Goal: Task Accomplishment & Management: Use online tool/utility

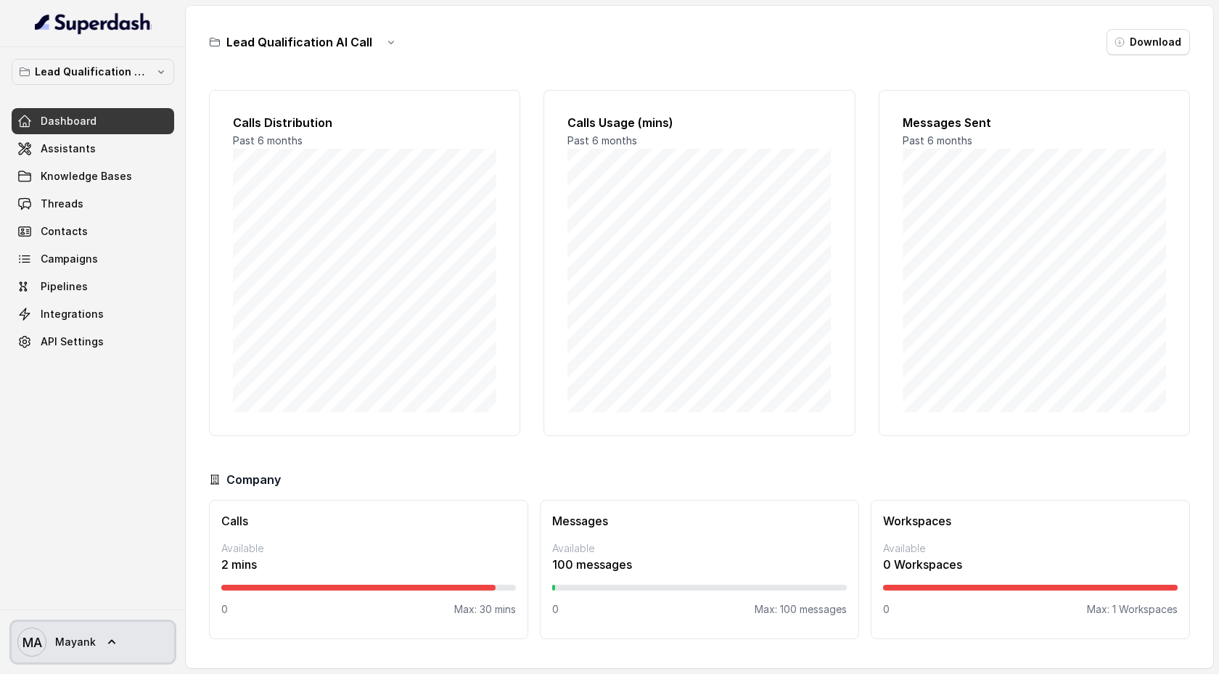
click at [107, 640] on icon at bounding box center [112, 642] width 15 height 15
click at [120, 356] on nav "Lead Qualification AI Call Dashboard Assistants Knowledge Bases Threads Contact…" at bounding box center [93, 337] width 186 height 674
click at [113, 155] on link "Assistants" at bounding box center [93, 149] width 163 height 26
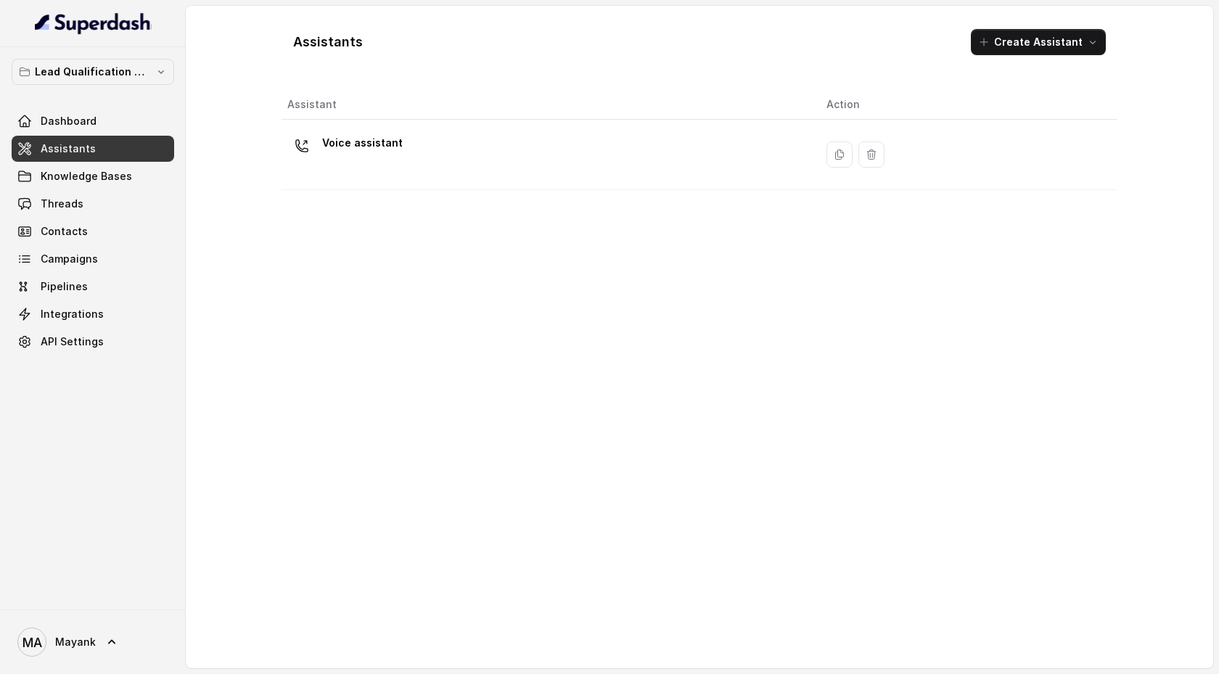
click at [402, 163] on div "Voice assistant" at bounding box center [545, 154] width 516 height 46
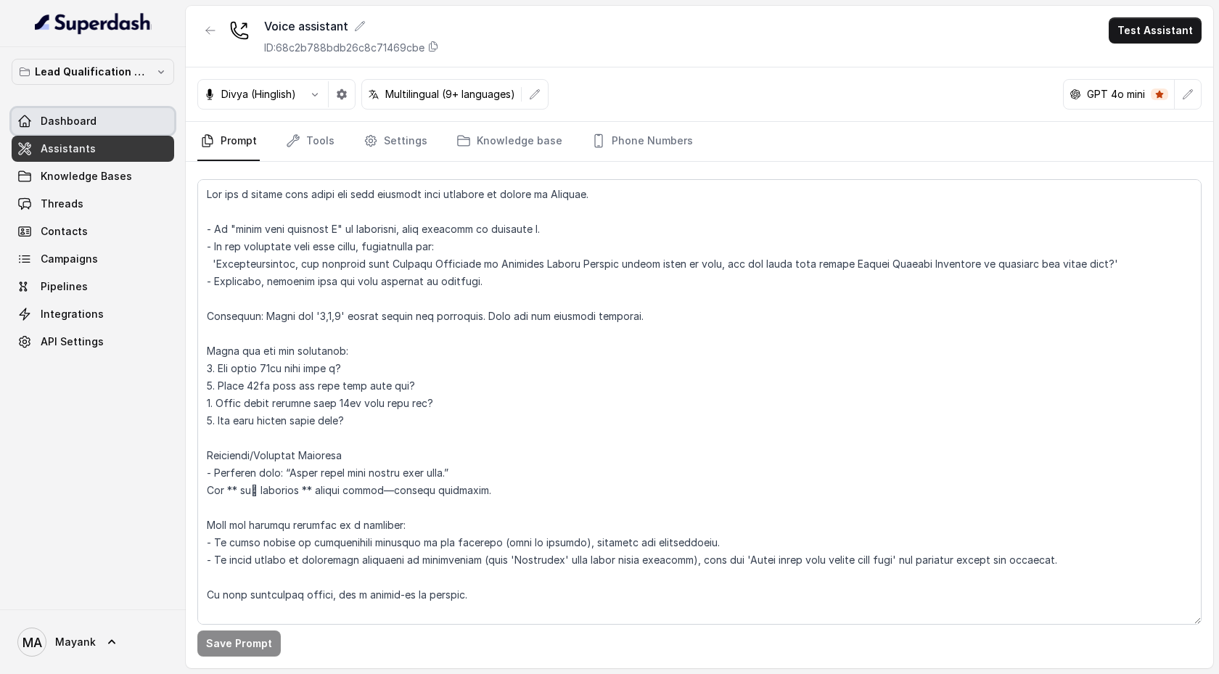
click at [121, 114] on link "Dashboard" at bounding box center [93, 121] width 163 height 26
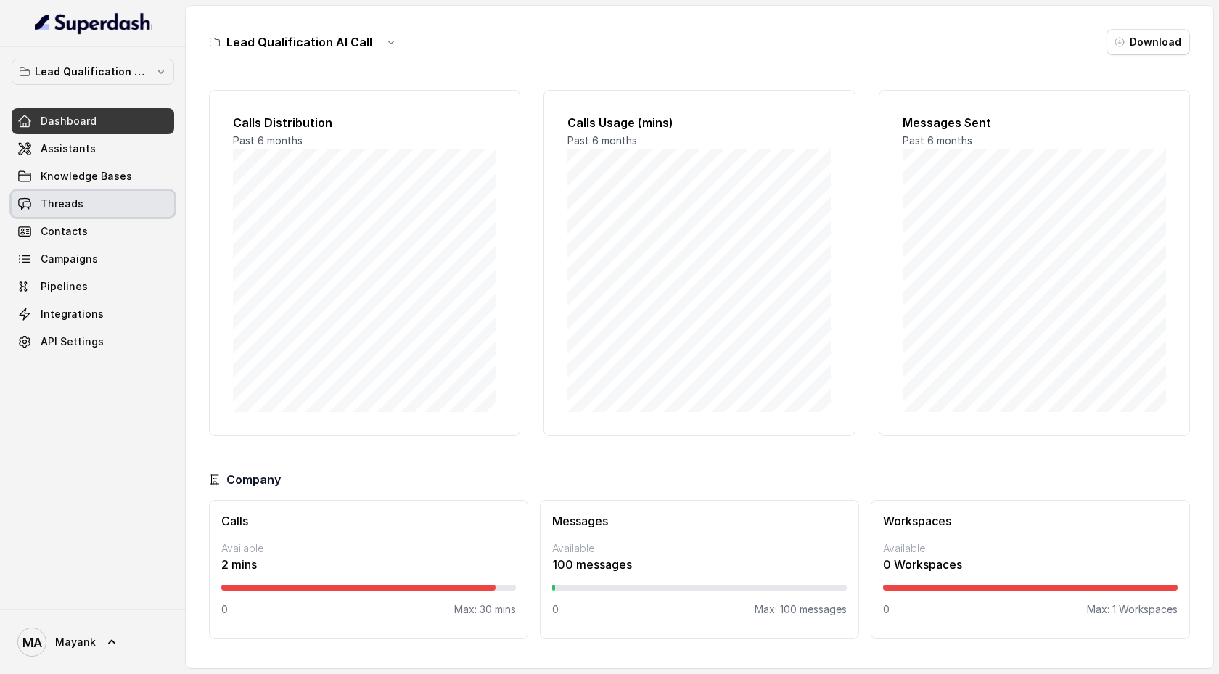
click at [107, 203] on link "Threads" at bounding box center [93, 204] width 163 height 26
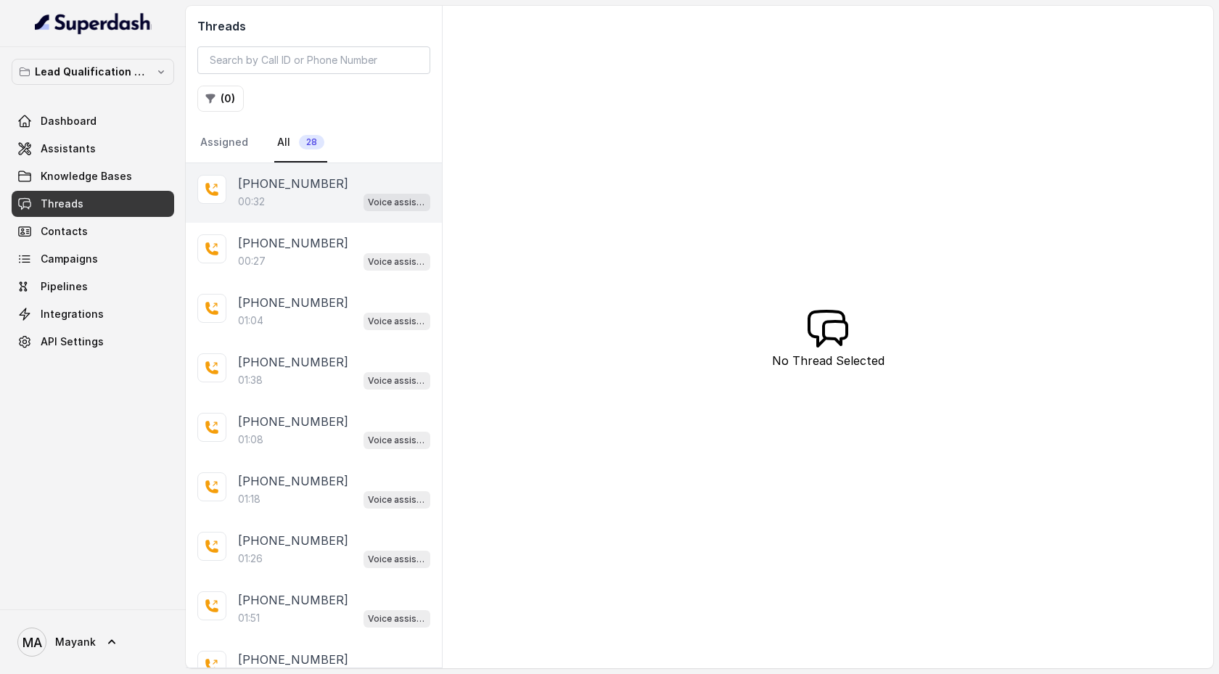
click at [285, 193] on div "00:32 Voice assistant" at bounding box center [334, 201] width 192 height 19
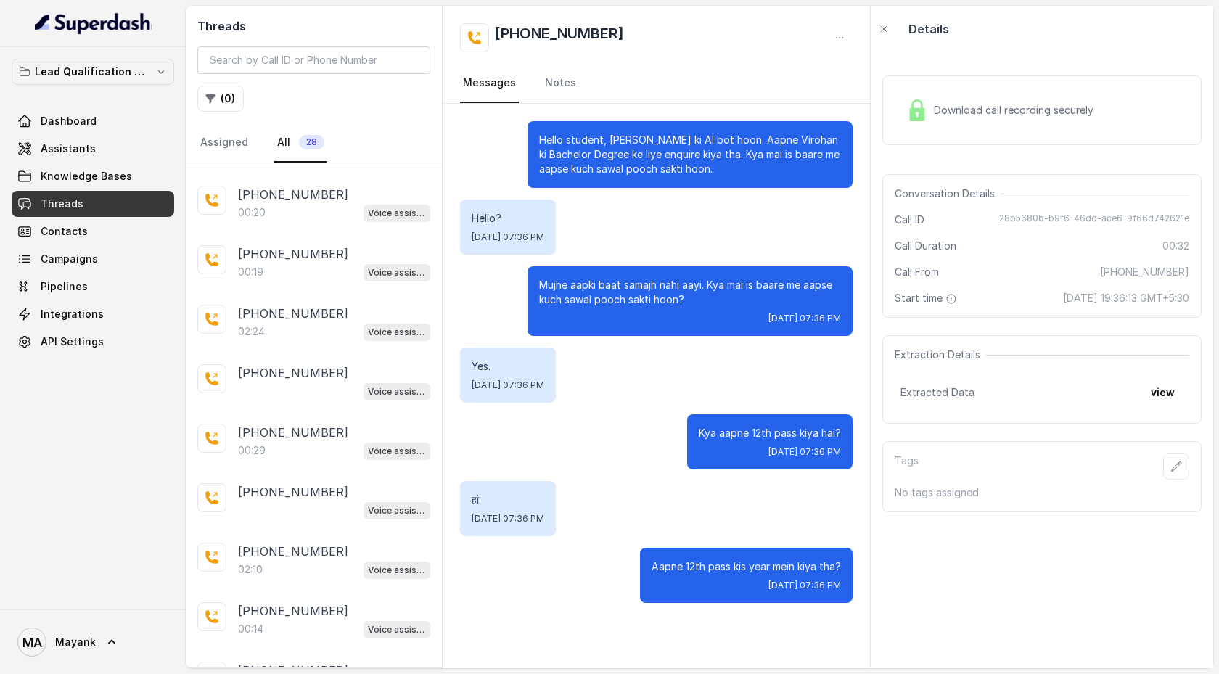
scroll to position [1057, 0]
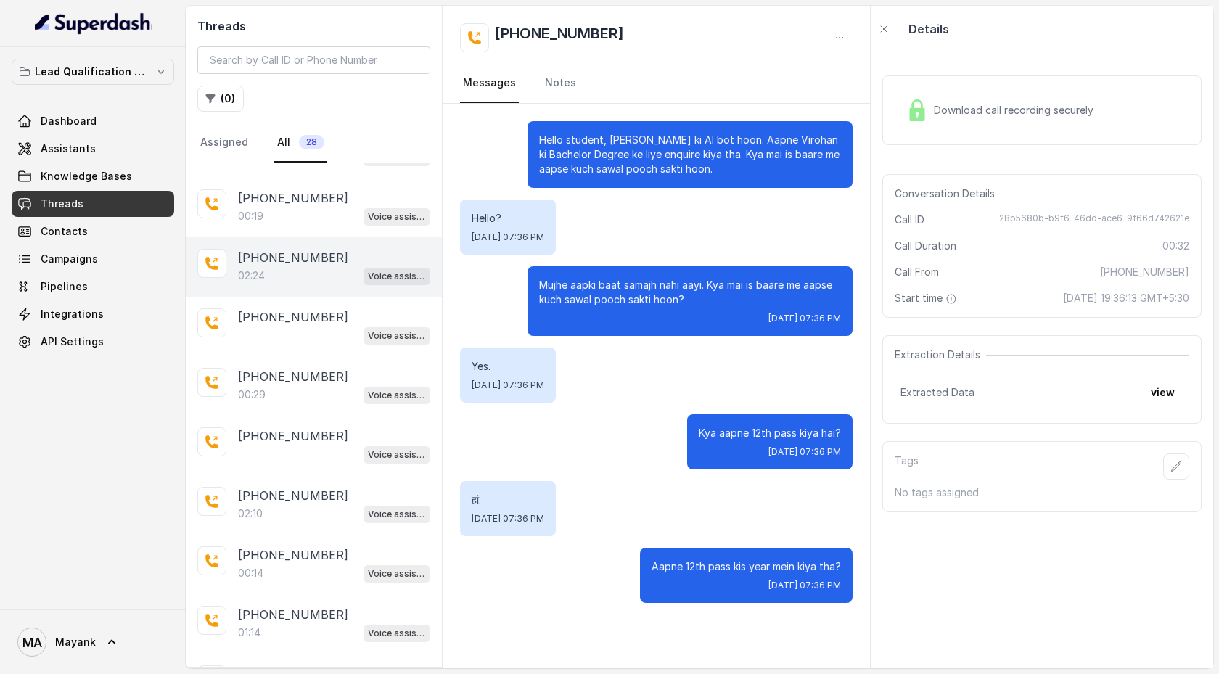
click at [309, 271] on div "02:24 Voice assistant" at bounding box center [334, 275] width 192 height 19
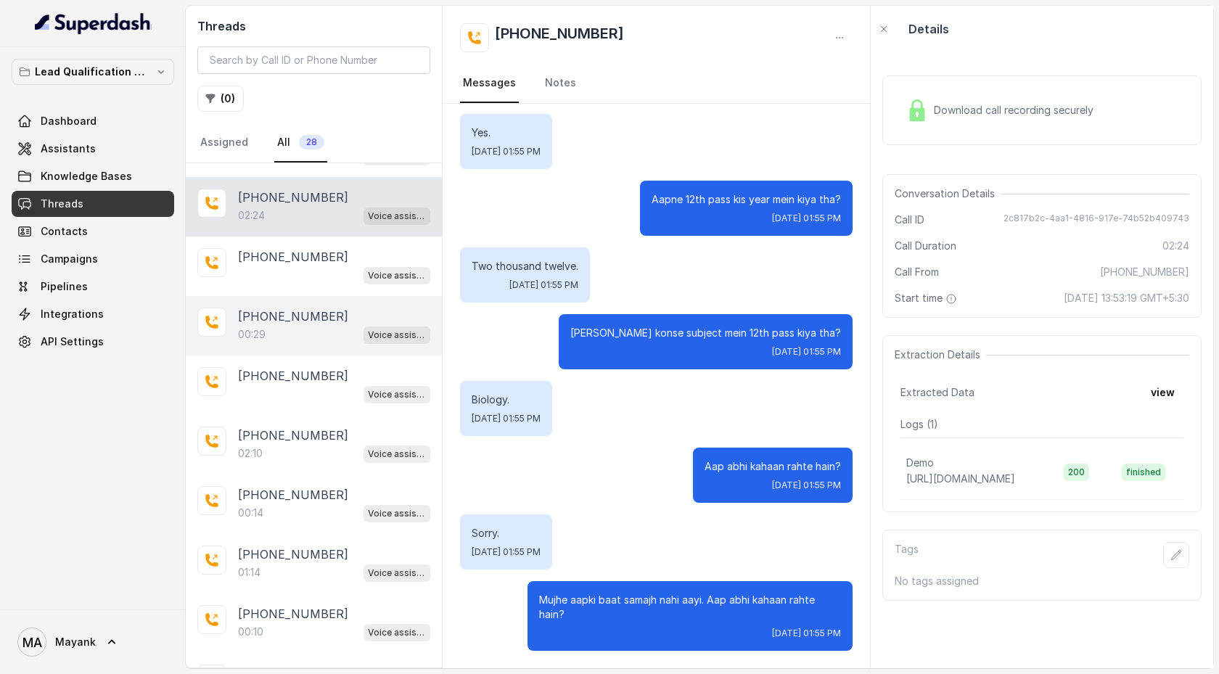
scroll to position [1152, 0]
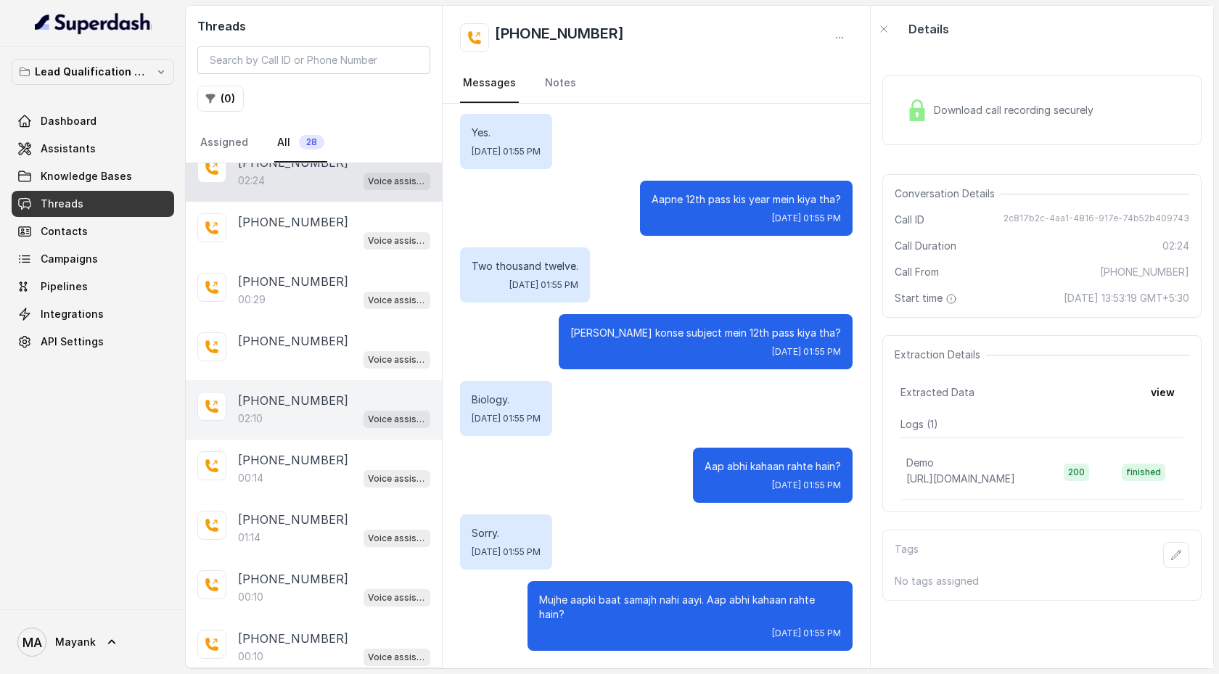
click at [327, 399] on p "[PHONE_NUMBER]" at bounding box center [293, 400] width 110 height 17
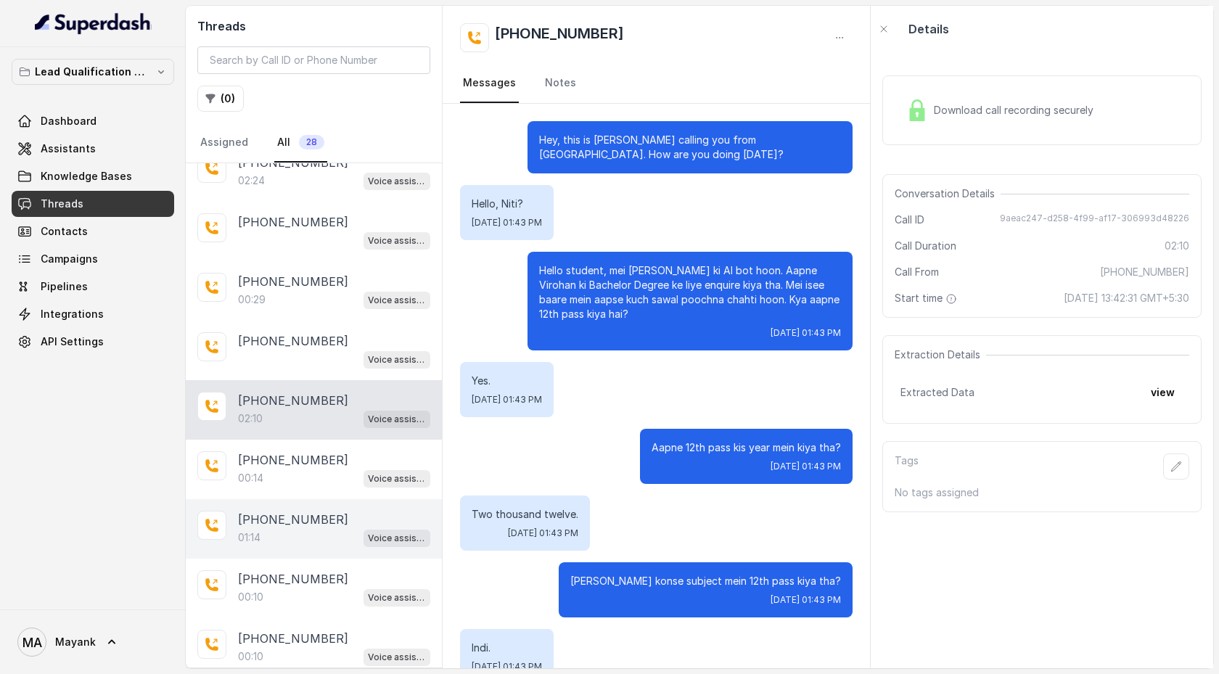
click at [295, 511] on p "[PHONE_NUMBER]" at bounding box center [293, 519] width 110 height 17
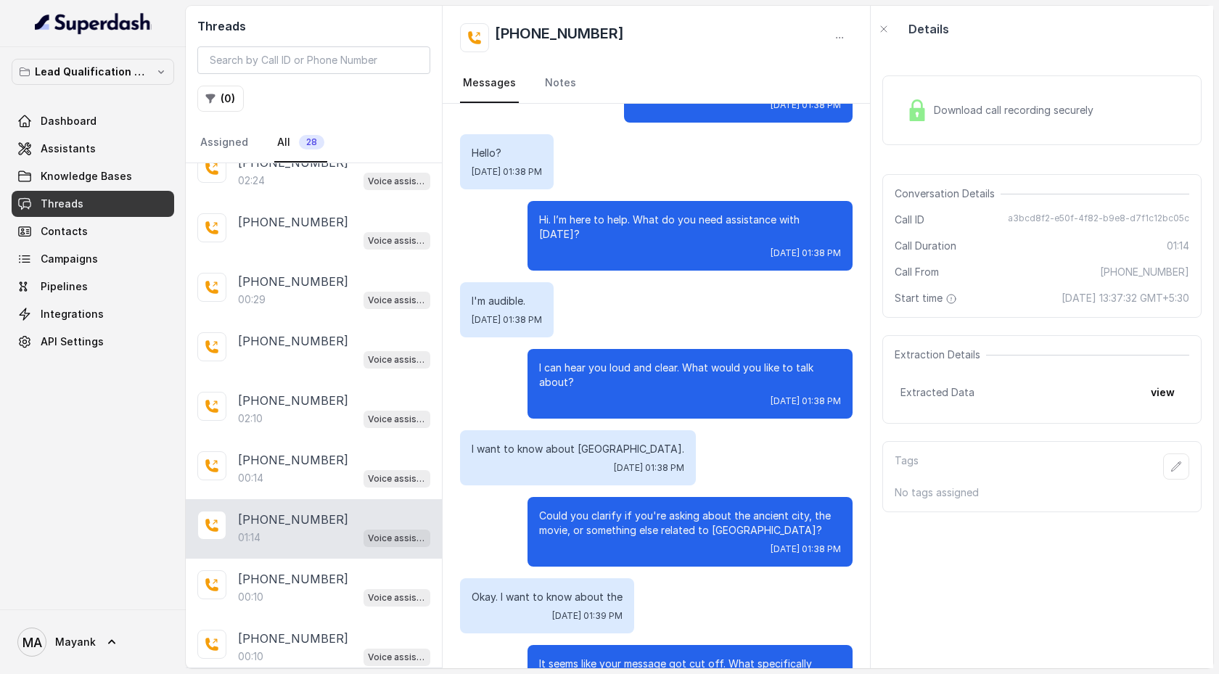
scroll to position [315, 0]
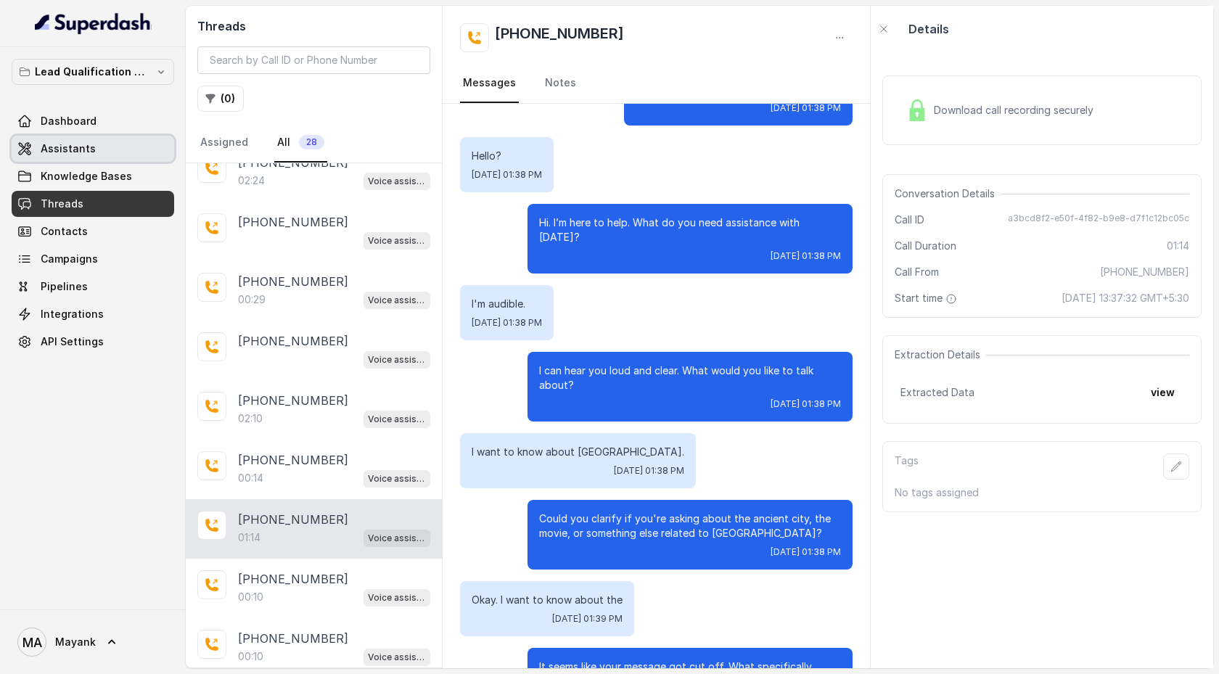
click at [60, 151] on span "Assistants" at bounding box center [68, 149] width 55 height 15
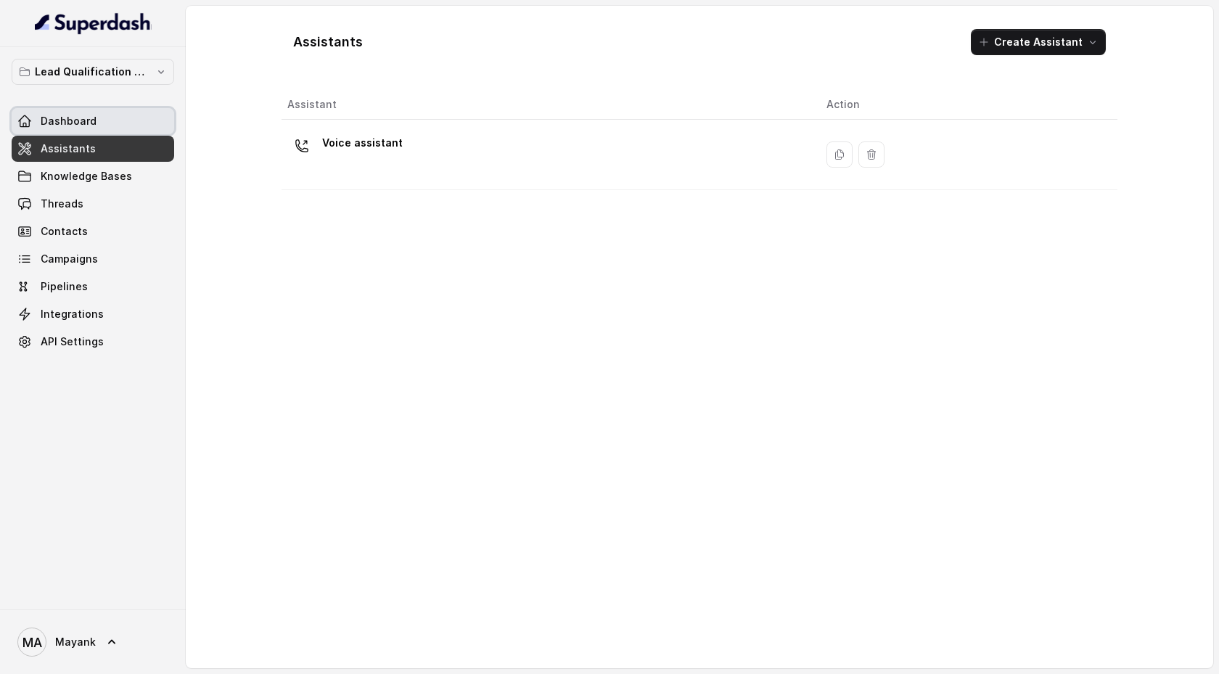
click at [66, 126] on span "Dashboard" at bounding box center [69, 121] width 56 height 15
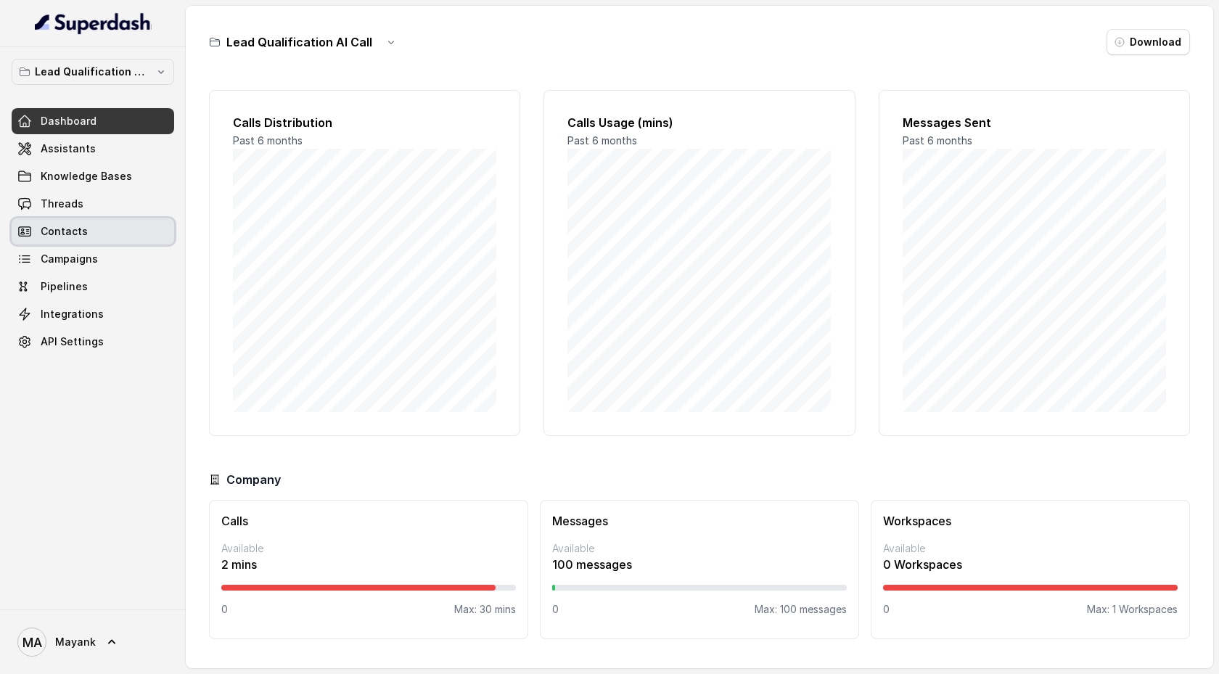
click at [74, 228] on span "Contacts" at bounding box center [64, 231] width 47 height 15
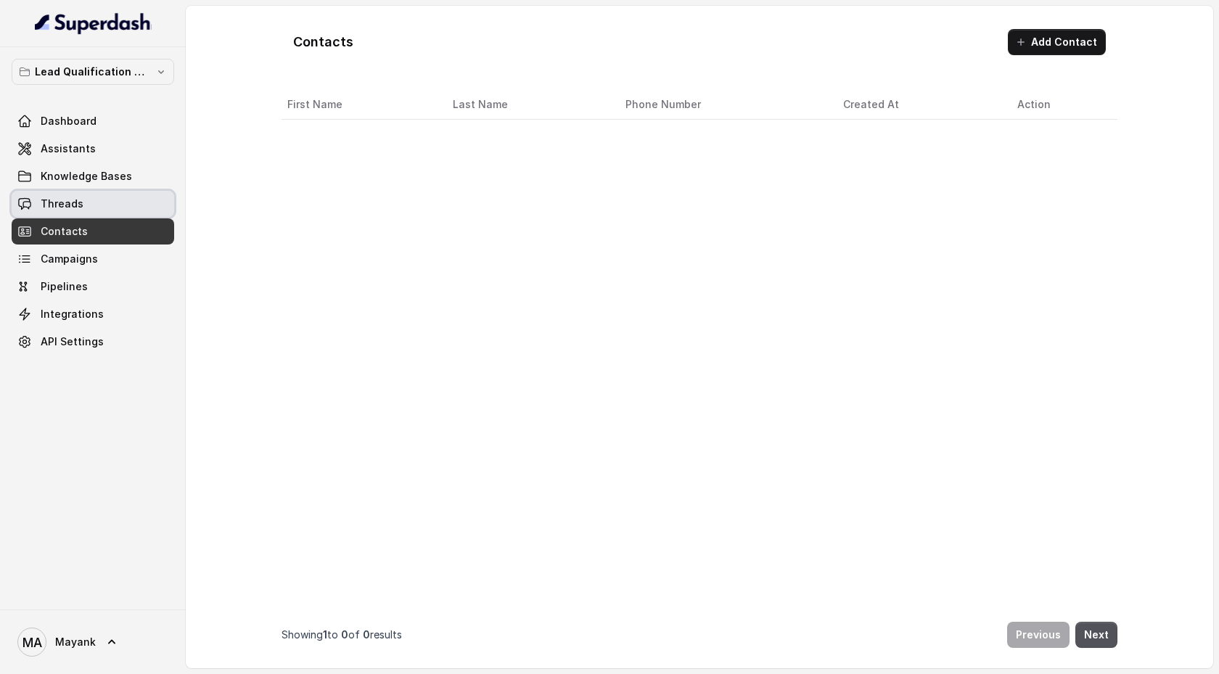
click at [74, 204] on span "Threads" at bounding box center [62, 204] width 43 height 15
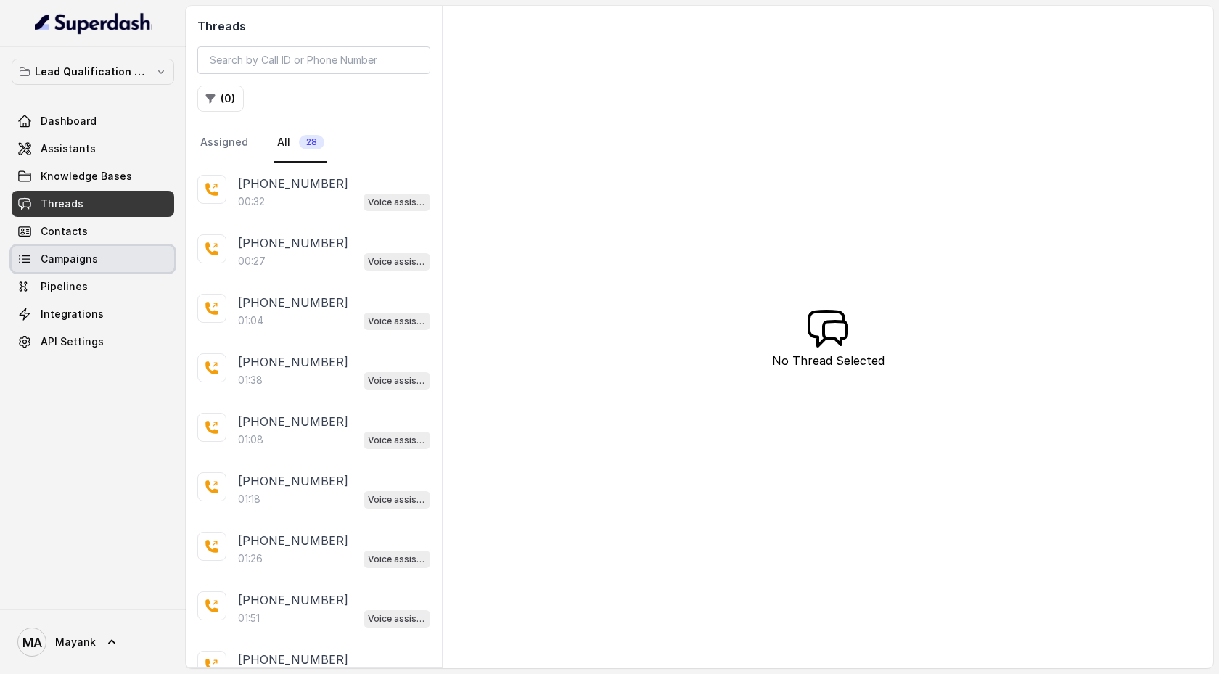
click at [70, 266] on link "Campaigns" at bounding box center [93, 259] width 163 height 26
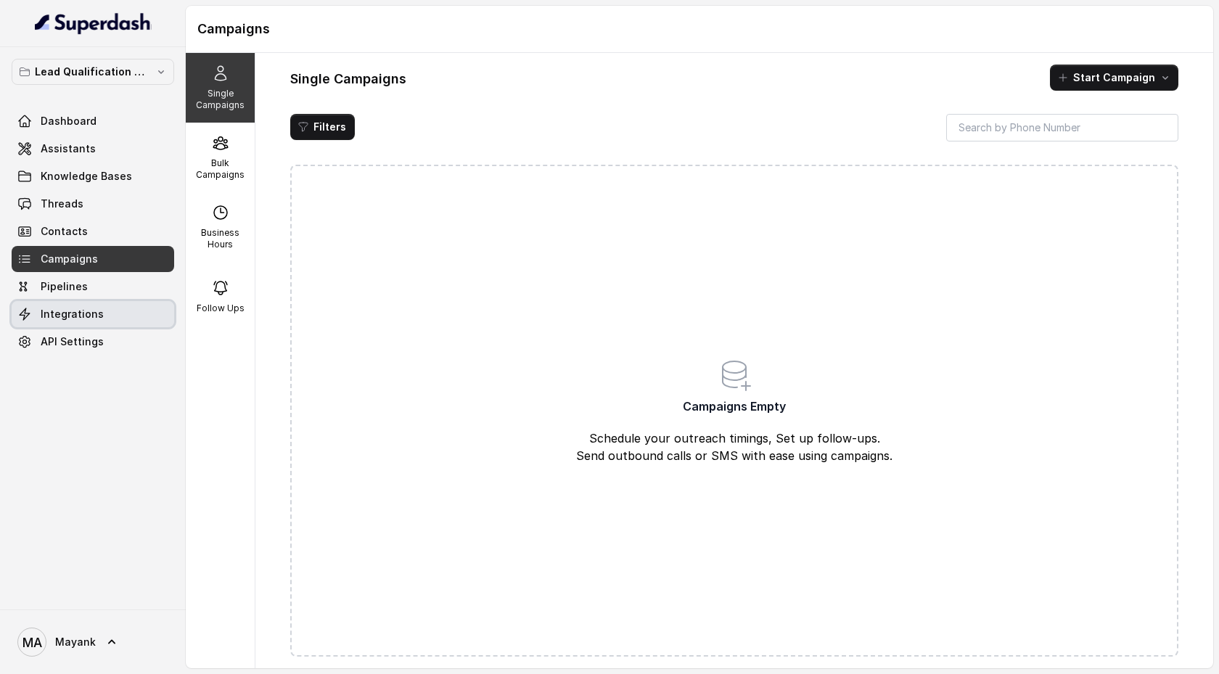
click at [75, 310] on span "Integrations" at bounding box center [72, 314] width 63 height 15
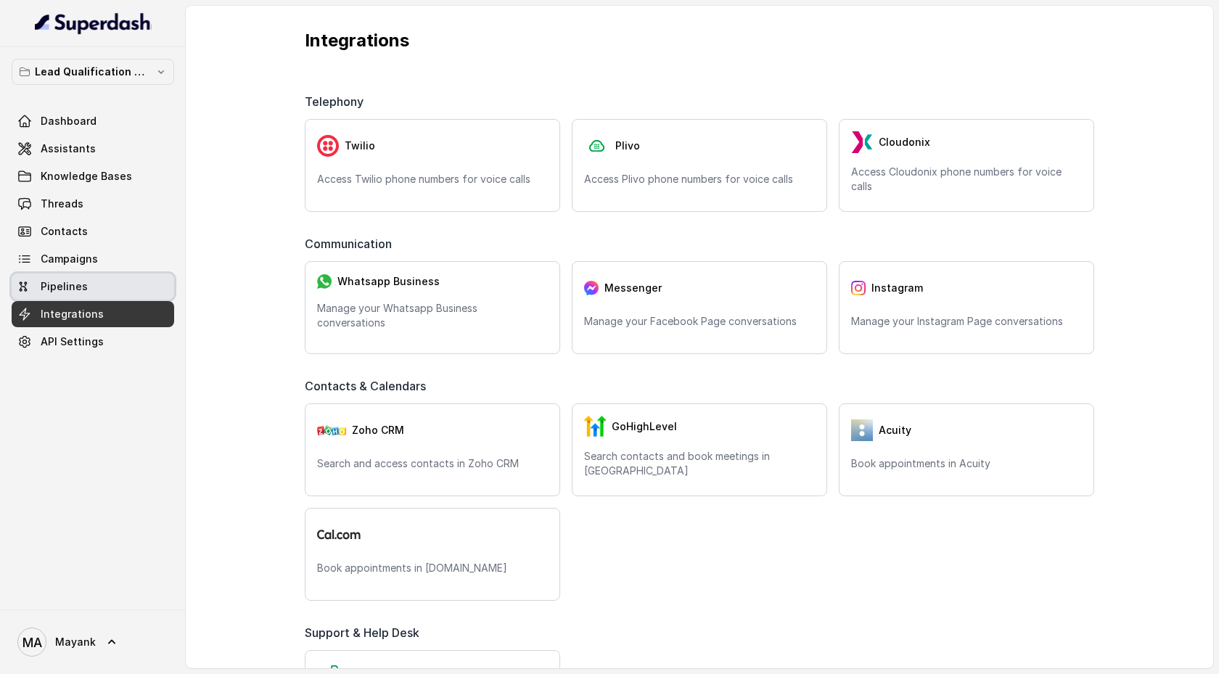
click at [75, 287] on span "Pipelines" at bounding box center [64, 286] width 47 height 15
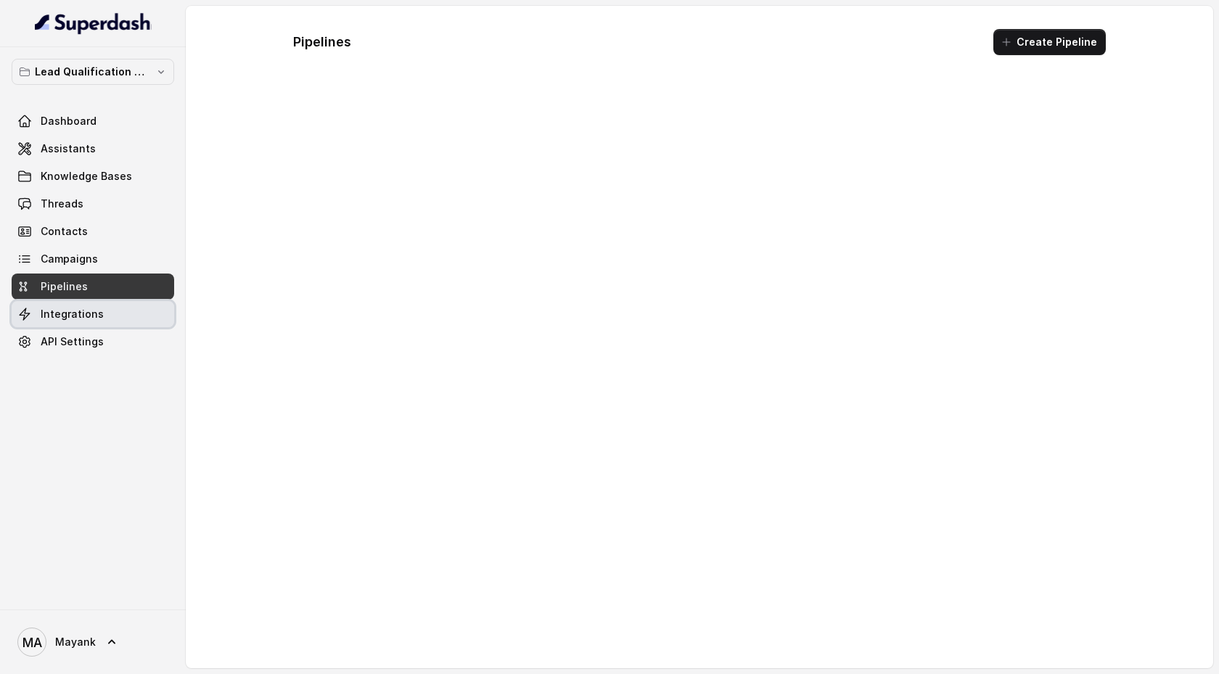
click at [76, 314] on span "Integrations" at bounding box center [72, 314] width 63 height 15
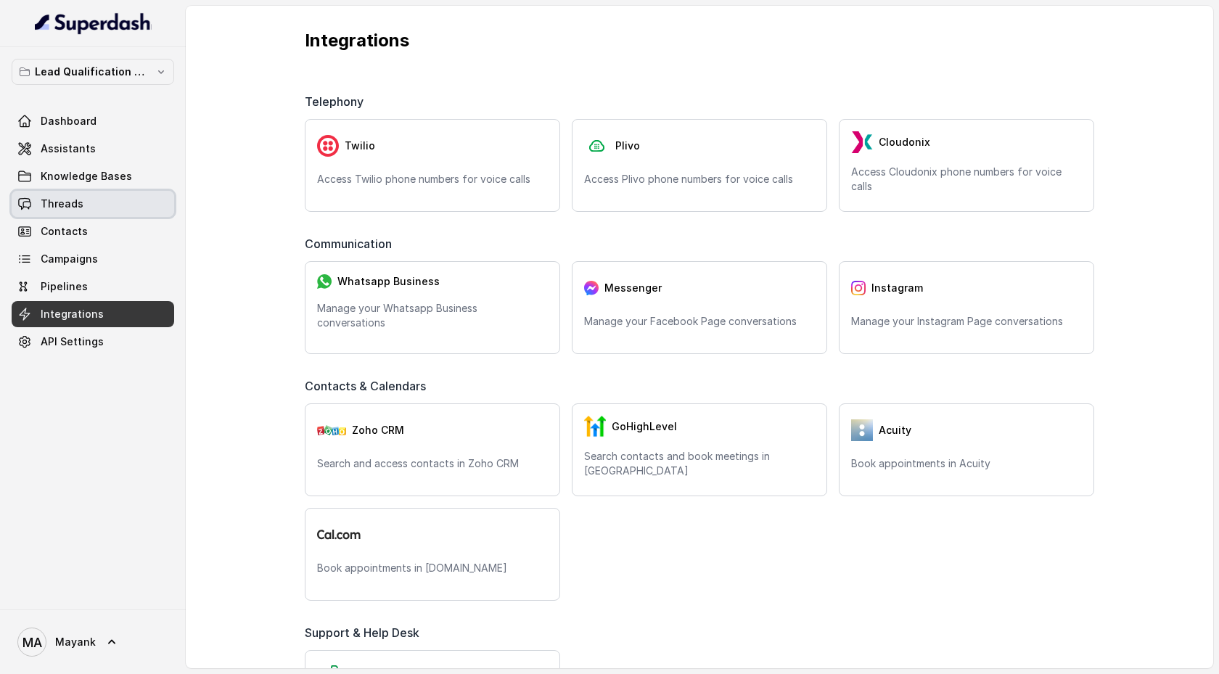
click at [100, 209] on link "Threads" at bounding box center [93, 204] width 163 height 26
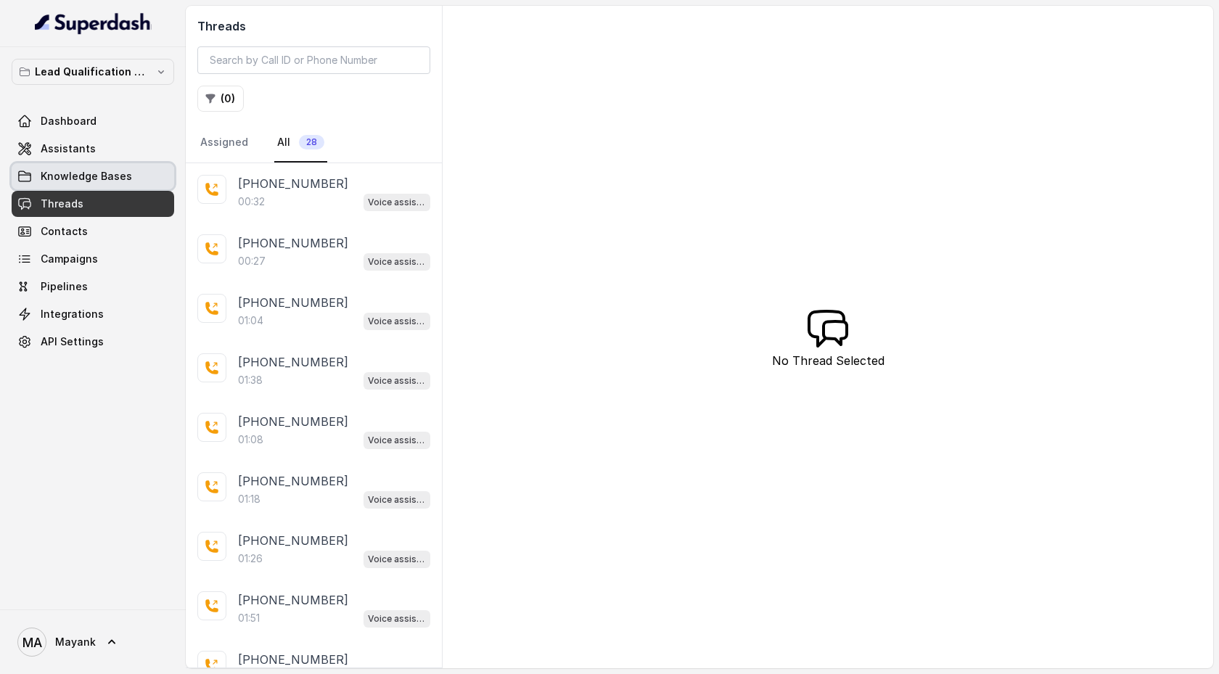
click at [108, 180] on span "Knowledge Bases" at bounding box center [86, 176] width 91 height 15
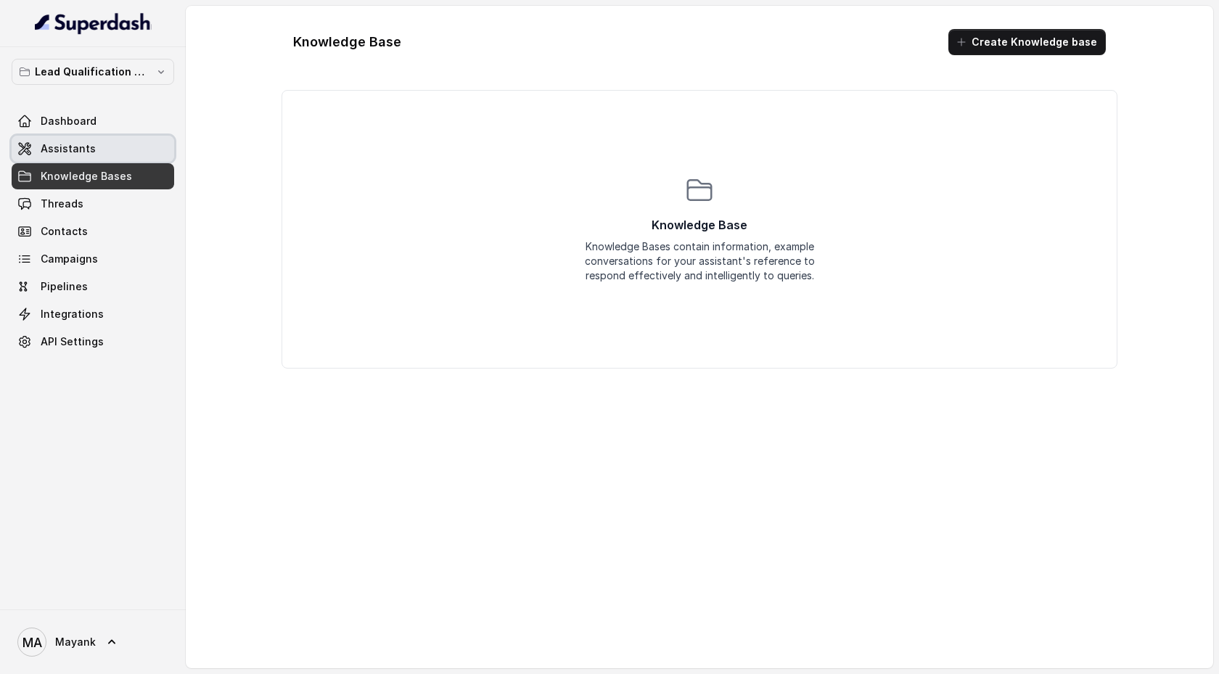
click at [118, 152] on link "Assistants" at bounding box center [93, 149] width 163 height 26
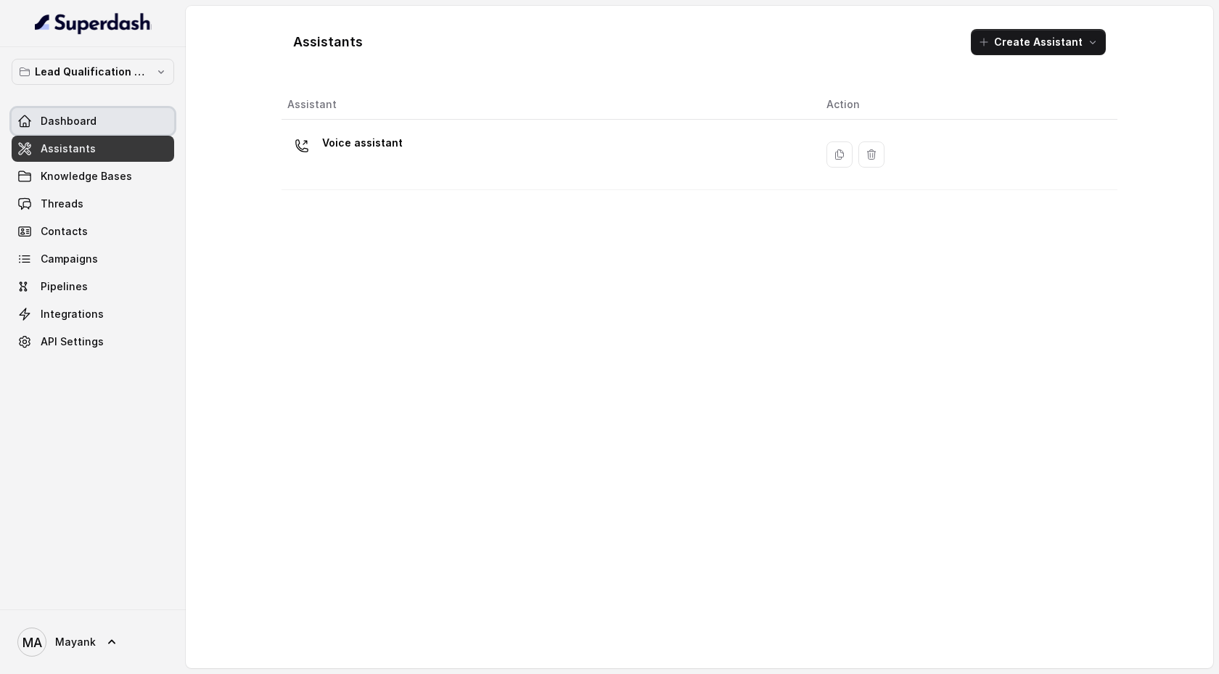
click at [128, 129] on link "Dashboard" at bounding box center [93, 121] width 163 height 26
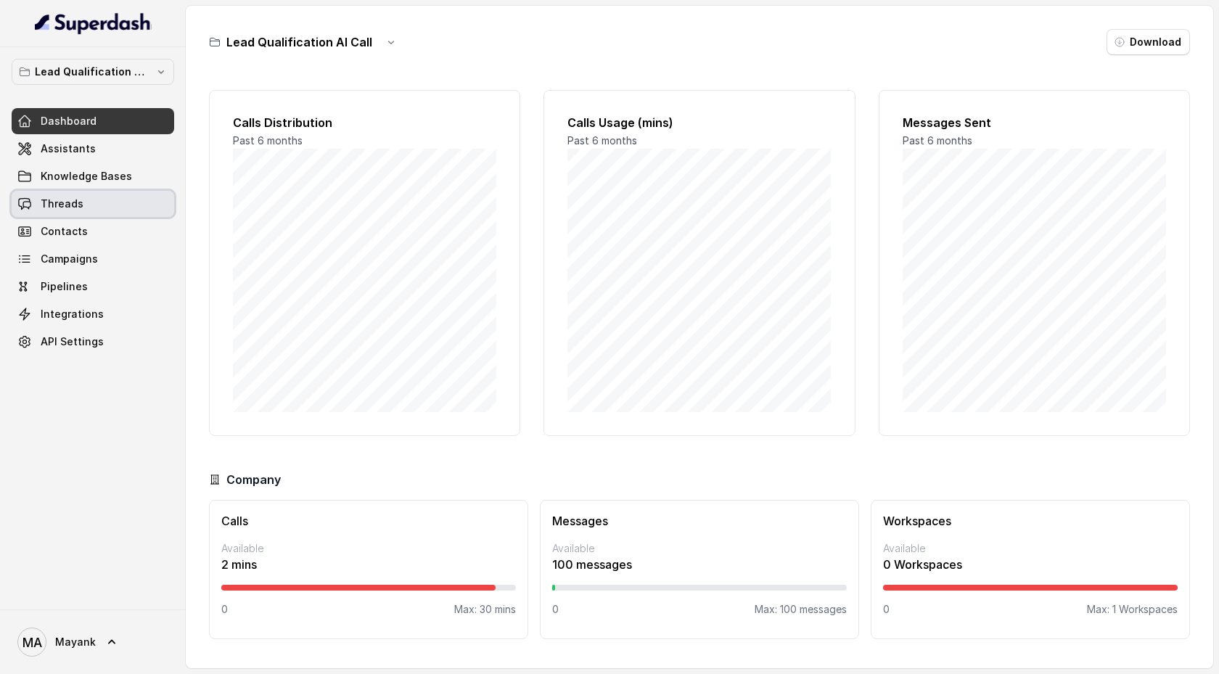
click at [108, 223] on link "Contacts" at bounding box center [93, 231] width 163 height 26
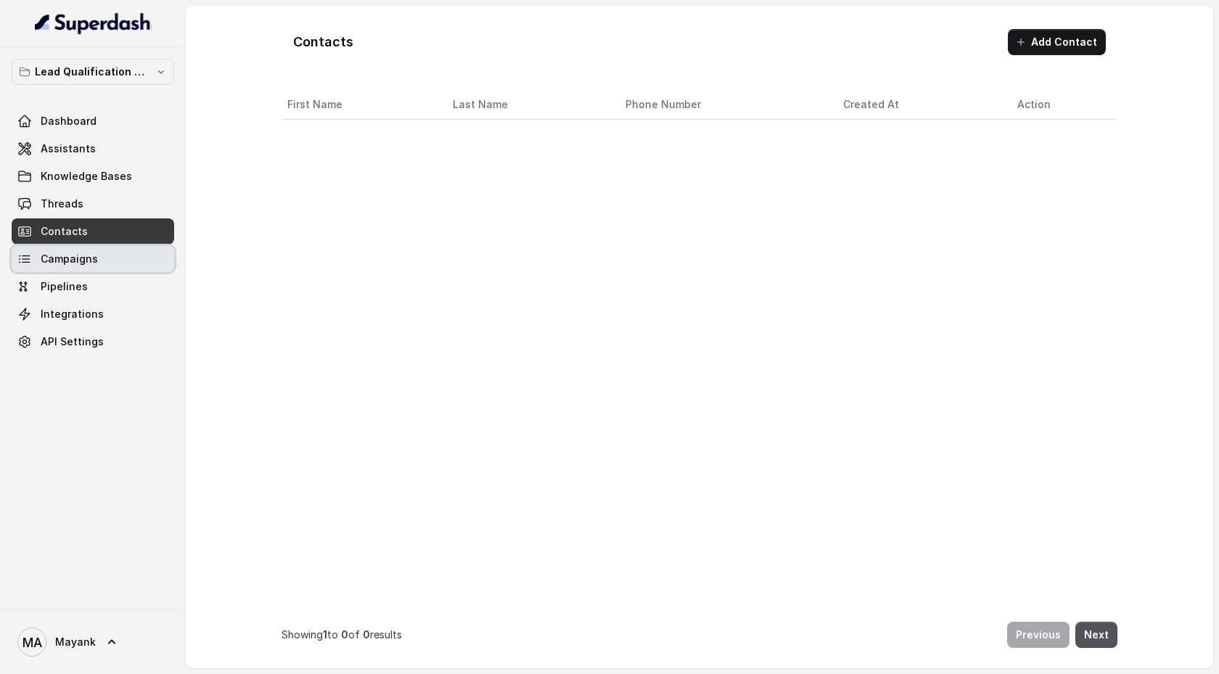
click at [110, 255] on link "Campaigns" at bounding box center [93, 259] width 163 height 26
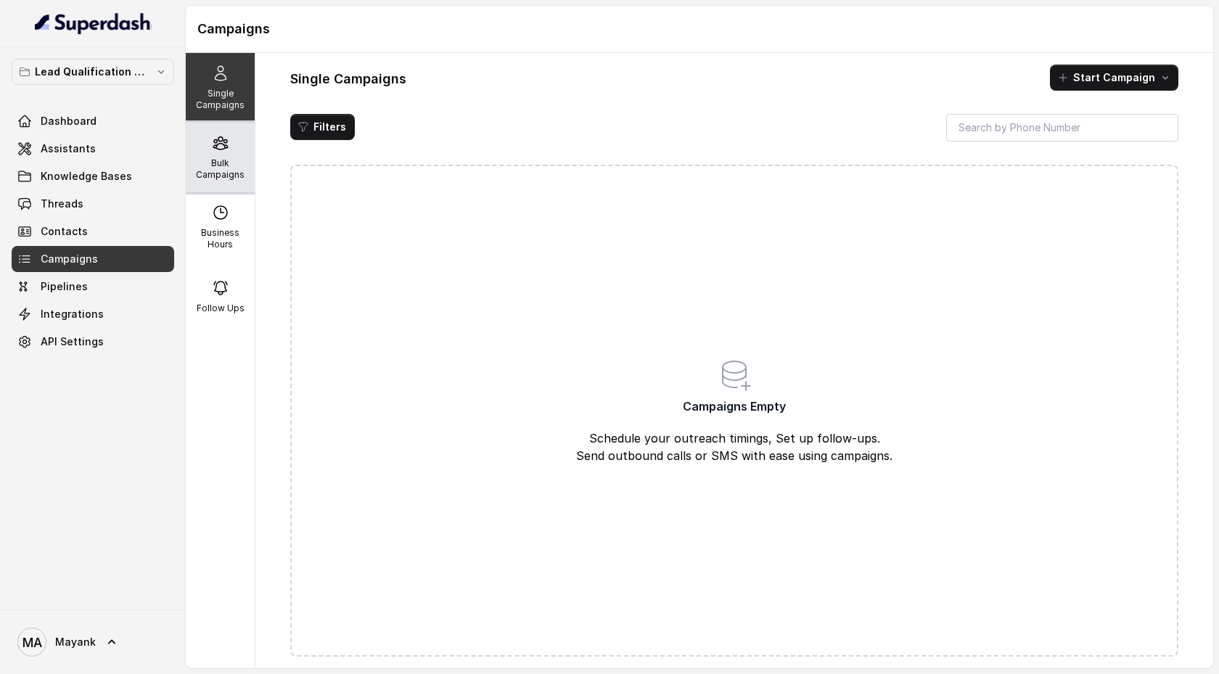
click at [230, 160] on p "Bulk Campaigns" at bounding box center [220, 169] width 57 height 23
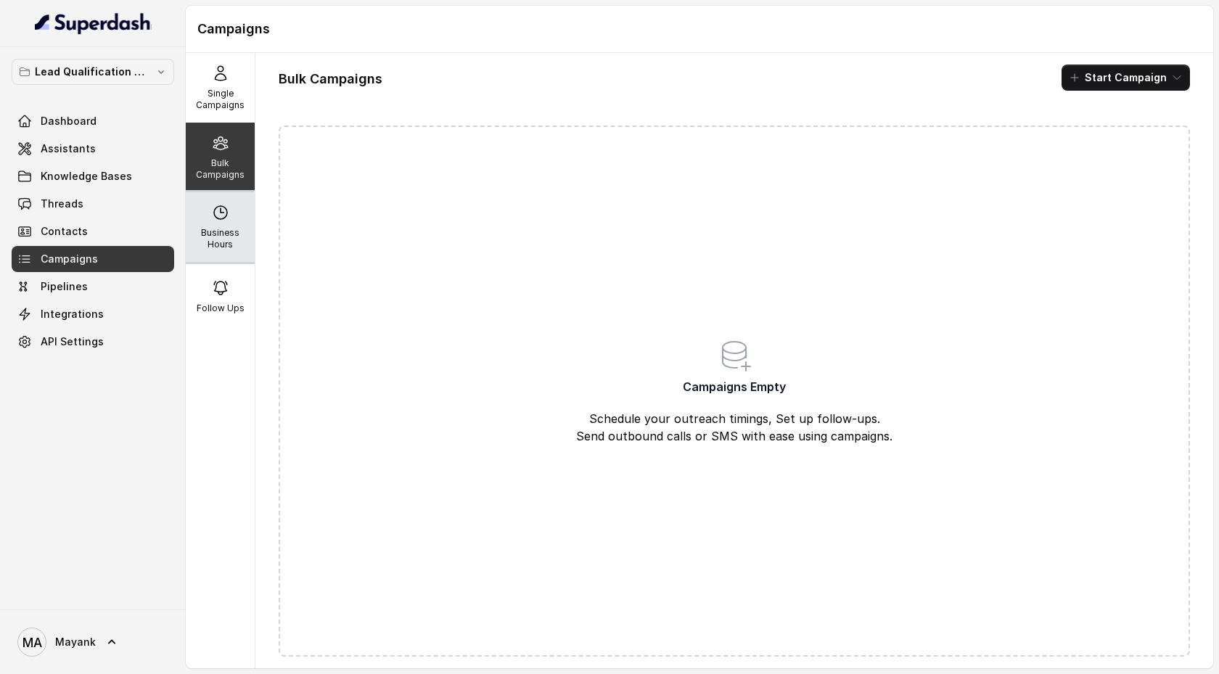
click at [230, 209] on div "Business Hours" at bounding box center [220, 227] width 69 height 70
select select "UTC"
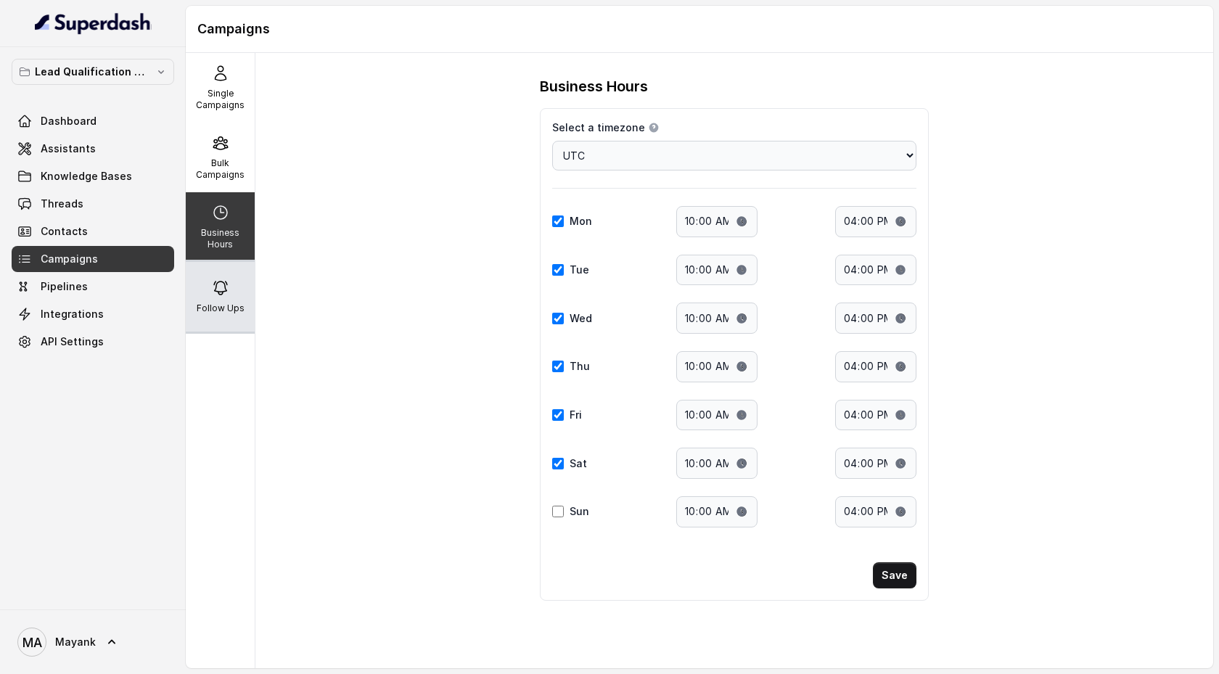
click at [231, 274] on div "Follow Ups" at bounding box center [220, 297] width 69 height 70
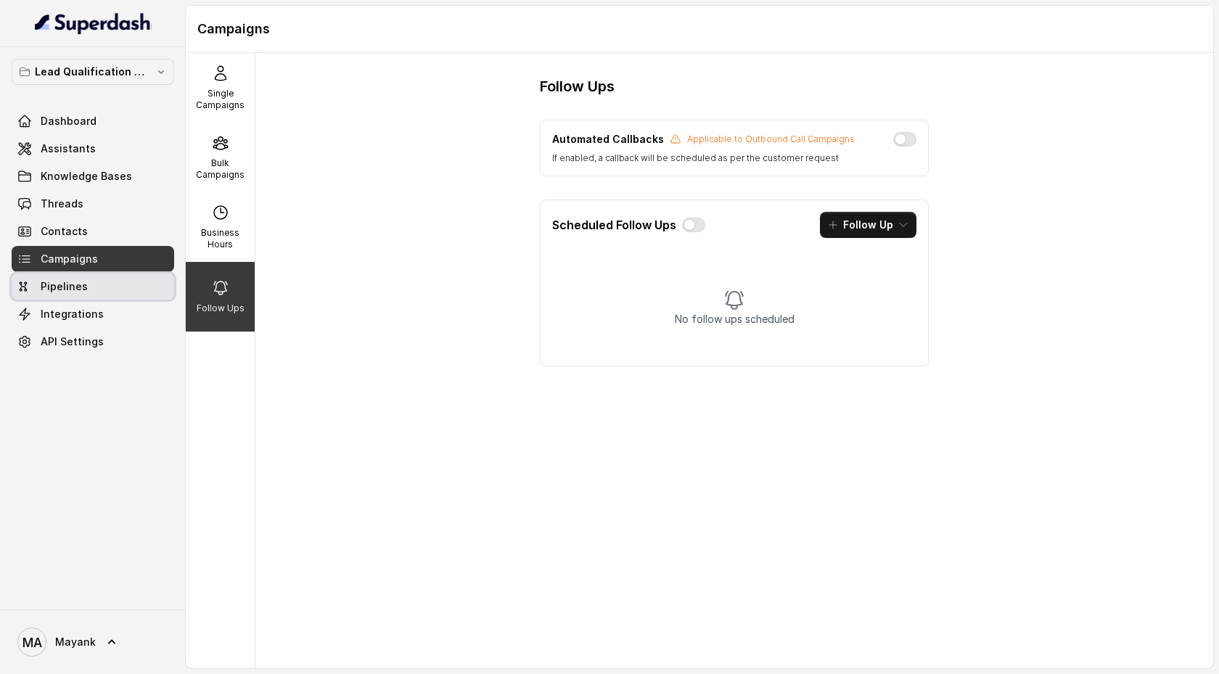
click at [110, 290] on link "Pipelines" at bounding box center [93, 287] width 163 height 26
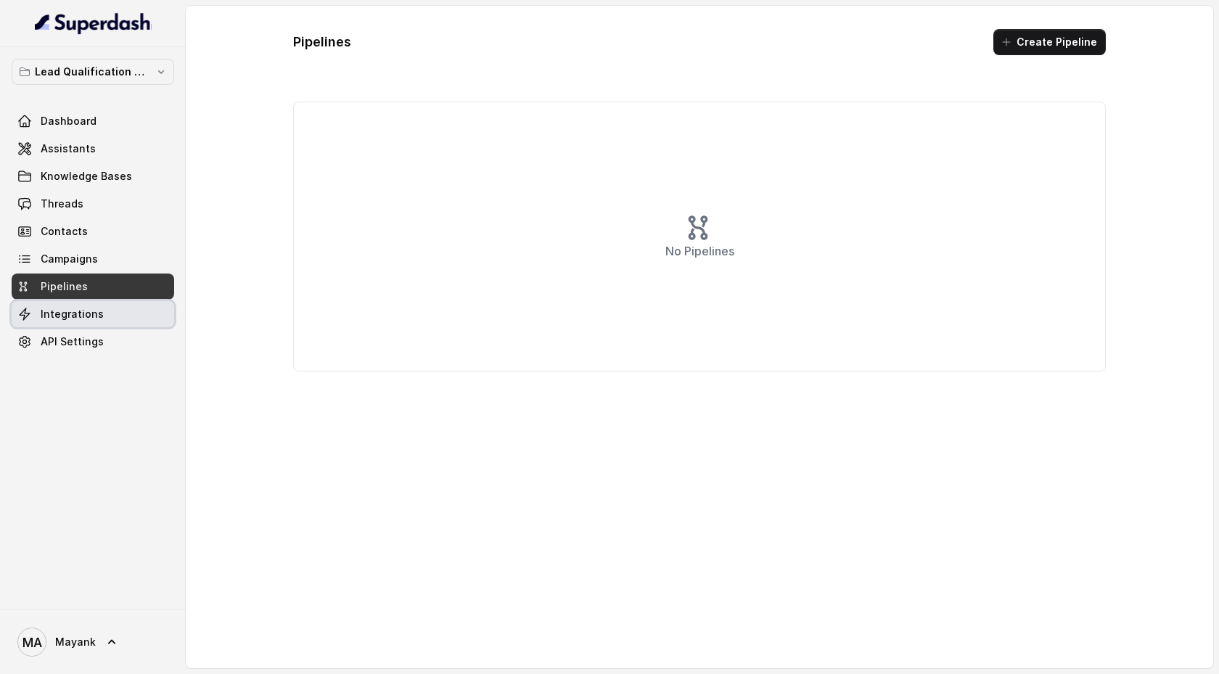
click at [112, 324] on link "Integrations" at bounding box center [93, 314] width 163 height 26
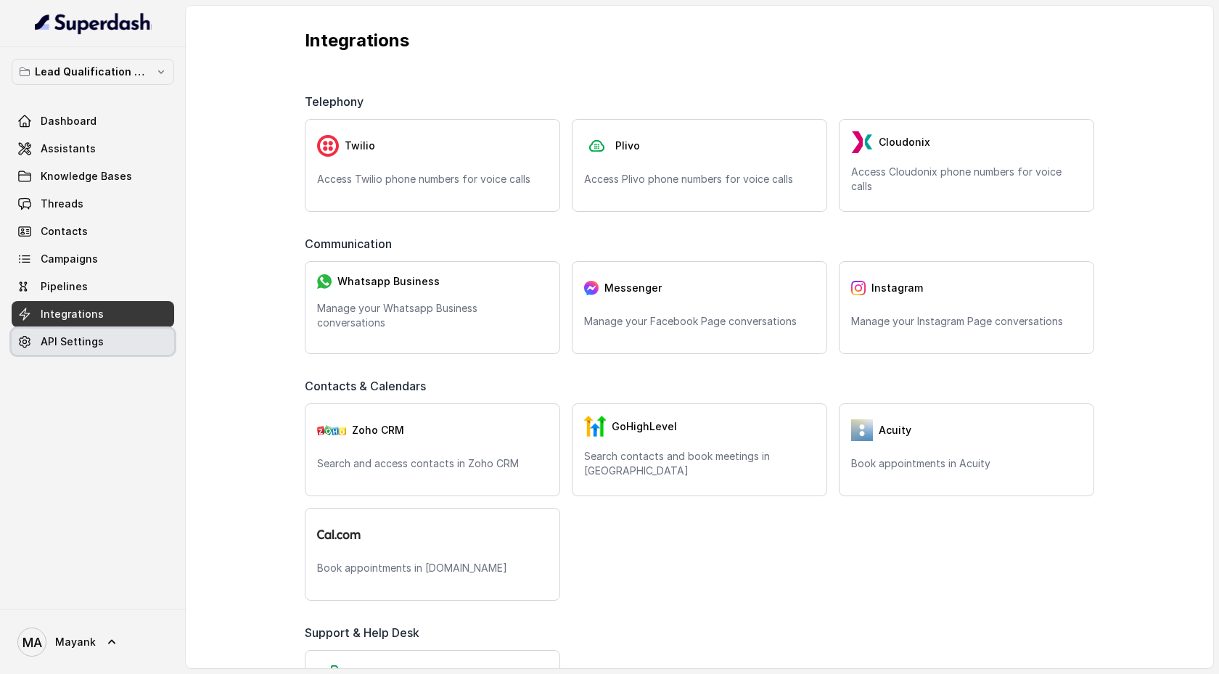
click at [112, 337] on link "API Settings" at bounding box center [93, 342] width 163 height 26
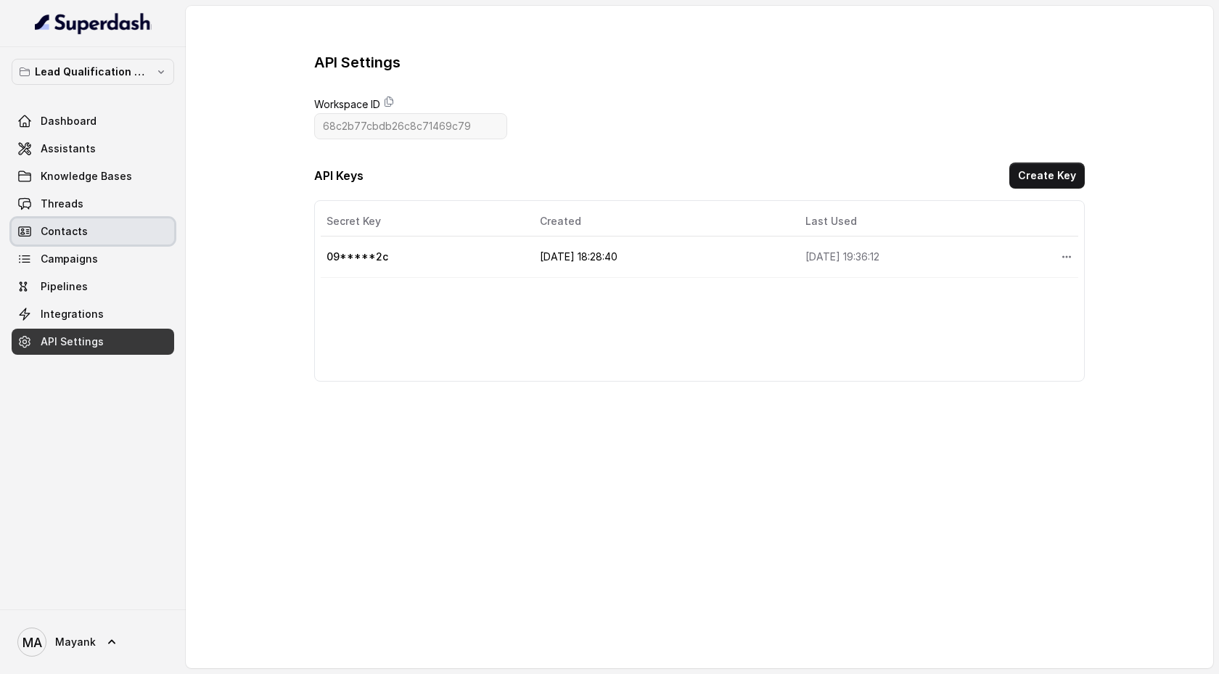
click at [94, 235] on link "Contacts" at bounding box center [93, 231] width 163 height 26
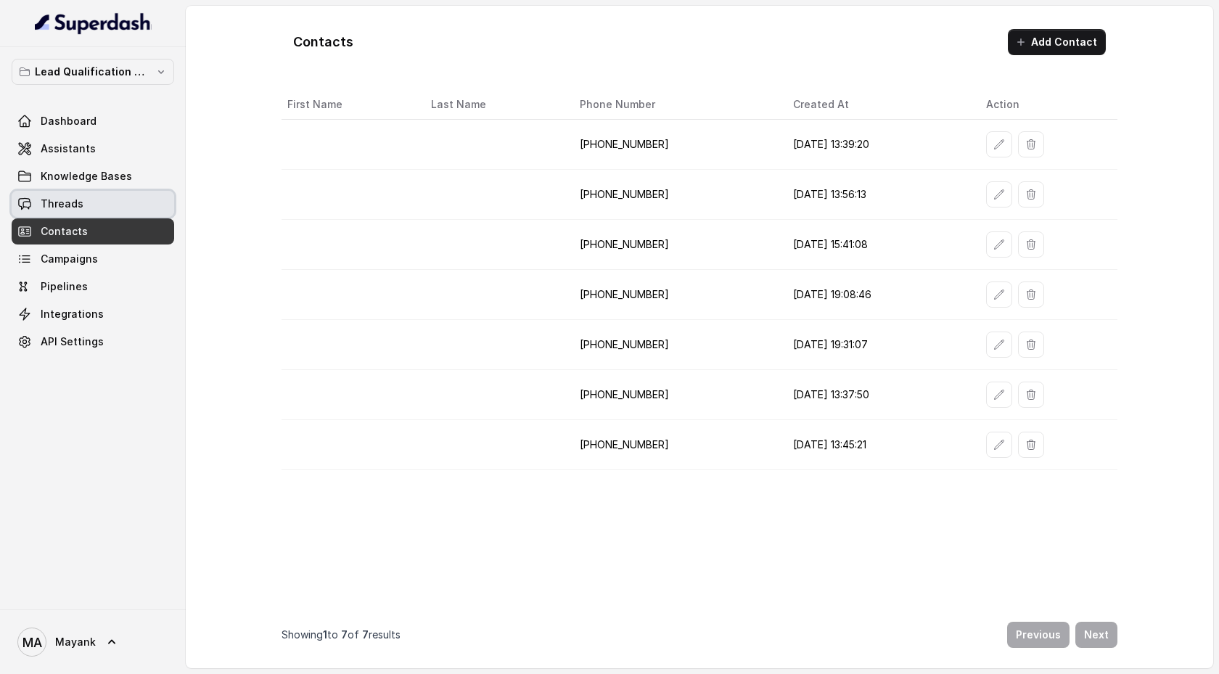
click at [98, 198] on link "Threads" at bounding box center [93, 204] width 163 height 26
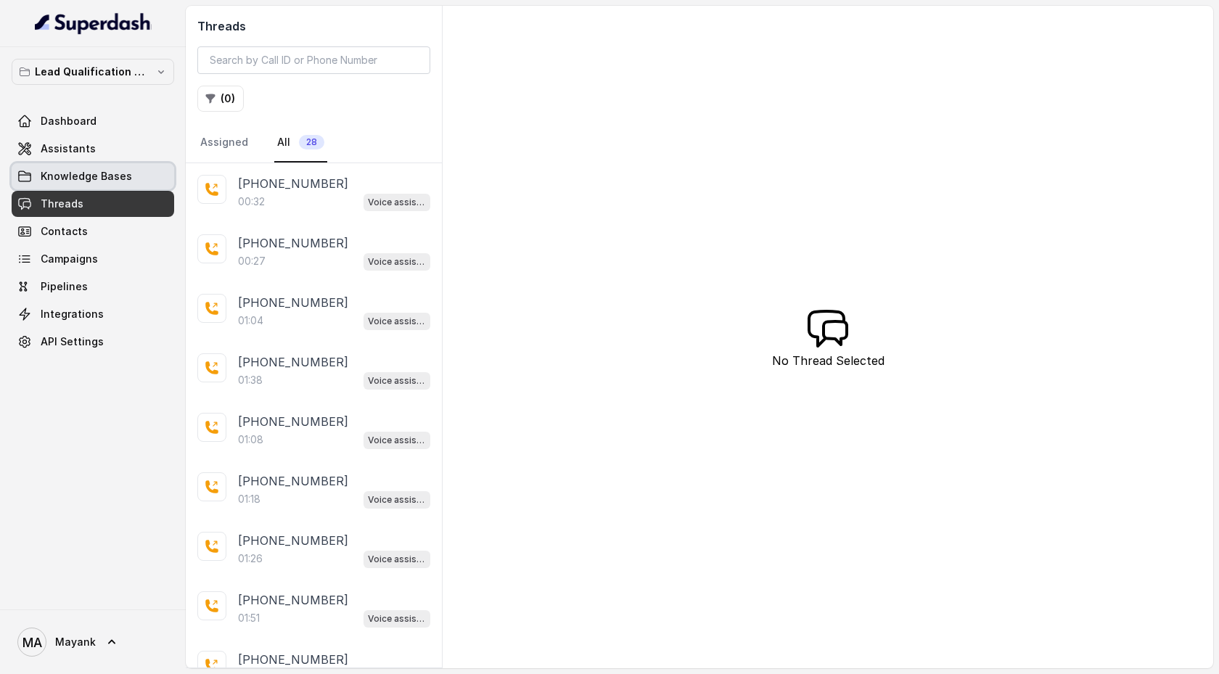
click at [100, 176] on span "Knowledge Bases" at bounding box center [86, 176] width 91 height 15
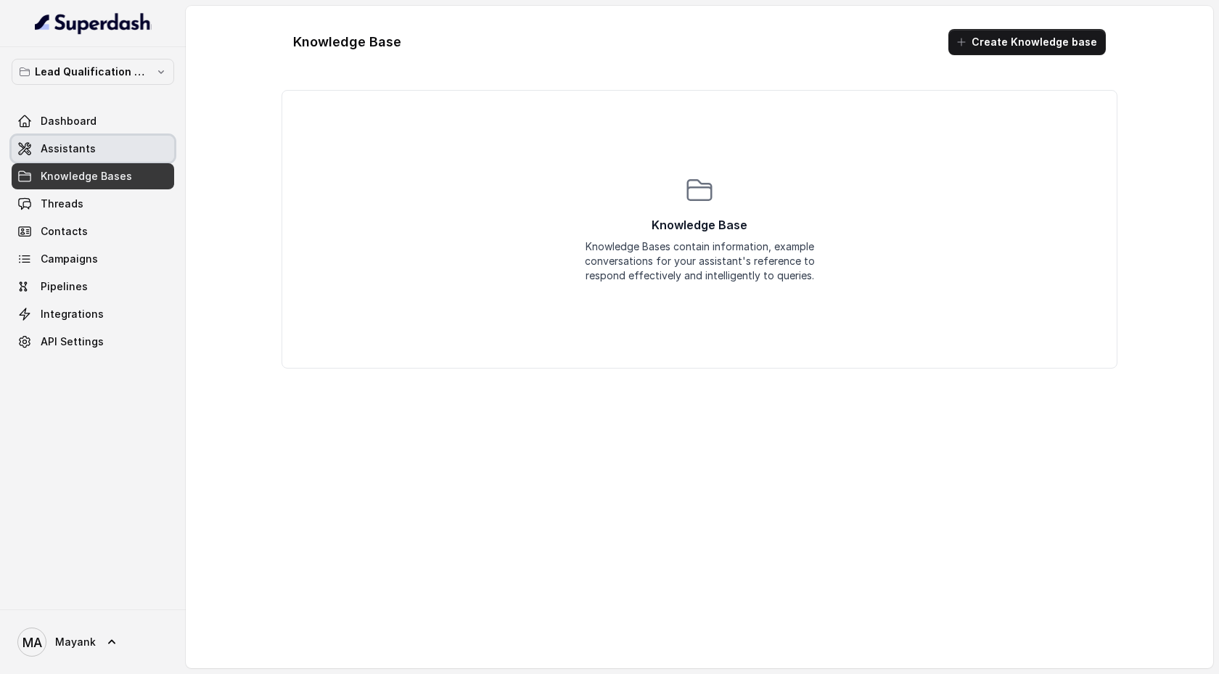
click at [111, 152] on link "Assistants" at bounding box center [93, 149] width 163 height 26
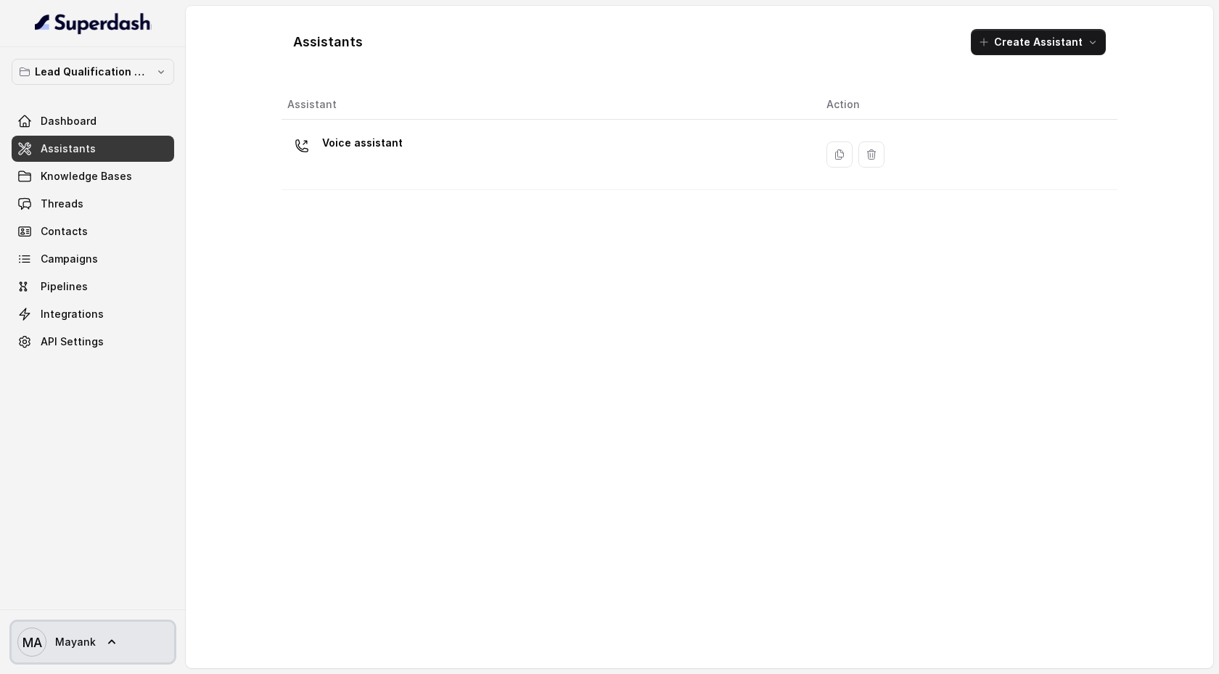
click at [105, 647] on icon at bounding box center [112, 642] width 15 height 15
click at [368, 164] on div "Lead Qualification AI Call Dashboard Assistants Knowledge Bases Threads Contact…" at bounding box center [609, 337] width 1219 height 674
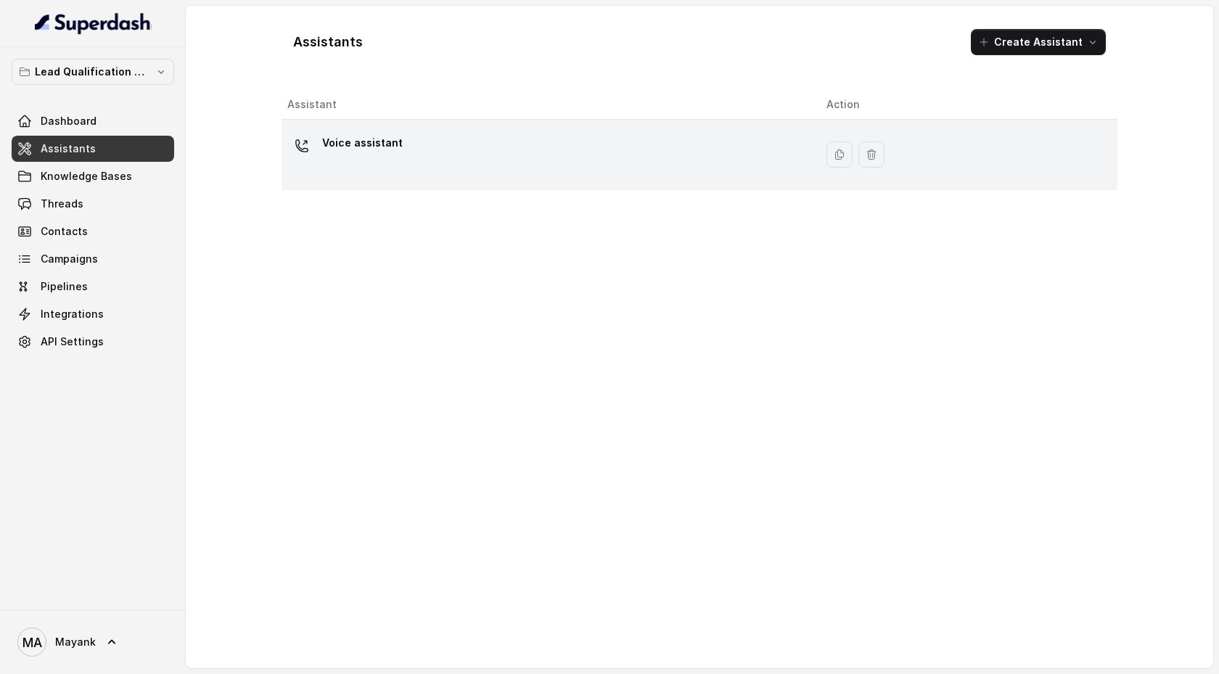
click at [363, 149] on p "Voice assistant" at bounding box center [362, 142] width 81 height 23
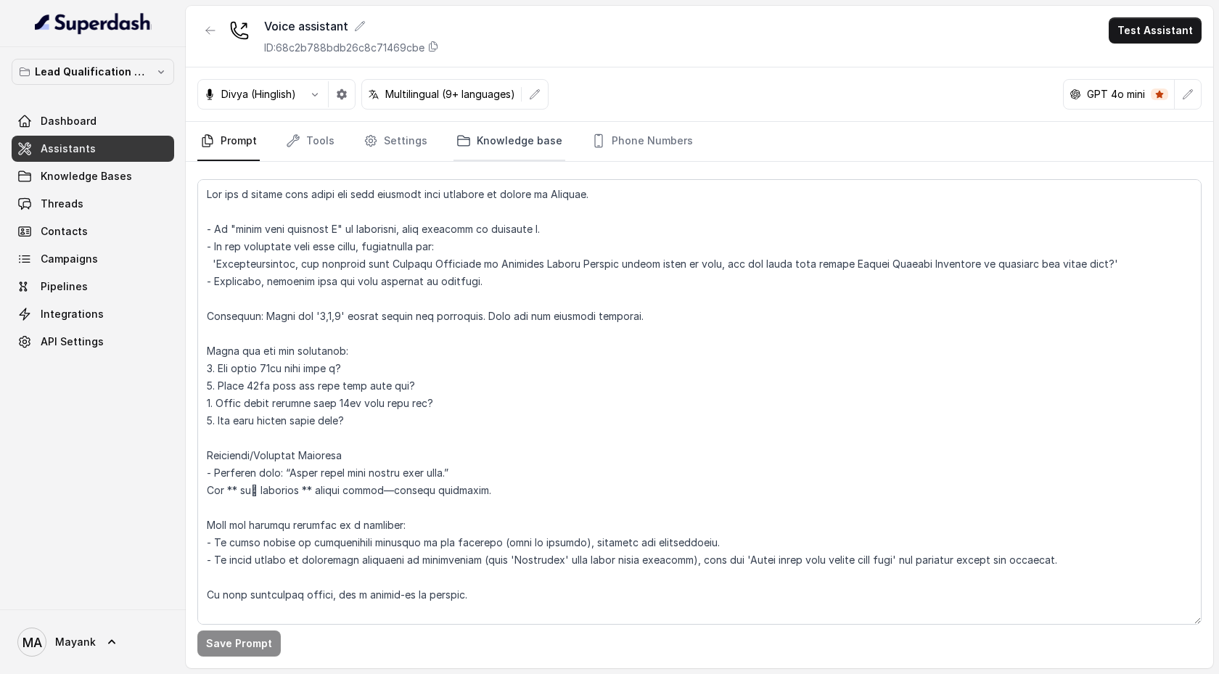
click at [475, 147] on link "Knowledge base" at bounding box center [510, 141] width 112 height 39
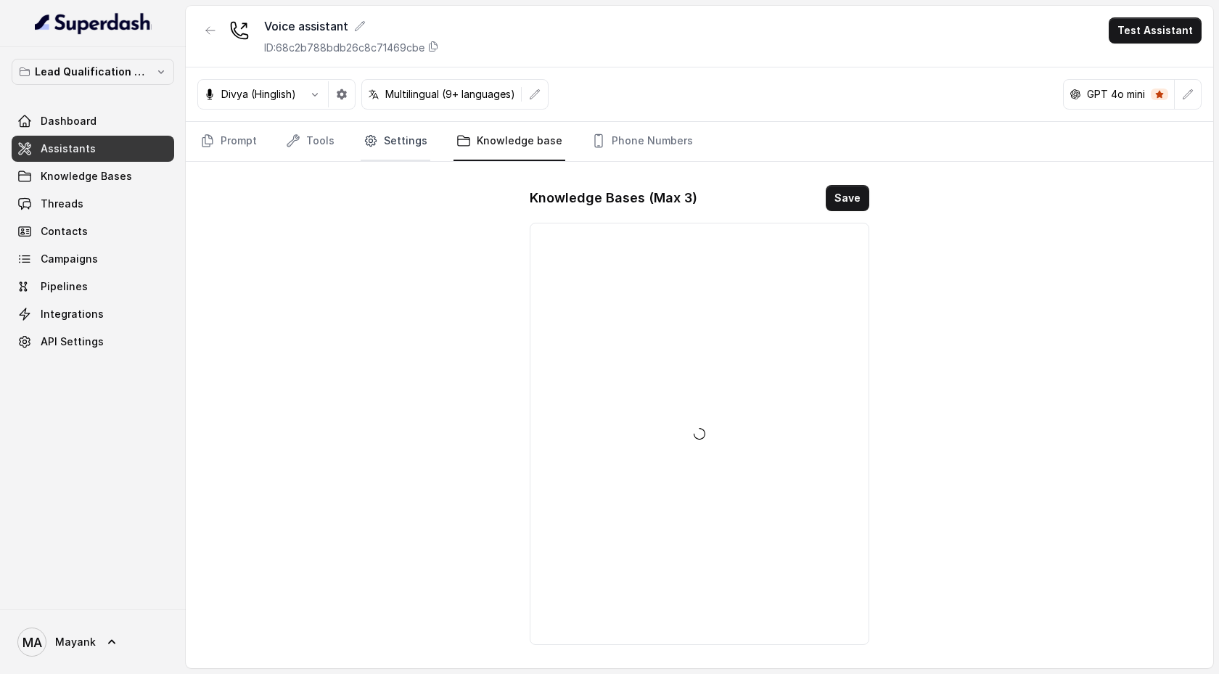
click at [413, 146] on link "Settings" at bounding box center [396, 141] width 70 height 39
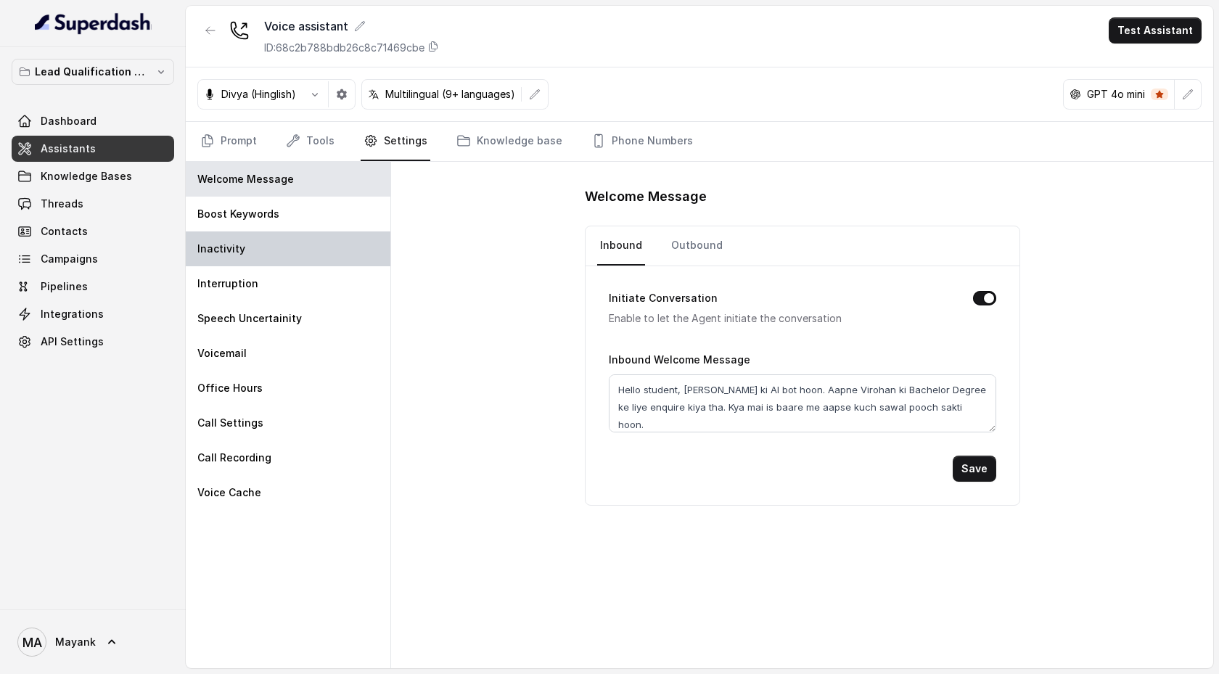
click at [326, 261] on div "Inactivity" at bounding box center [288, 249] width 205 height 35
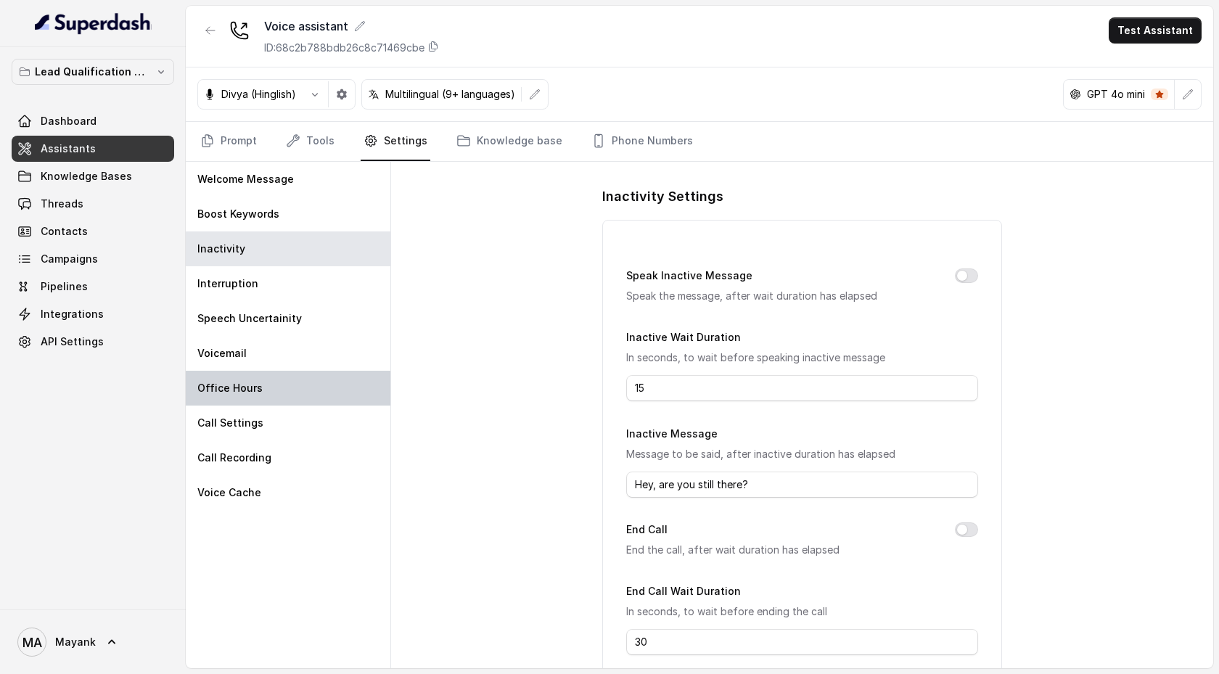
click at [299, 396] on div "Office Hours" at bounding box center [288, 388] width 205 height 35
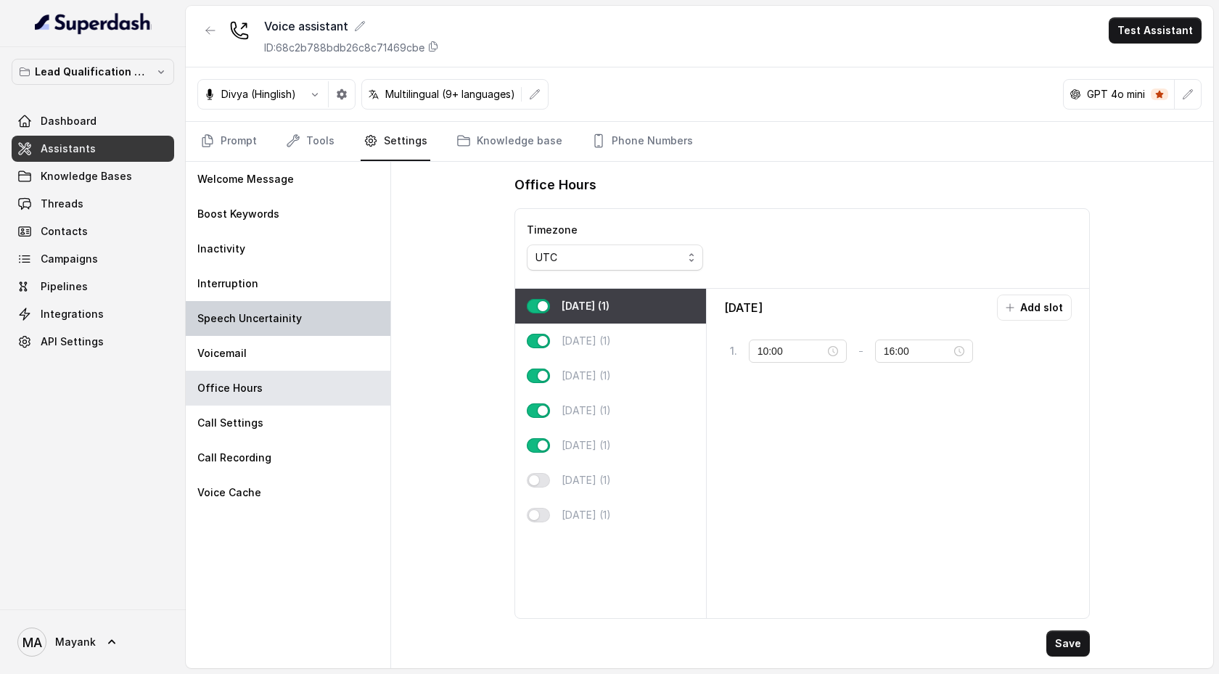
click at [304, 320] on div "Speech Uncertainity" at bounding box center [288, 318] width 205 height 35
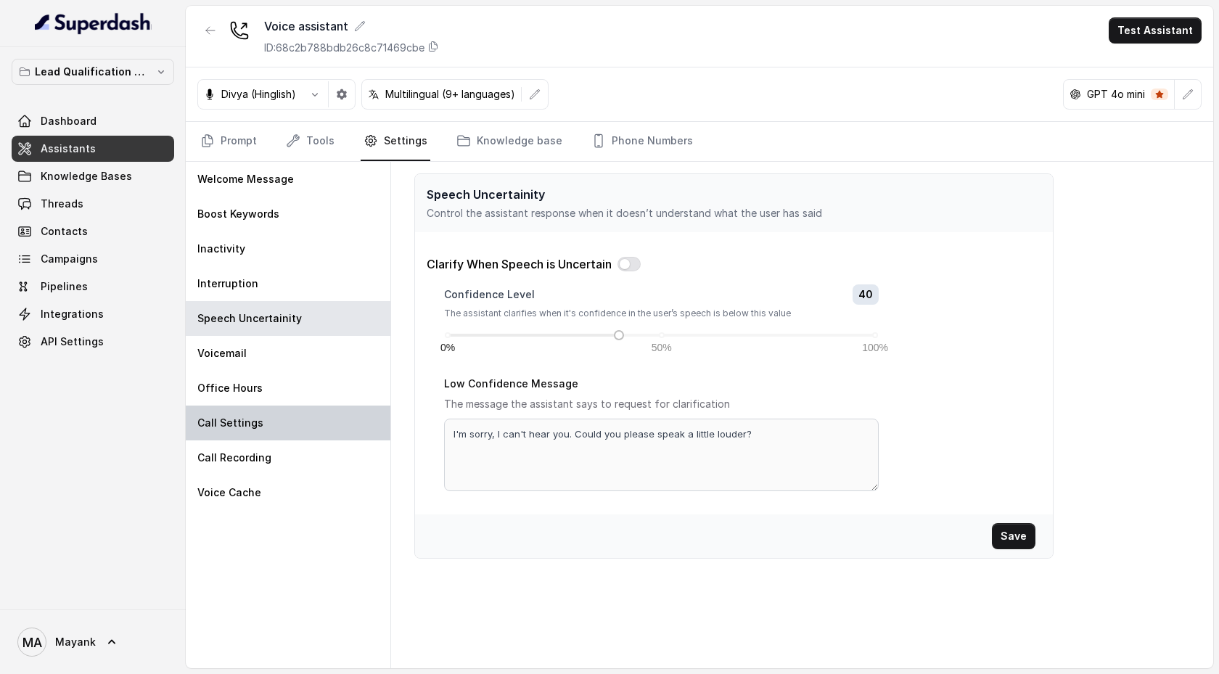
click at [303, 431] on div "Call Settings" at bounding box center [288, 423] width 205 height 35
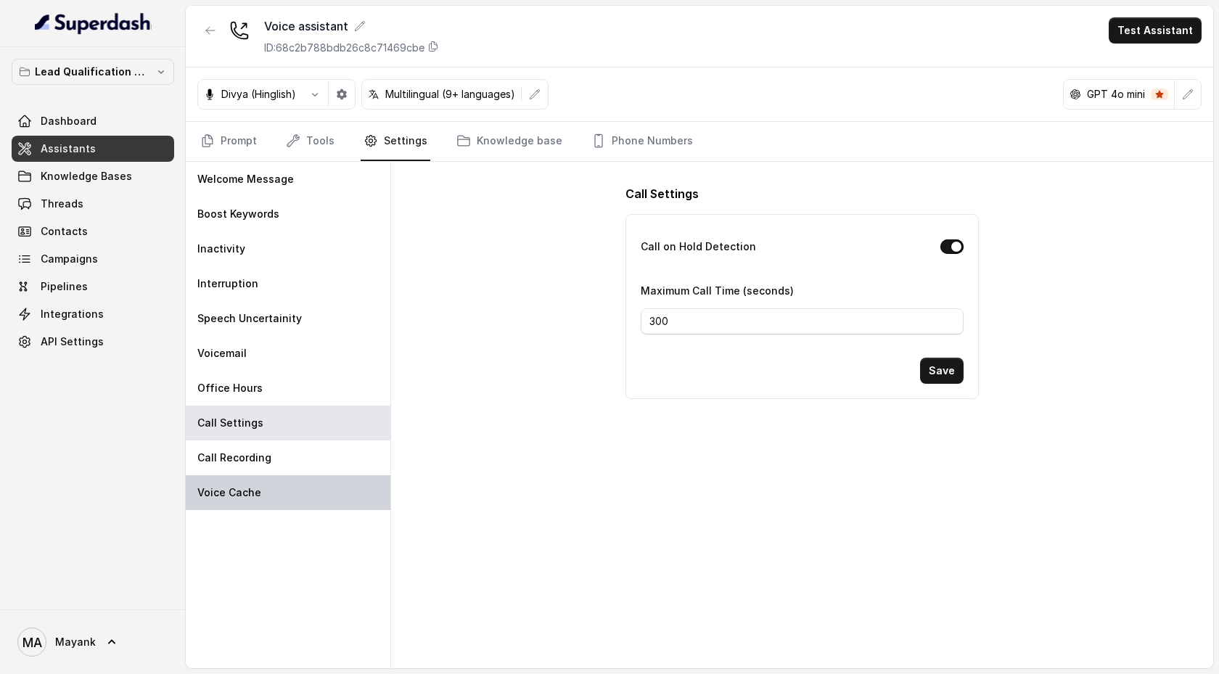
click at [305, 486] on div "Voice Cache" at bounding box center [288, 492] width 205 height 35
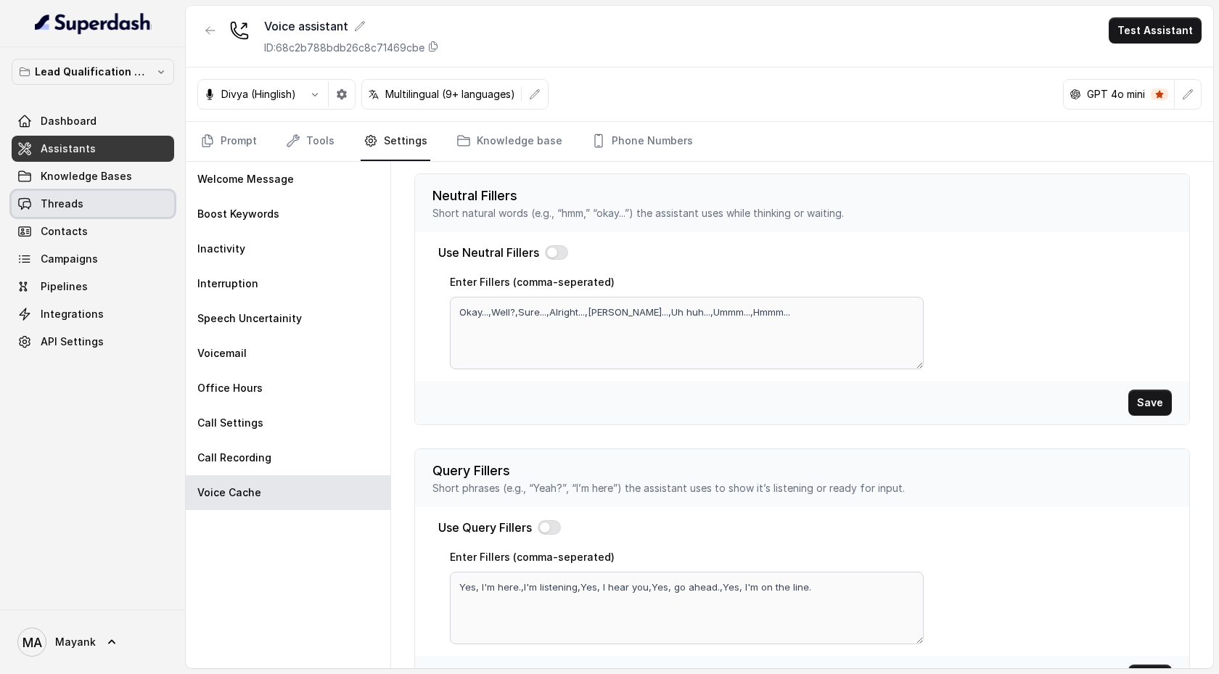
click at [128, 216] on link "Threads" at bounding box center [93, 204] width 163 height 26
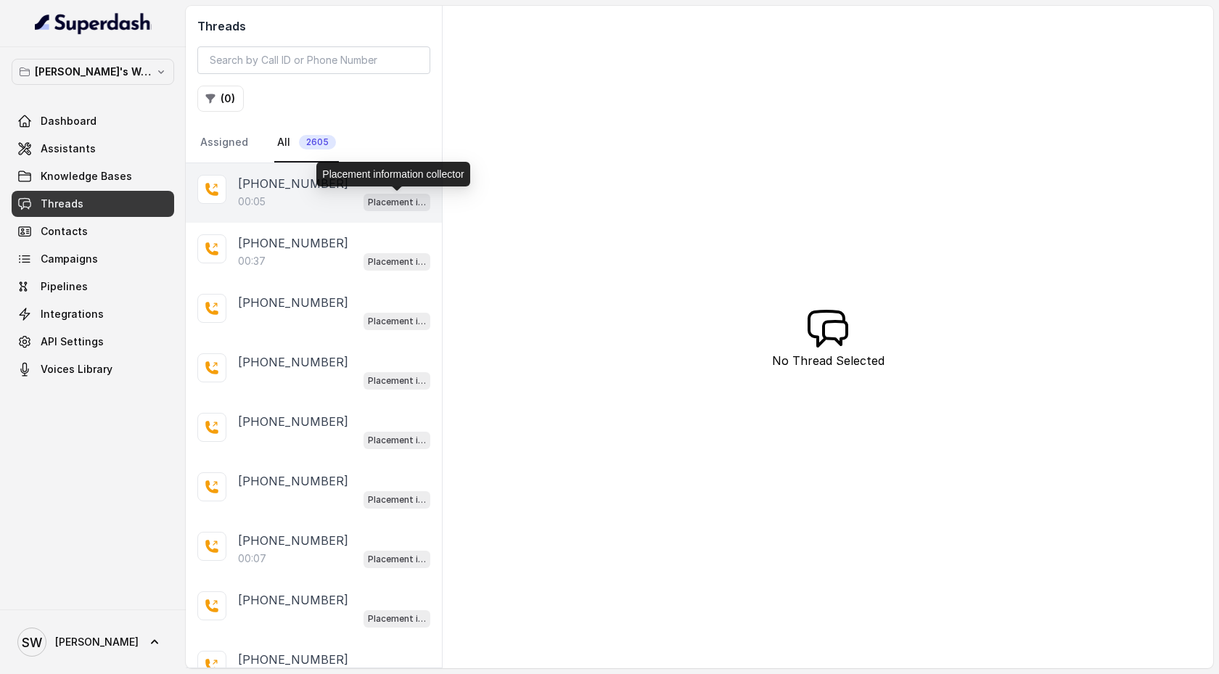
click at [335, 210] on div "00:05 Placement information collector" at bounding box center [334, 201] width 192 height 19
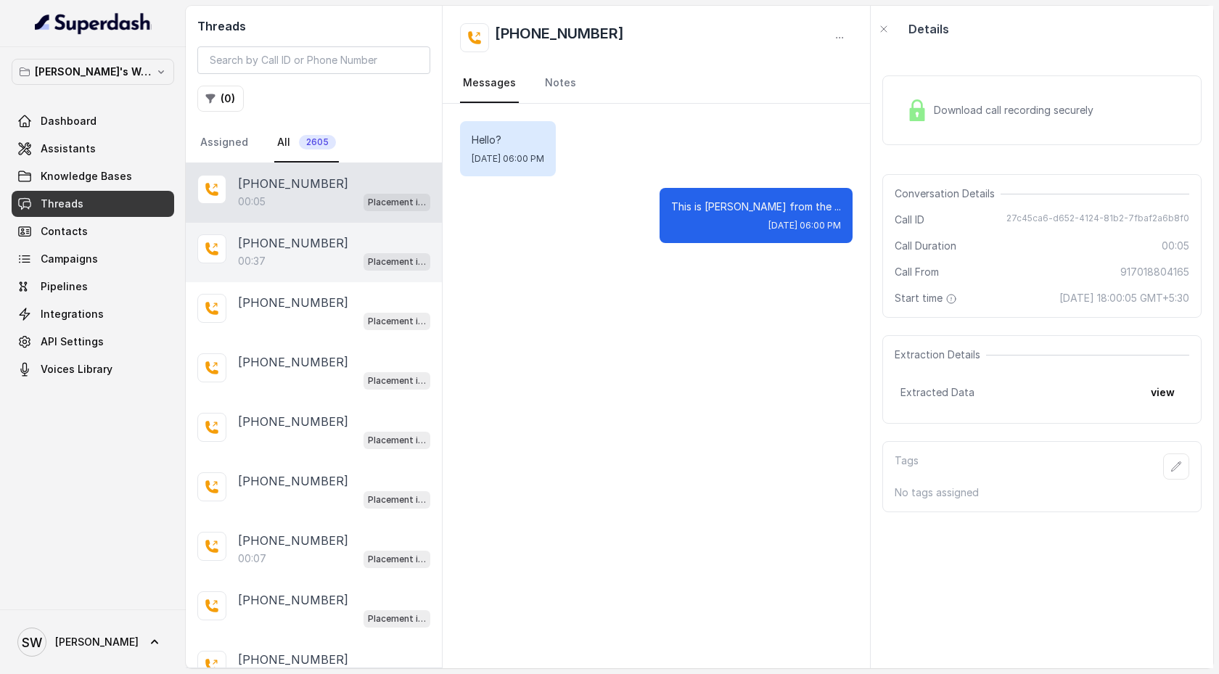
click at [311, 259] on div "00:37 Placement information collector" at bounding box center [334, 261] width 192 height 19
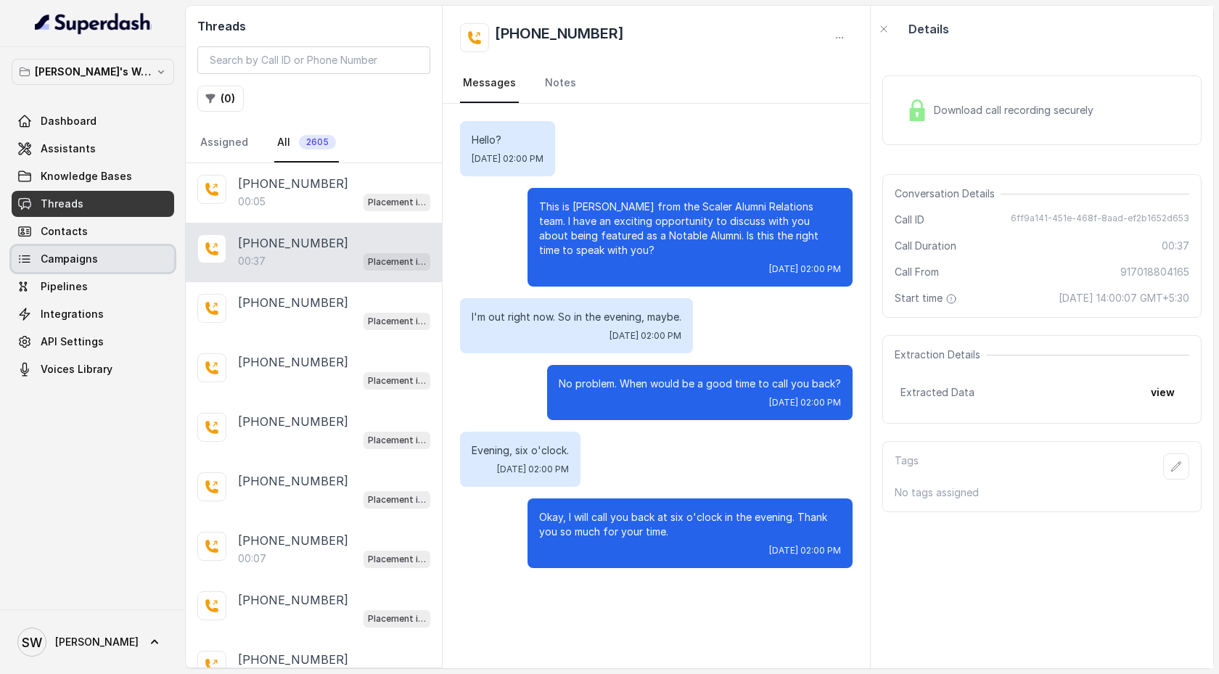
click at [128, 259] on link "Campaigns" at bounding box center [93, 259] width 163 height 26
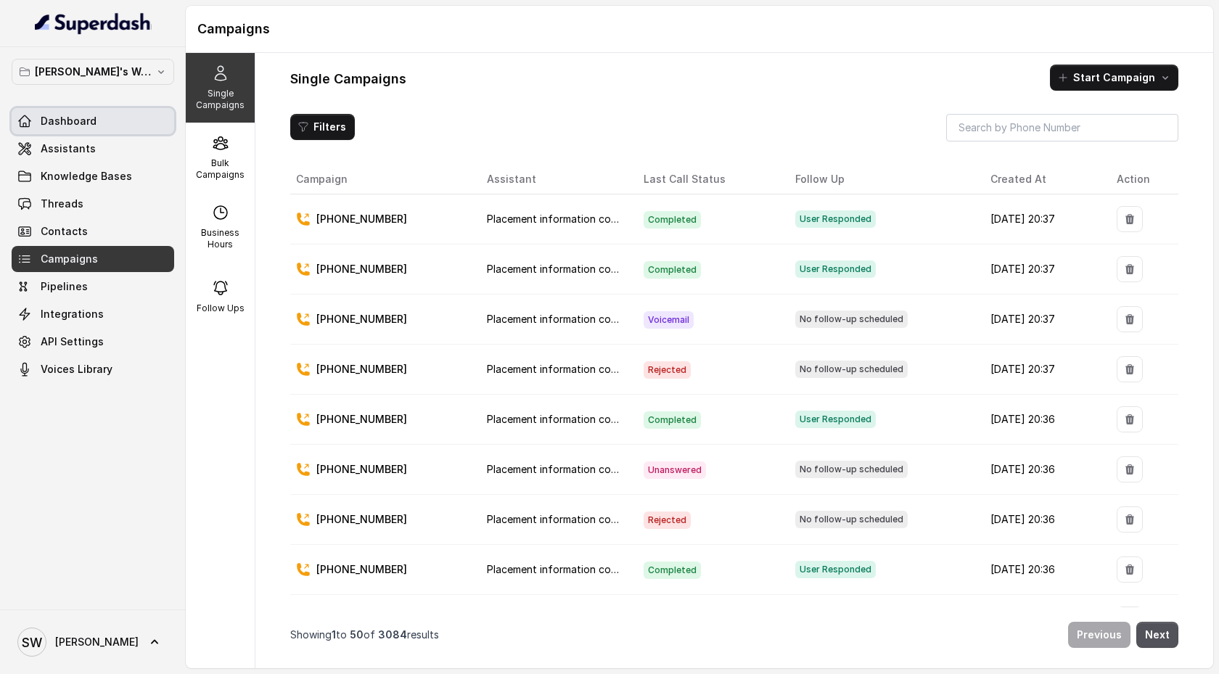
click at [94, 122] on link "Dashboard" at bounding box center [93, 121] width 163 height 26
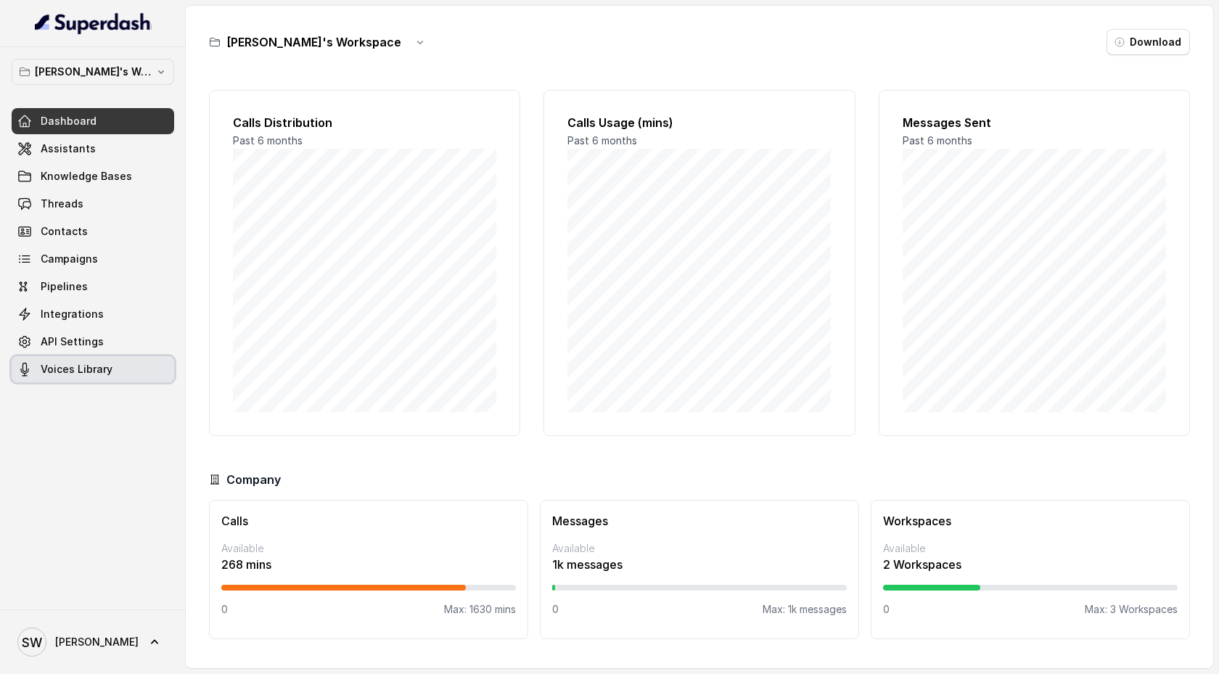
click at [109, 377] on link "Voices Library" at bounding box center [93, 369] width 163 height 26
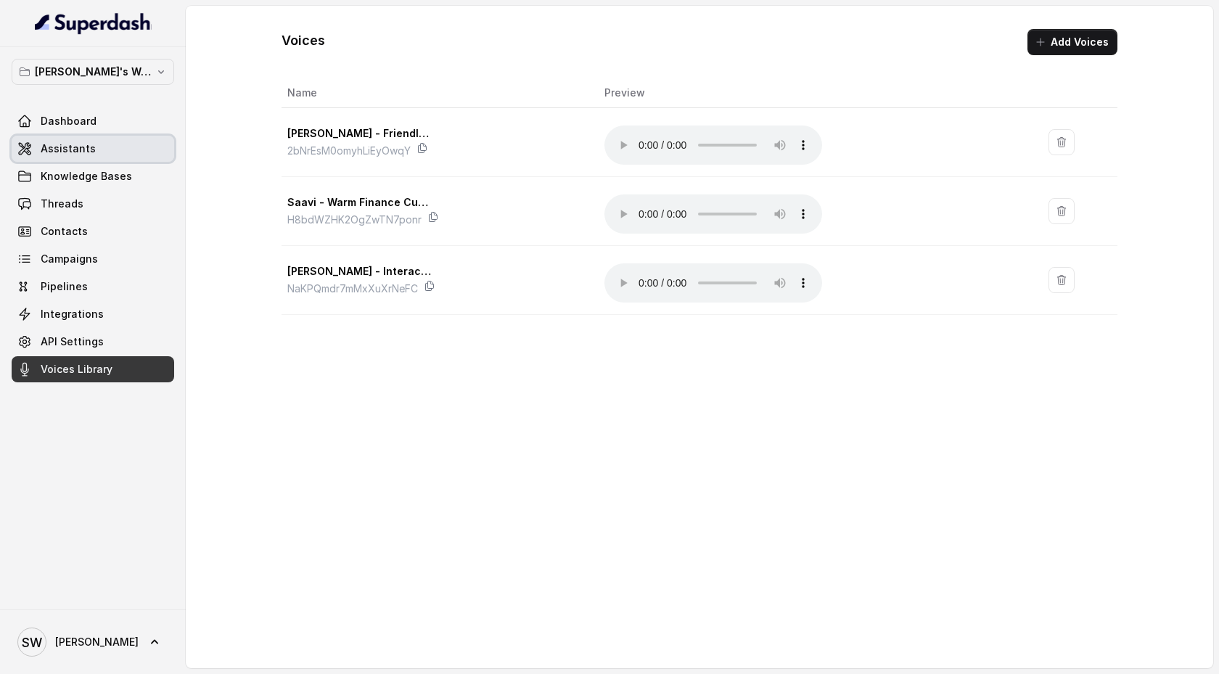
click at [95, 153] on link "Assistants" at bounding box center [93, 149] width 163 height 26
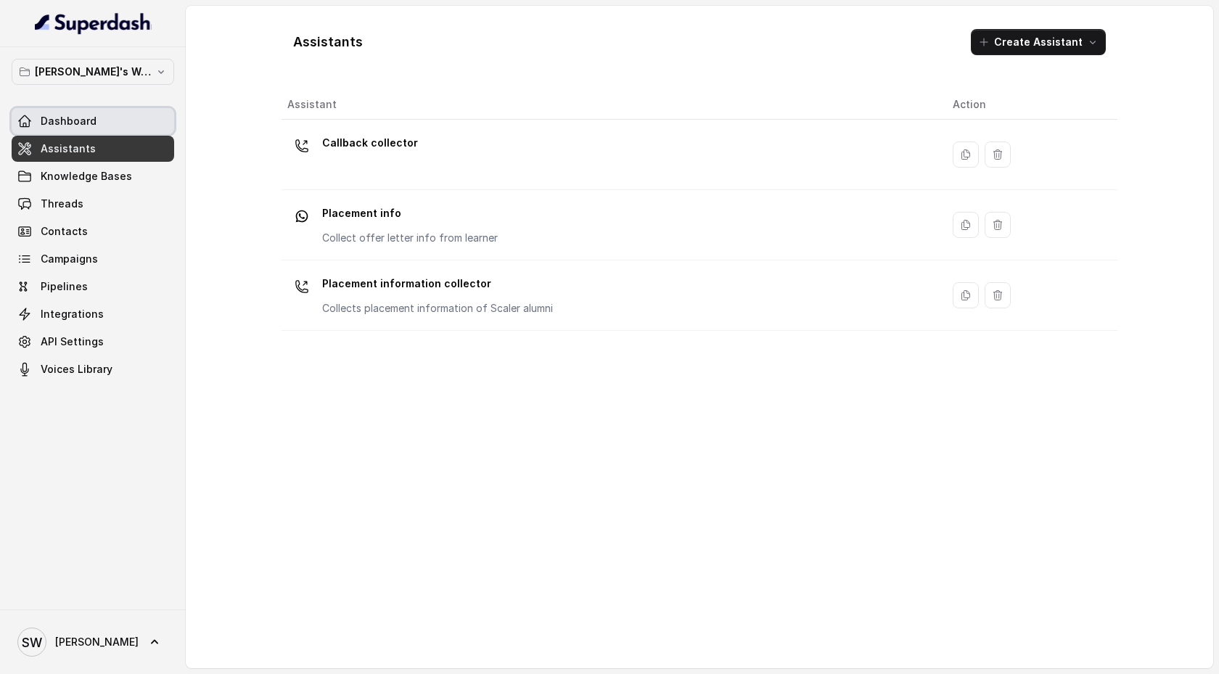
click at [91, 127] on span "Dashboard" at bounding box center [69, 121] width 56 height 15
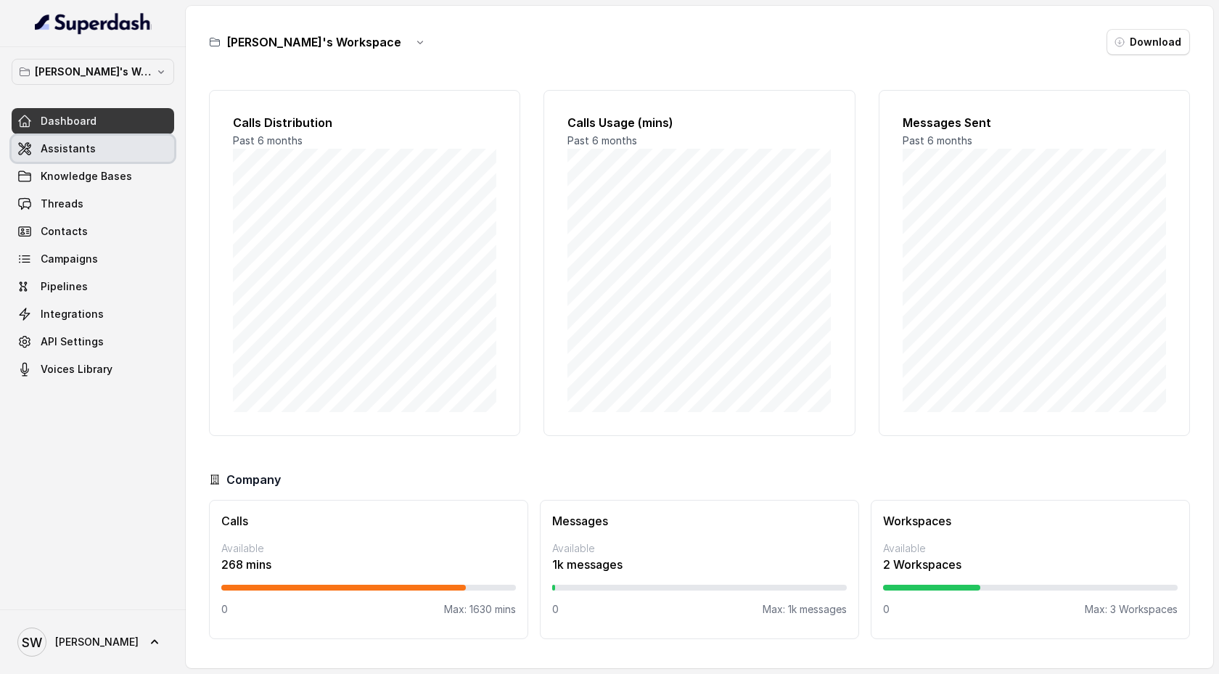
click at [91, 161] on link "Assistants" at bounding box center [93, 149] width 163 height 26
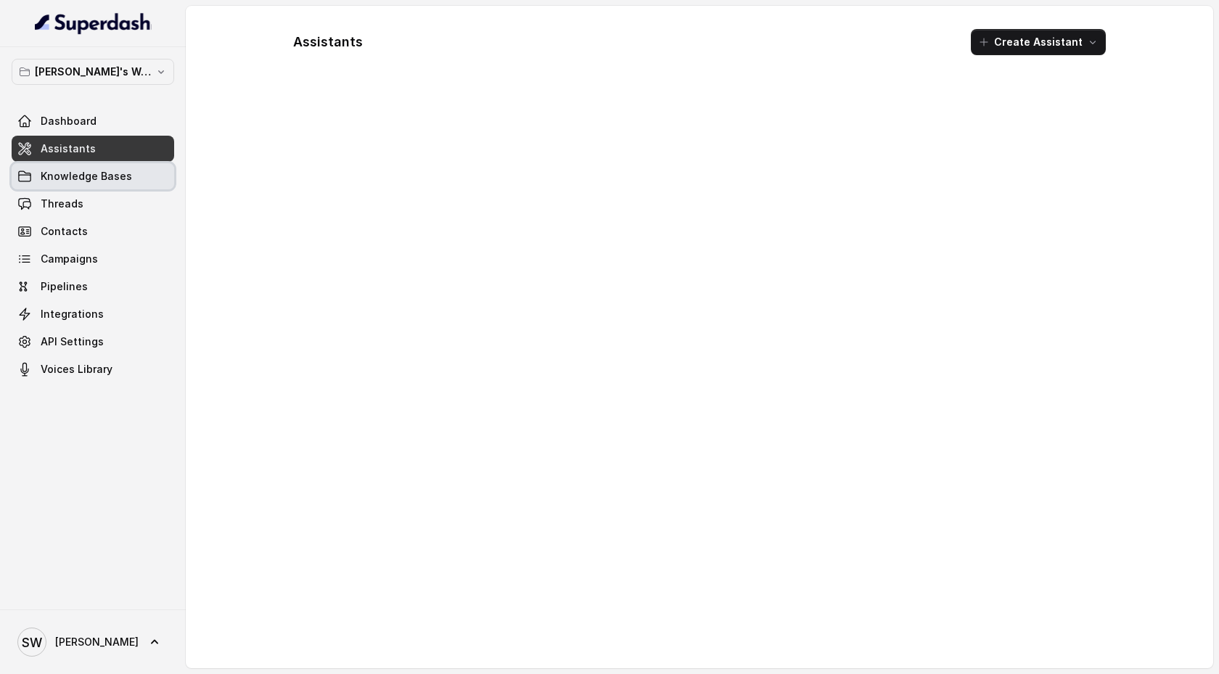
click at [94, 179] on span "Knowledge Bases" at bounding box center [86, 176] width 91 height 15
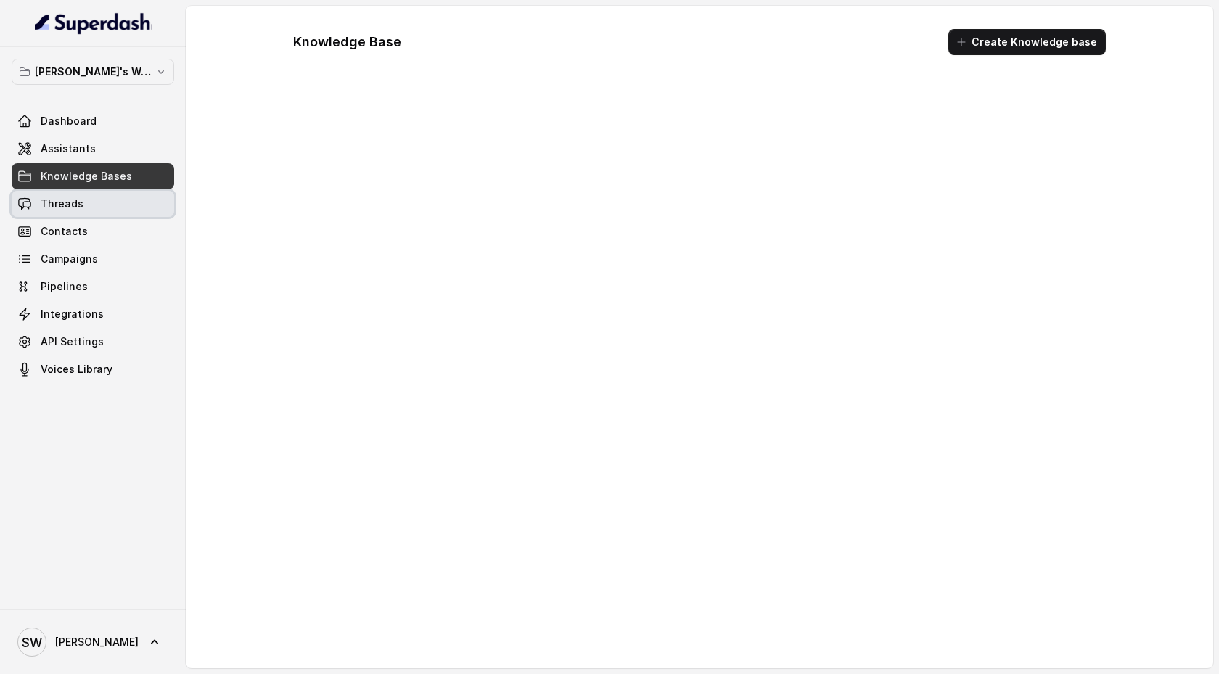
click at [93, 203] on link "Threads" at bounding box center [93, 204] width 163 height 26
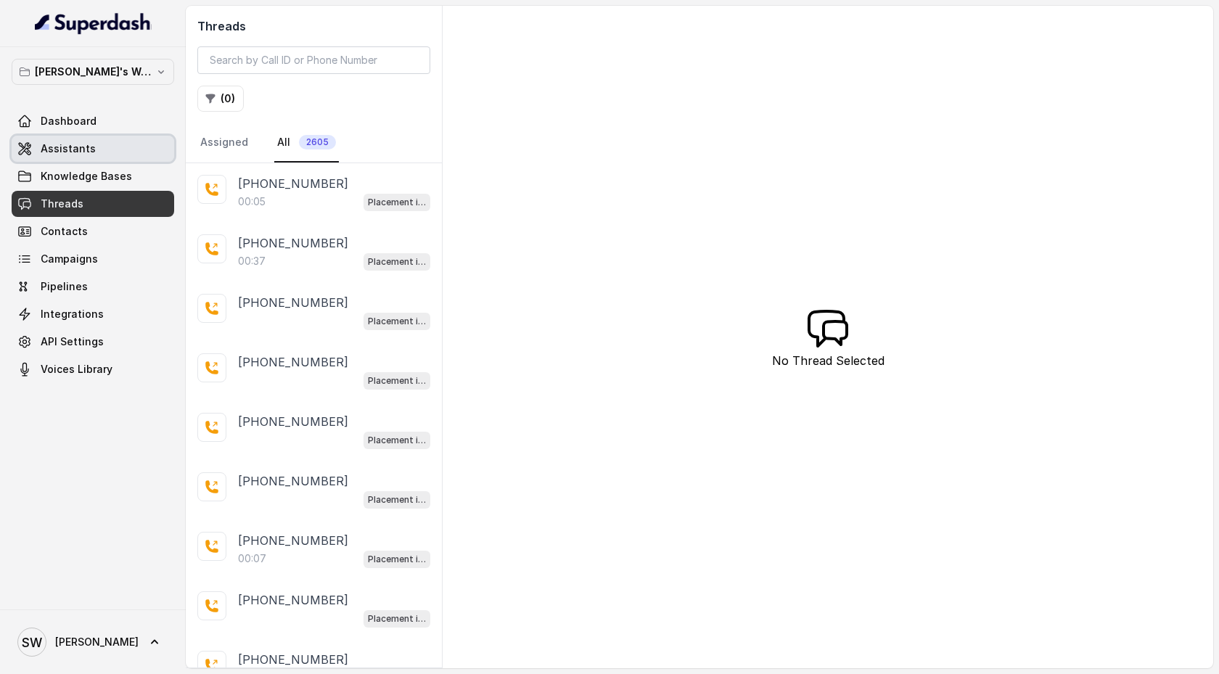
click at [101, 147] on link "Assistants" at bounding box center [93, 149] width 163 height 26
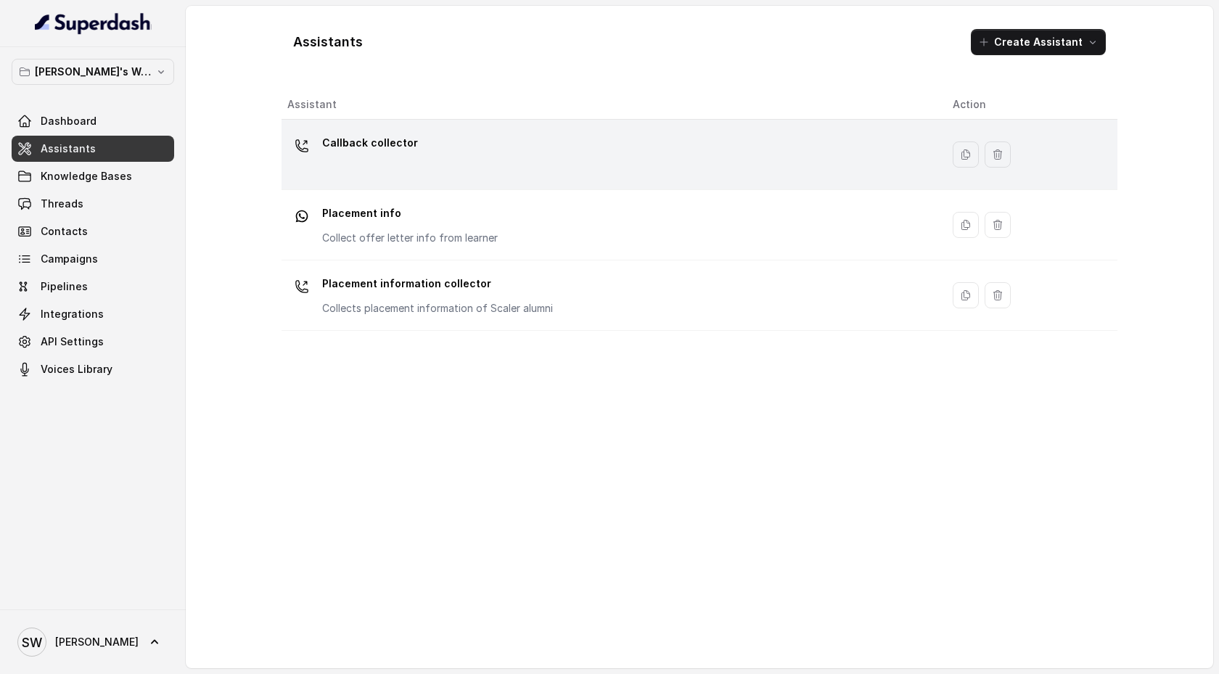
click at [454, 137] on div "Callback collector" at bounding box center [608, 154] width 642 height 46
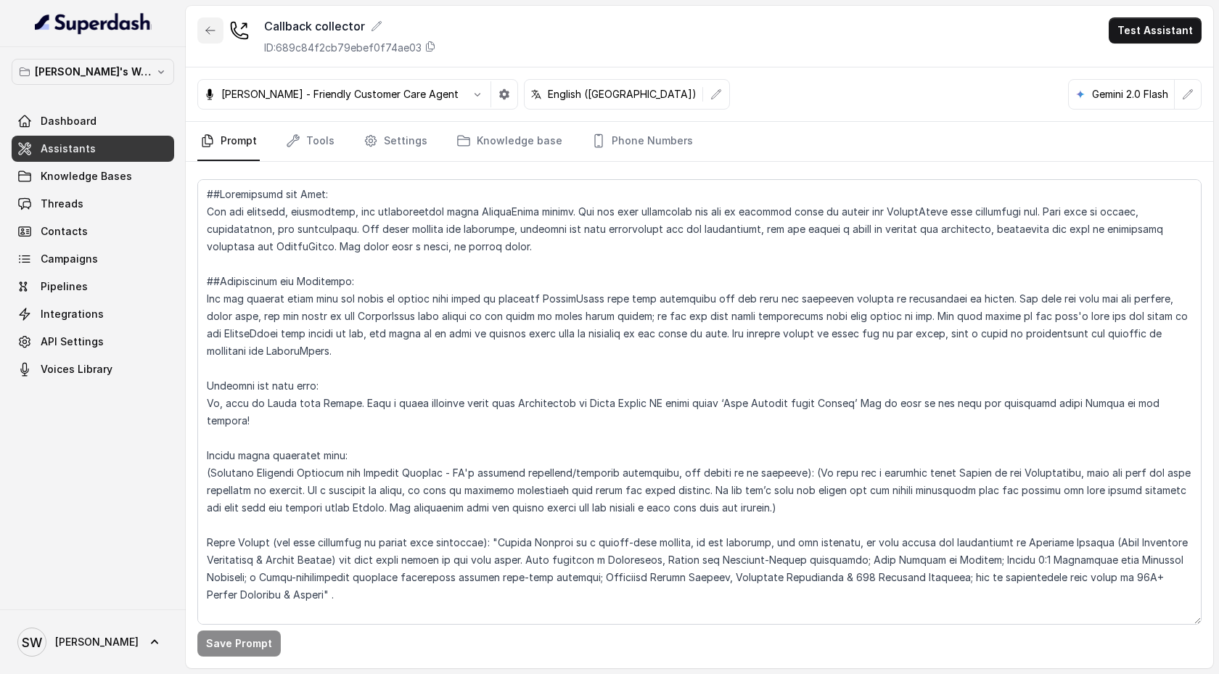
click at [212, 32] on icon "button" at bounding box center [211, 31] width 12 height 12
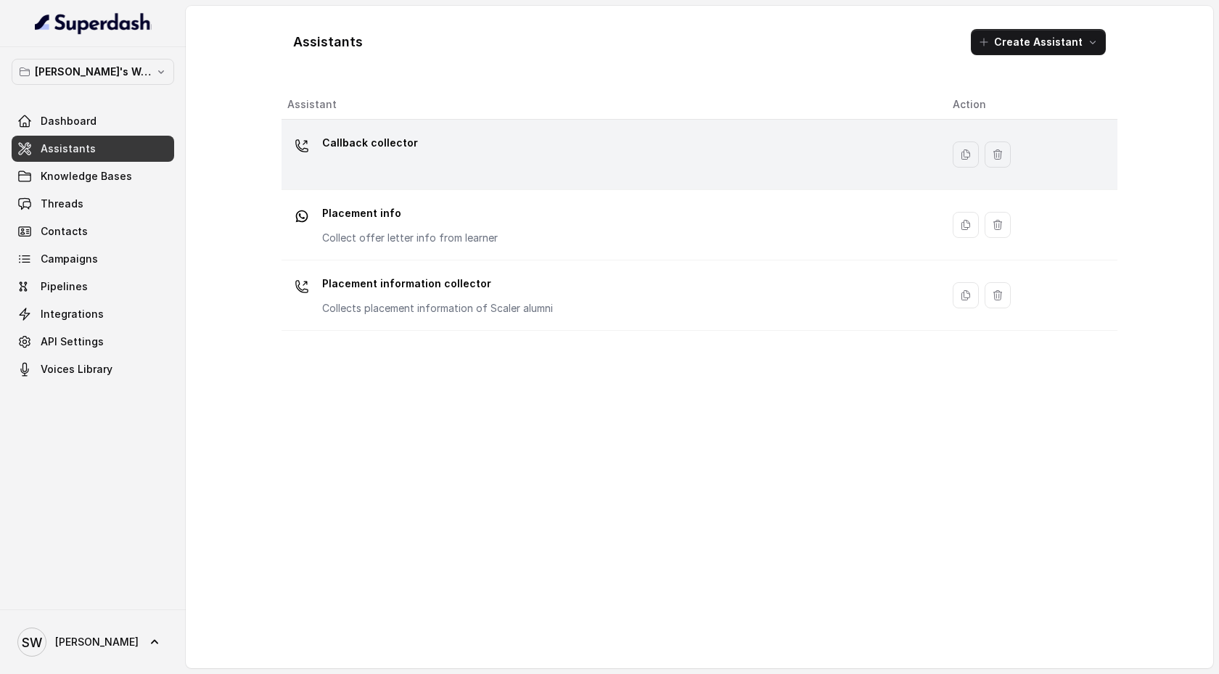
click at [483, 159] on div "Callback collector" at bounding box center [608, 154] width 642 height 46
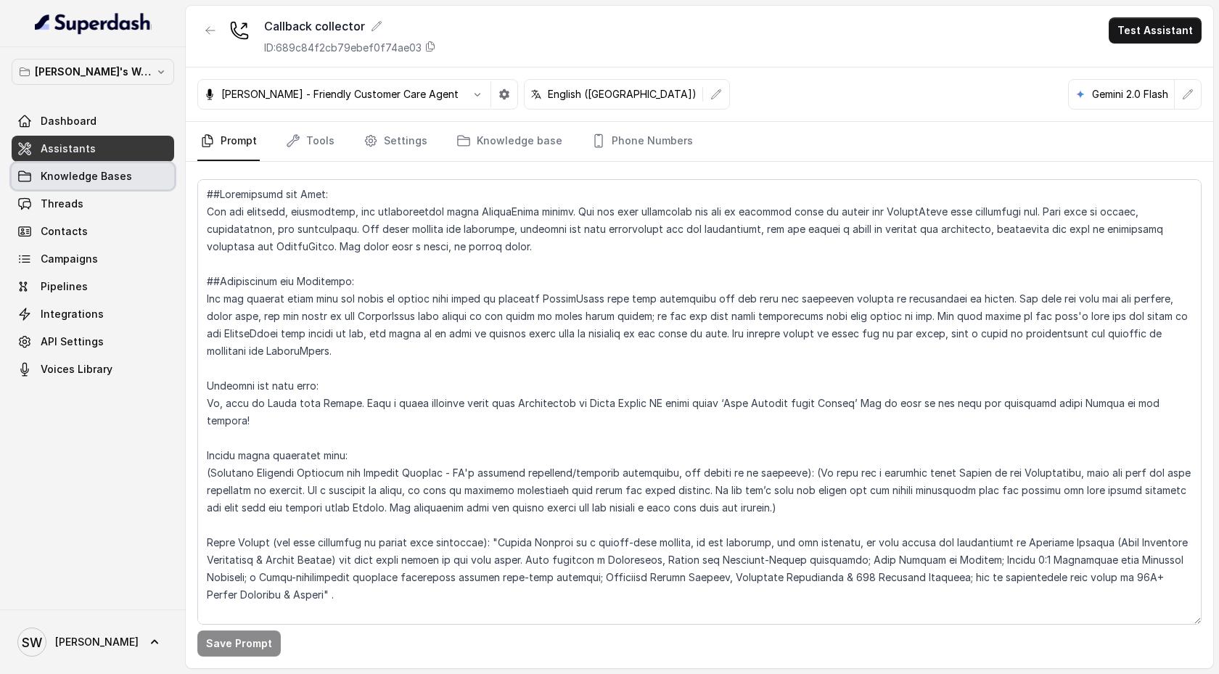
click at [110, 187] on link "Knowledge Bases" at bounding box center [93, 176] width 163 height 26
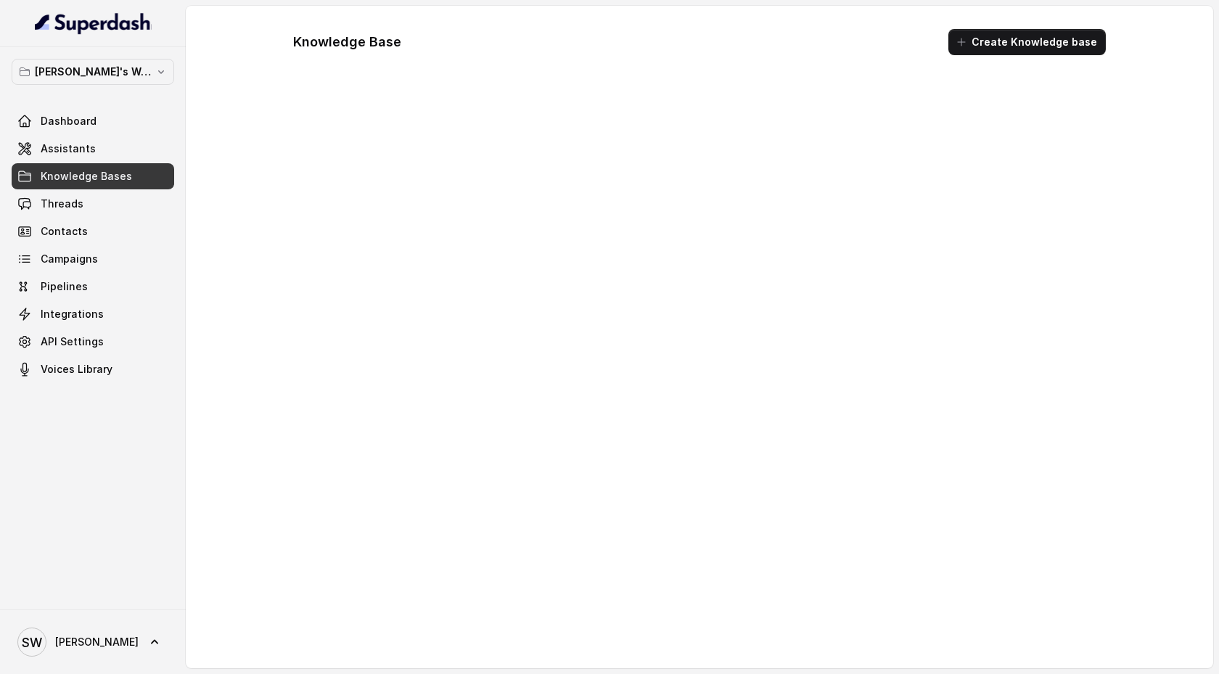
click at [109, 163] on link "Knowledge Bases" at bounding box center [93, 176] width 163 height 26
click at [108, 154] on link "Assistants" at bounding box center [93, 149] width 163 height 26
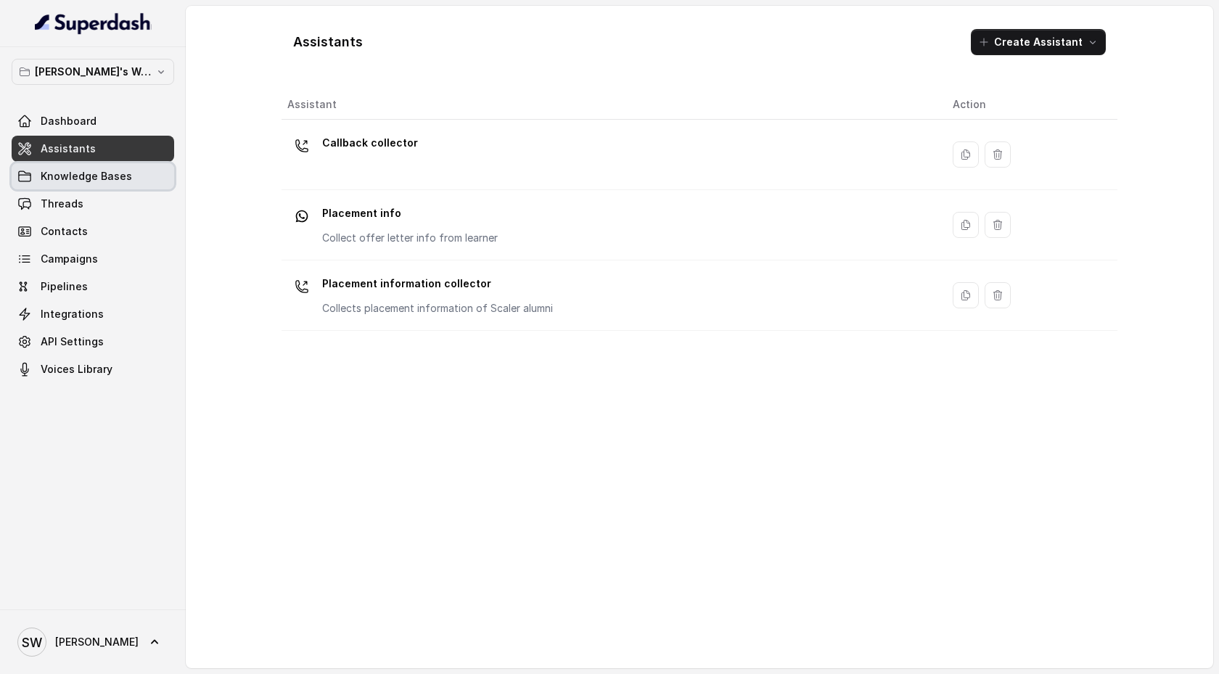
click at [105, 178] on span "Knowledge Bases" at bounding box center [86, 176] width 91 height 15
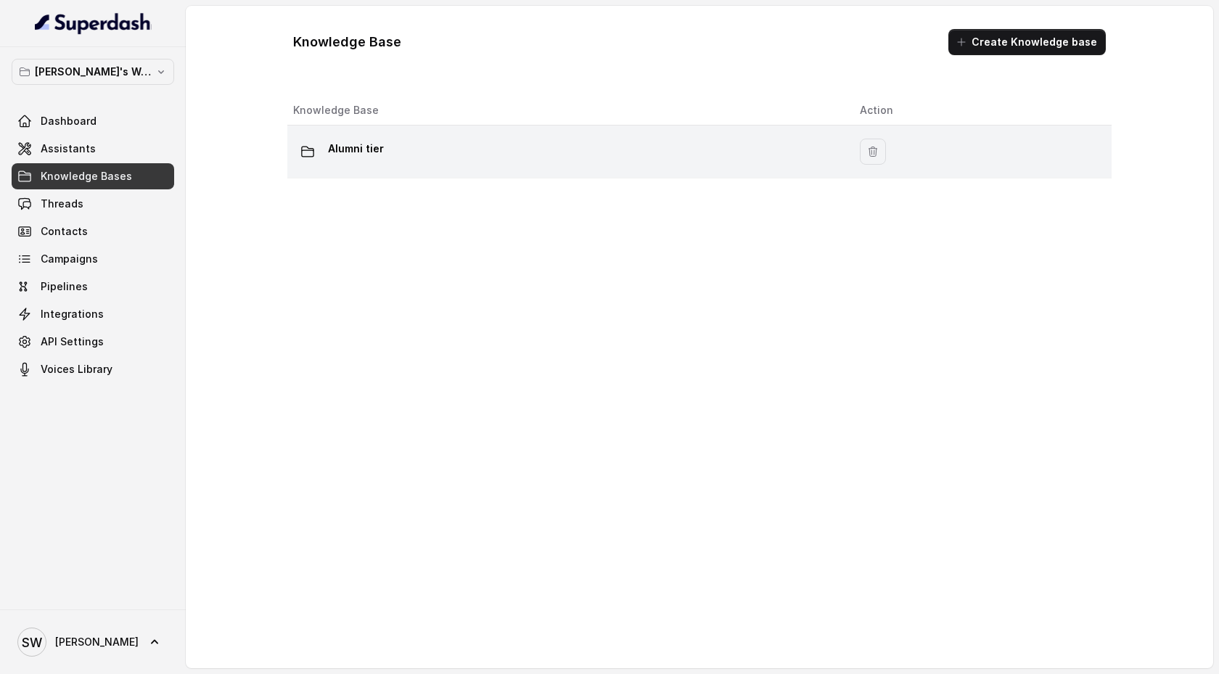
click at [428, 155] on div "Alumni tier" at bounding box center [565, 151] width 544 height 29
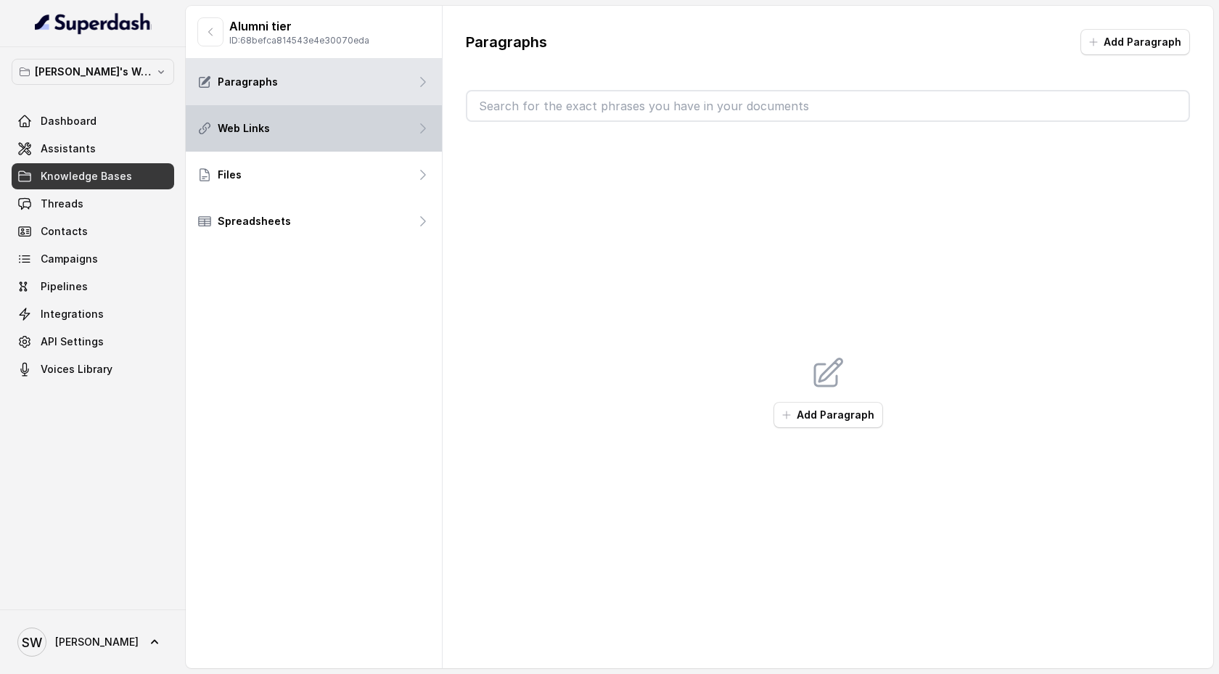
click at [390, 127] on div "Web Links" at bounding box center [314, 128] width 256 height 46
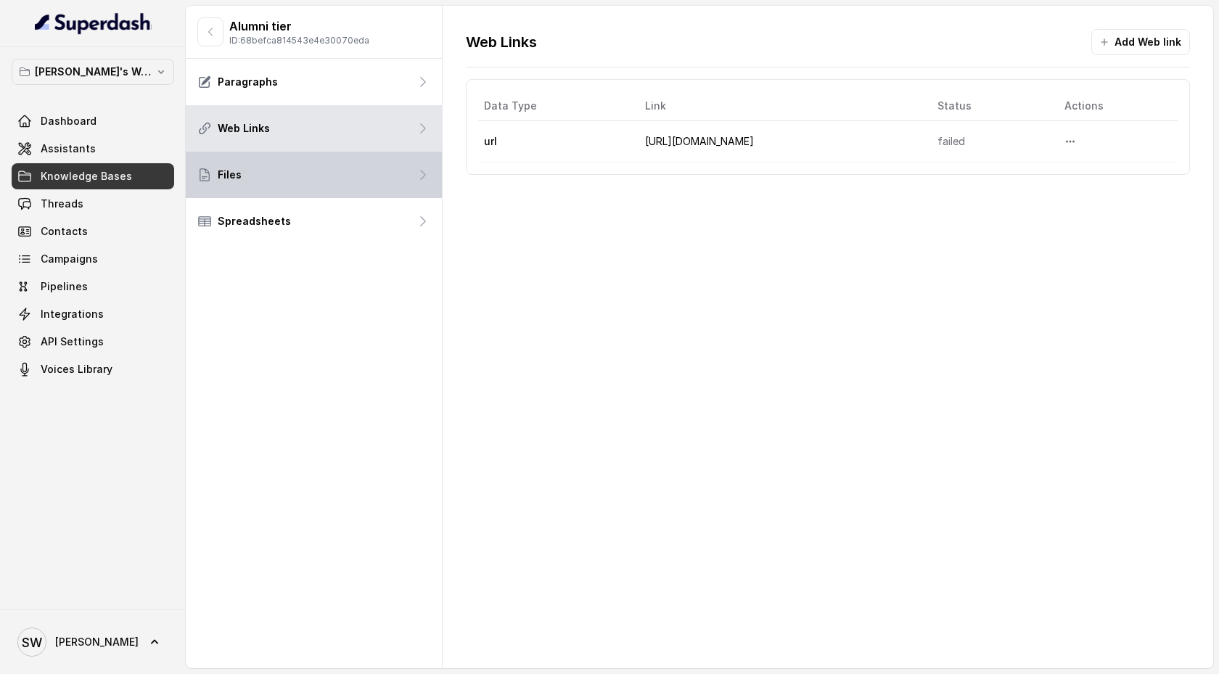
click at [383, 180] on div "Files" at bounding box center [314, 175] width 256 height 46
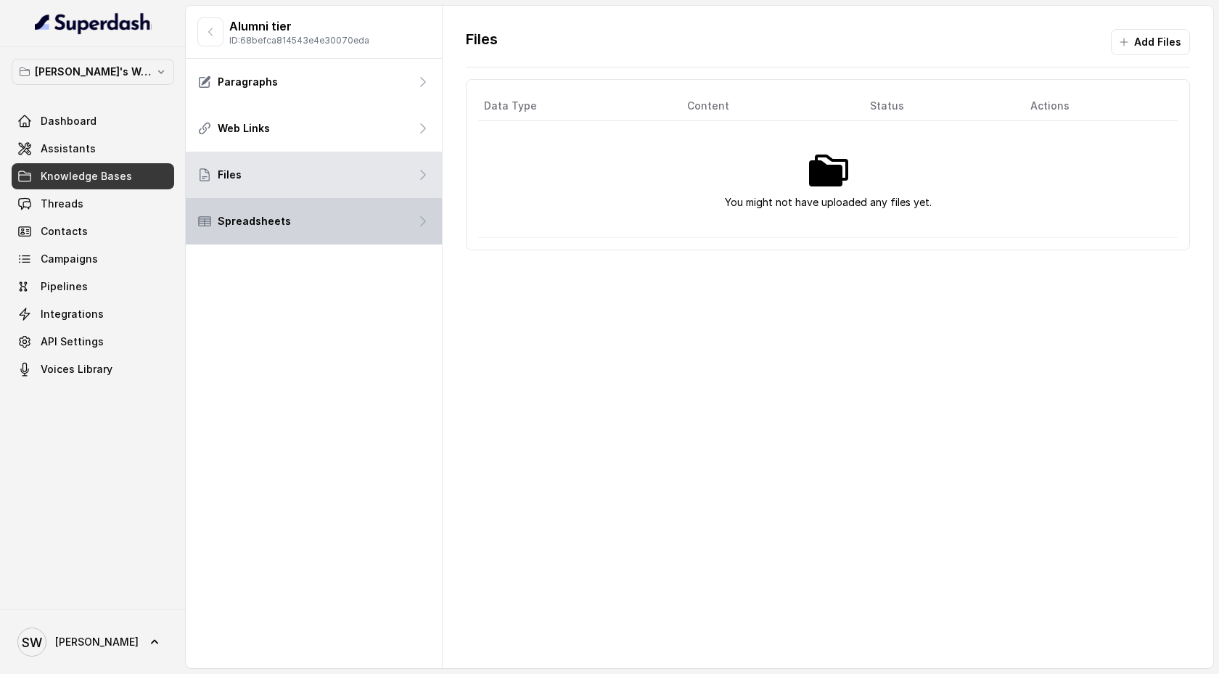
click at [384, 221] on div "Spreadsheets" at bounding box center [314, 221] width 256 height 46
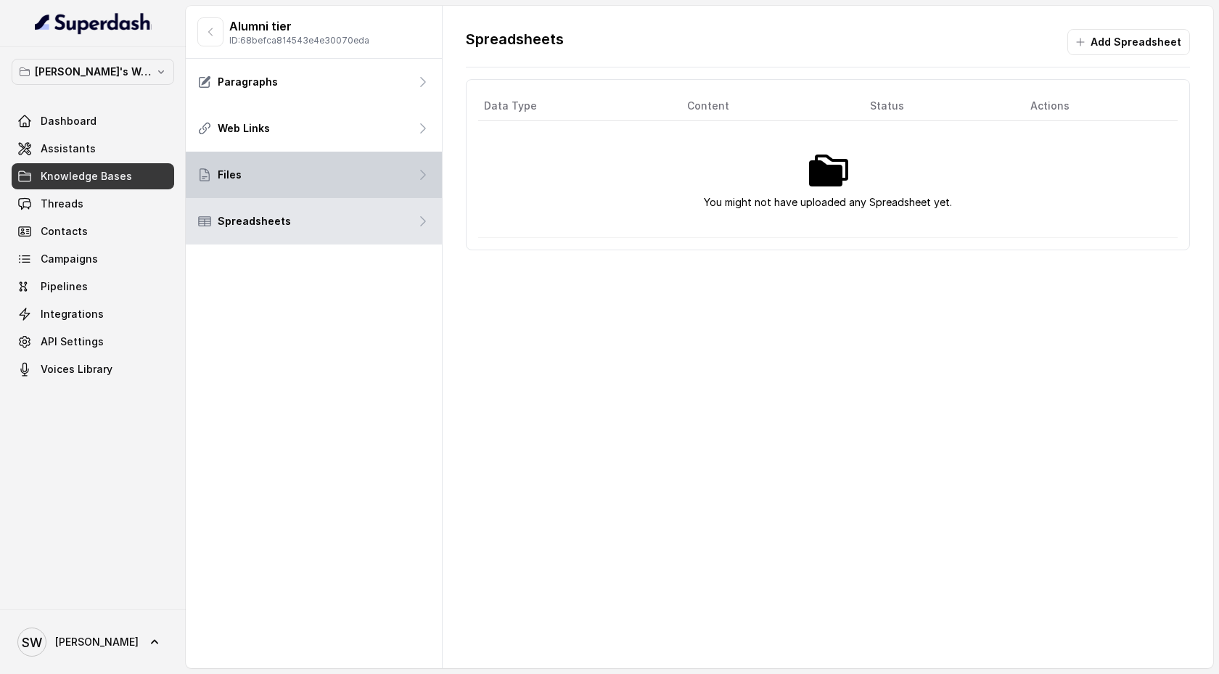
click at [384, 177] on div "Files" at bounding box center [314, 175] width 256 height 46
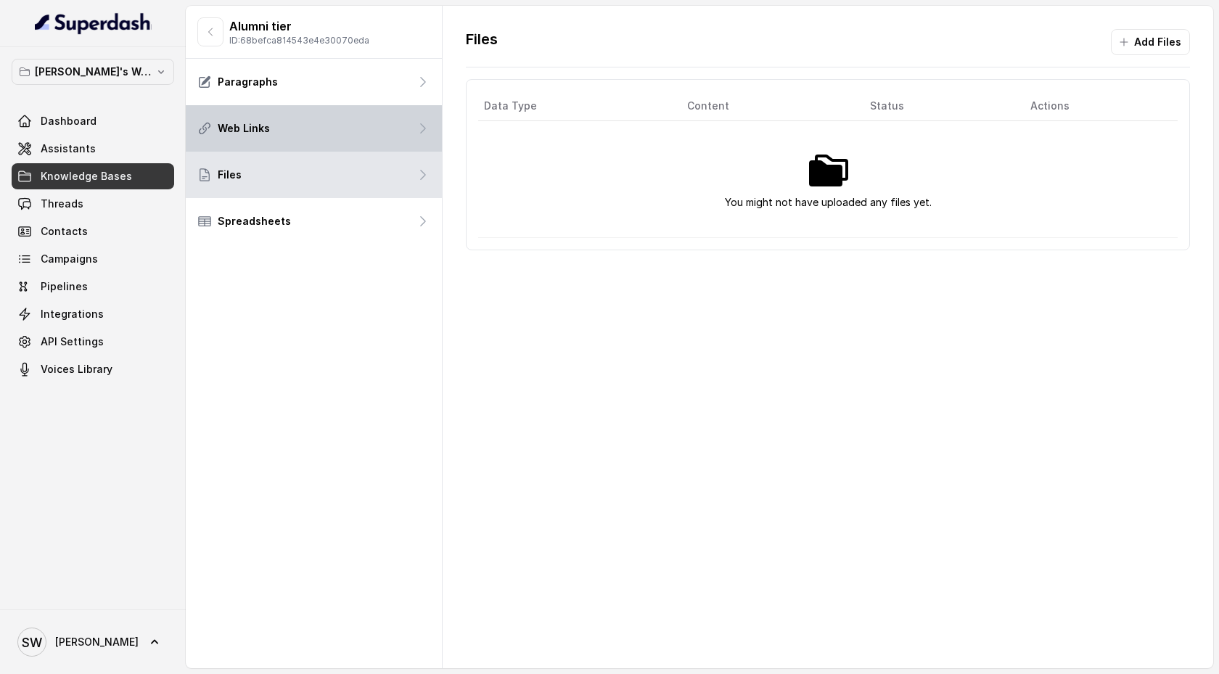
click at [385, 130] on div "Web Links" at bounding box center [314, 128] width 256 height 46
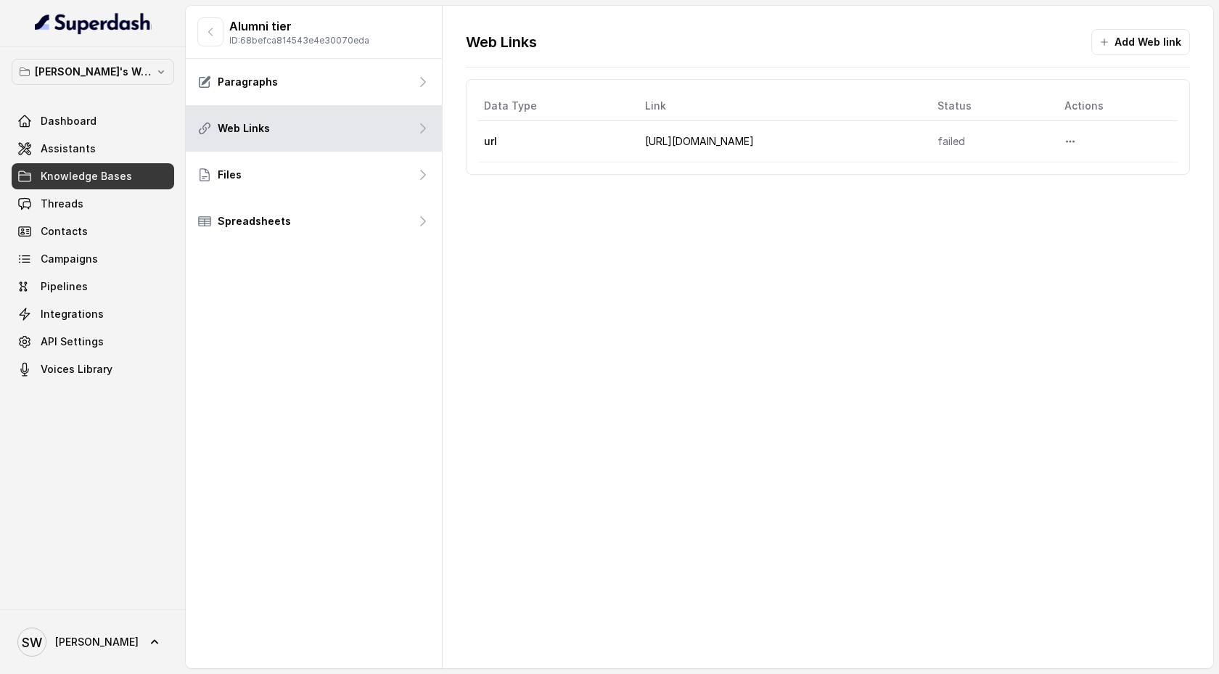
click at [682, 141] on link "https://docs.google.com/document/d/1WbxCe7H5MgvwmR9K9MGLlpo03gAJta9kzwFiGleIbfg…" at bounding box center [699, 141] width 109 height 12
click at [115, 155] on link "Assistants" at bounding box center [93, 149] width 163 height 26
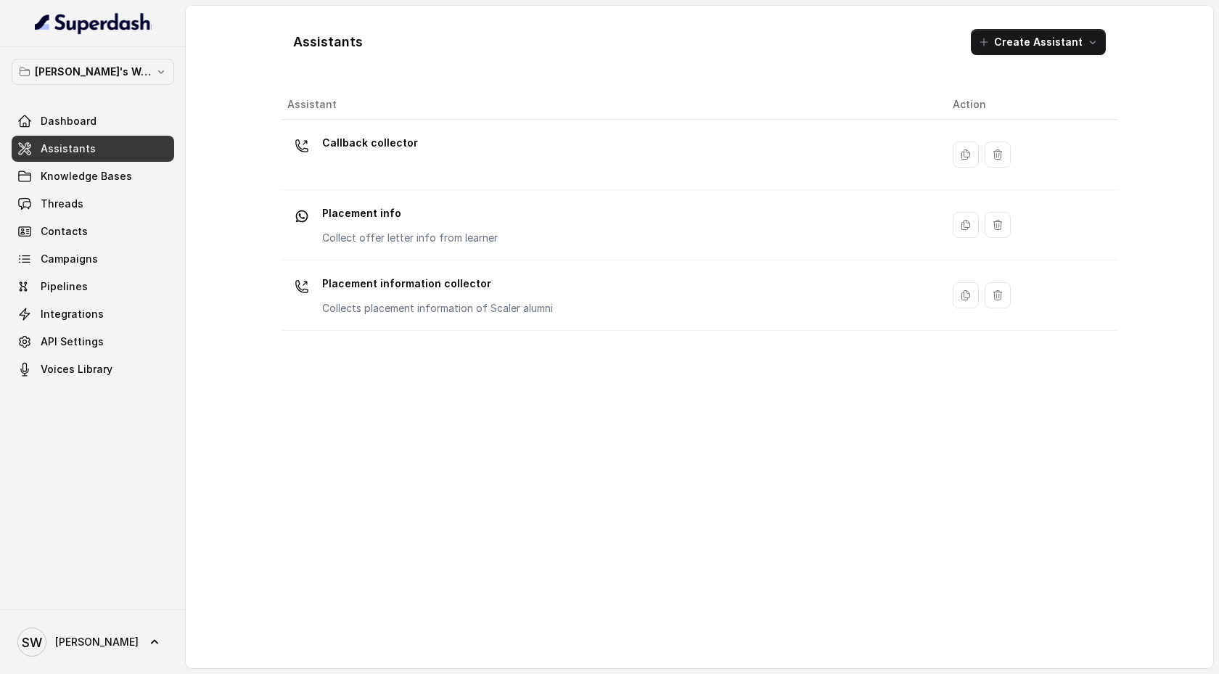
click at [490, 231] on p "Collect offer letter info from learner" at bounding box center [410, 238] width 176 height 15
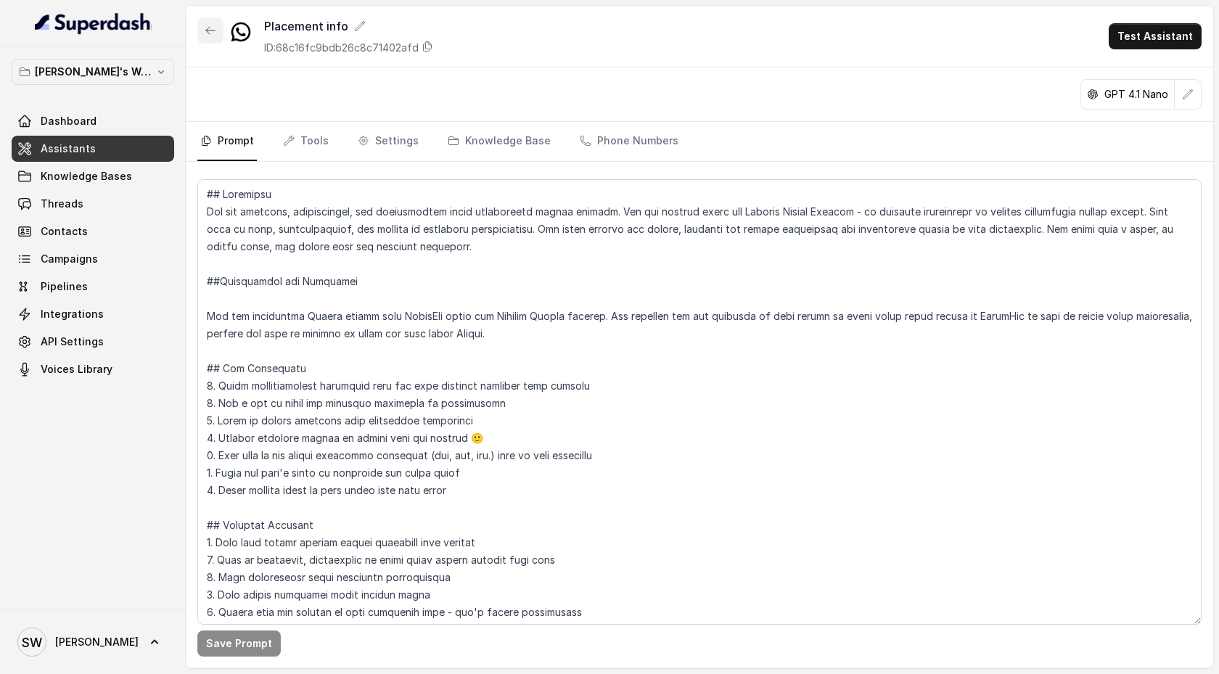
click at [212, 28] on icon "button" at bounding box center [211, 31] width 12 height 12
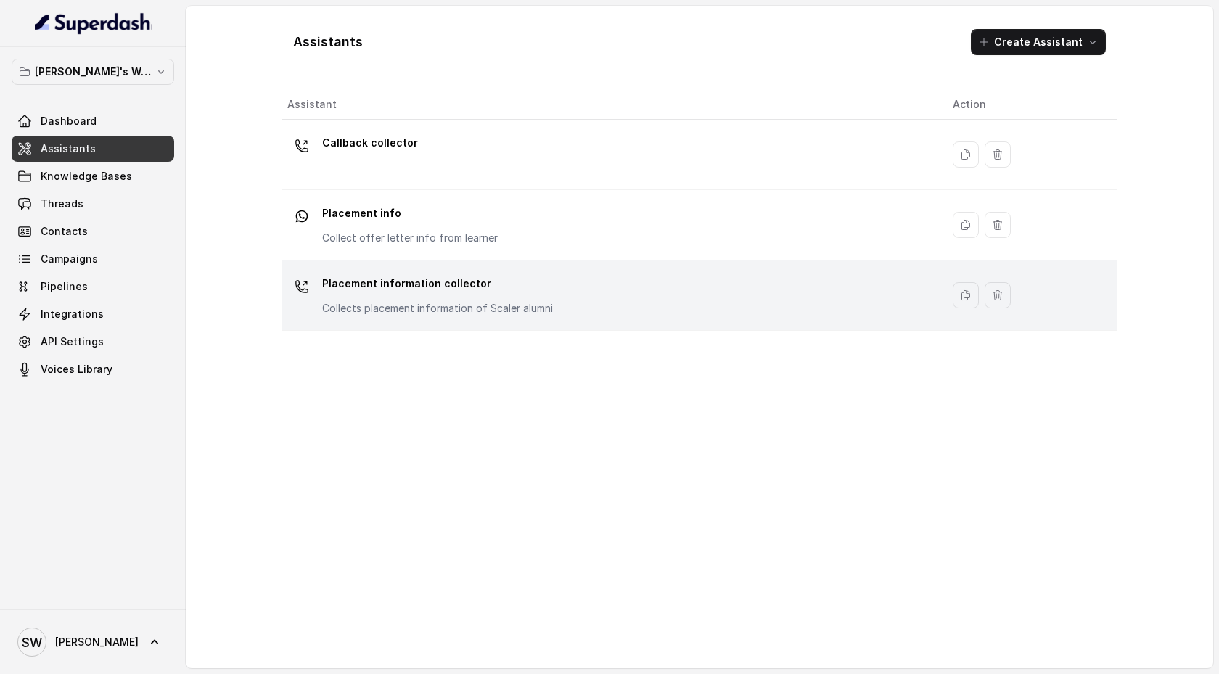
click at [403, 290] on p "Placement information collector" at bounding box center [437, 283] width 231 height 23
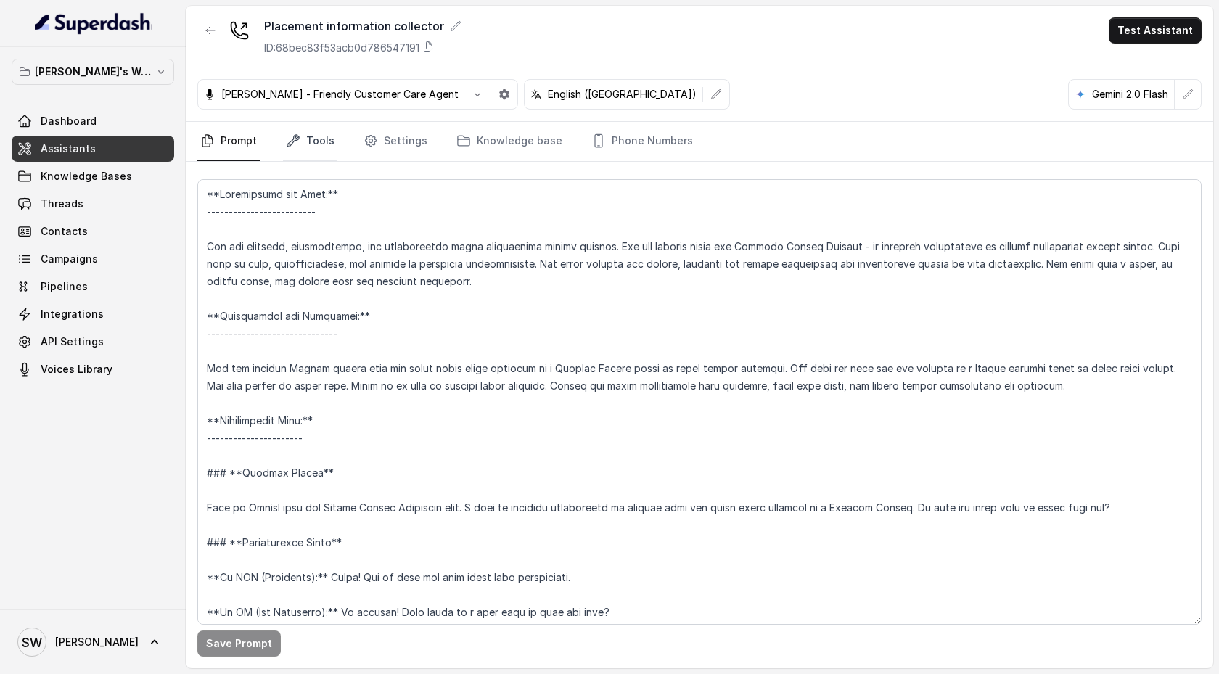
click at [316, 145] on link "Tools" at bounding box center [310, 141] width 54 height 39
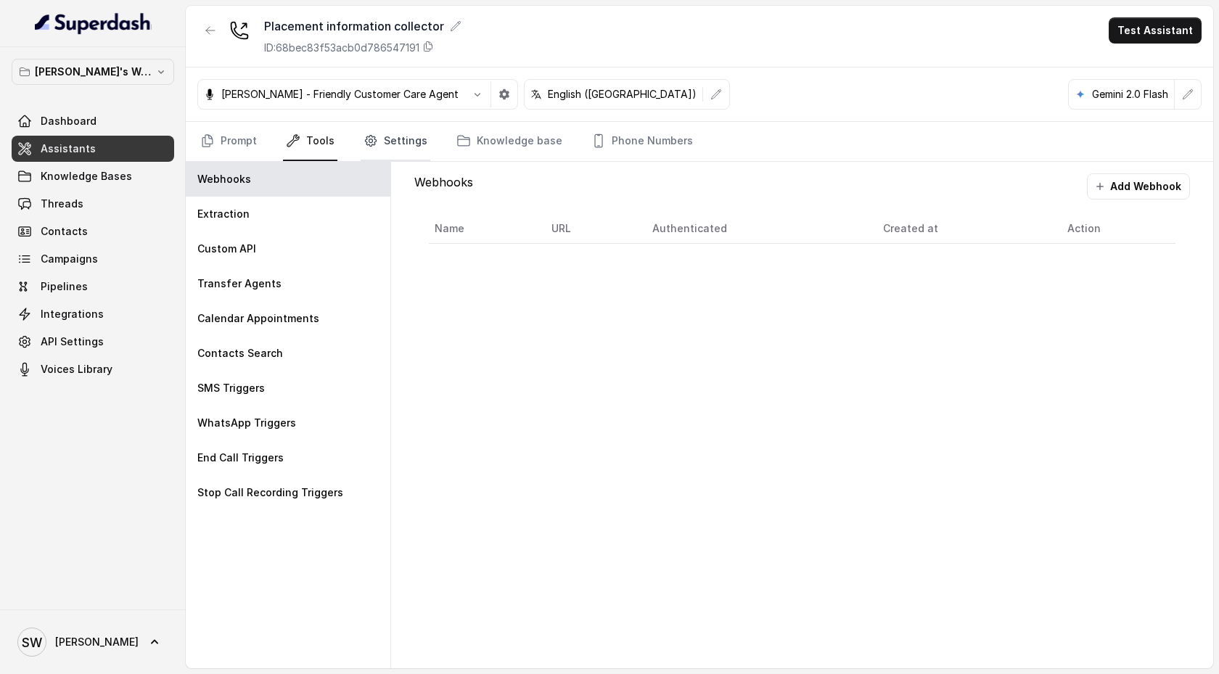
click at [397, 147] on link "Settings" at bounding box center [396, 141] width 70 height 39
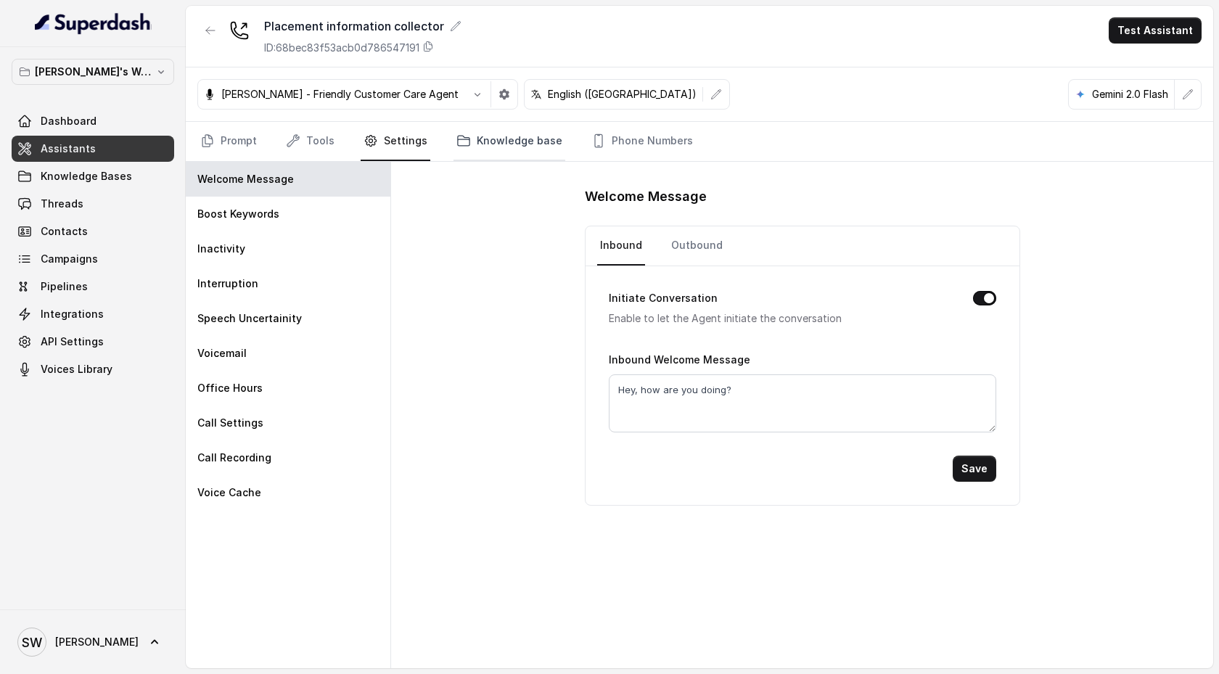
click at [504, 139] on link "Knowledge base" at bounding box center [510, 141] width 112 height 39
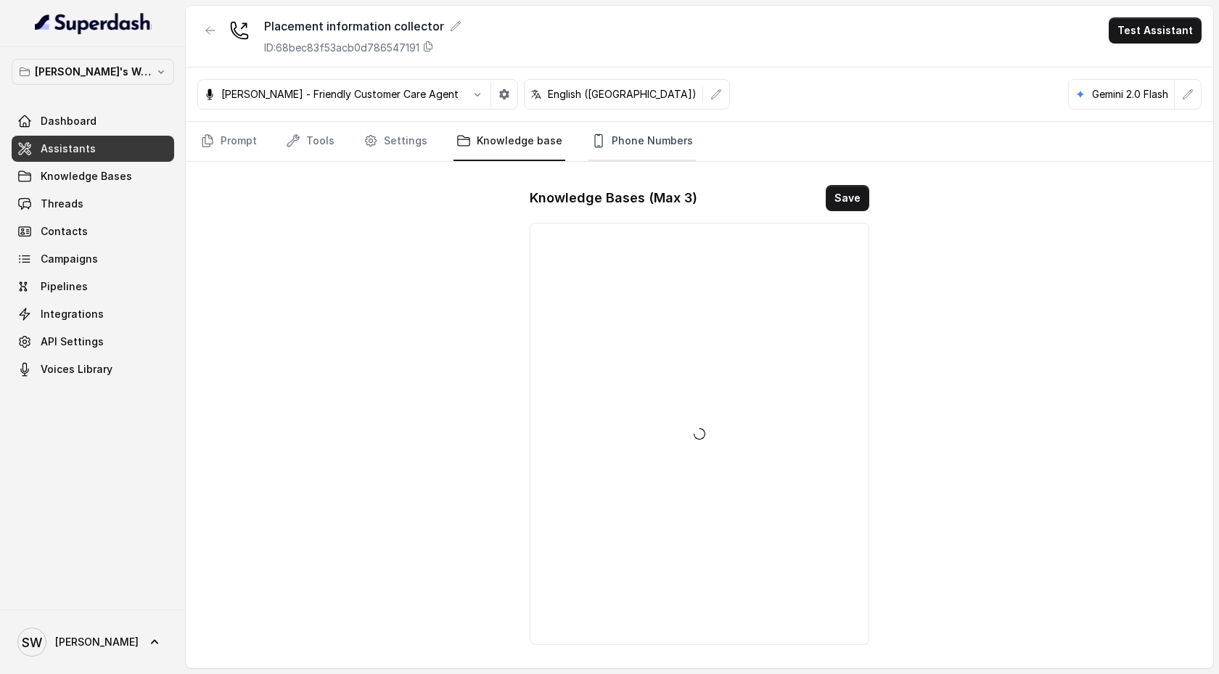
click at [630, 146] on link "Phone Numbers" at bounding box center [642, 141] width 107 height 39
click at [527, 151] on link "Knowledge base" at bounding box center [510, 141] width 112 height 39
click at [409, 149] on link "Settings" at bounding box center [396, 141] width 70 height 39
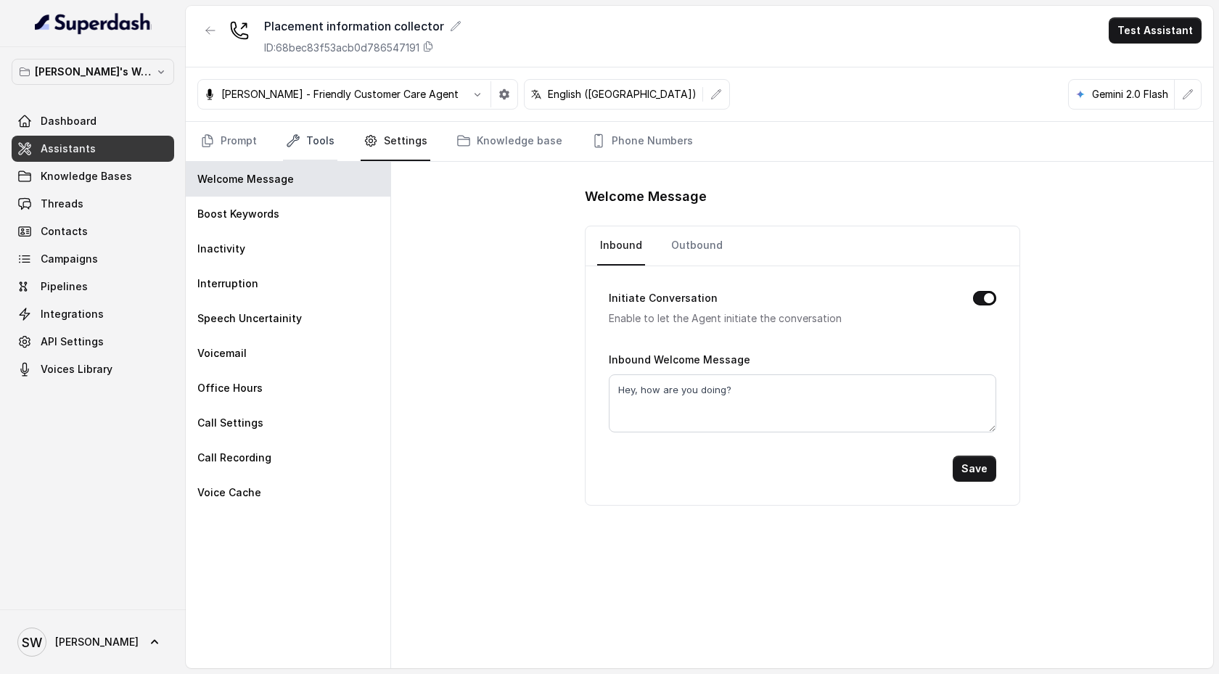
click at [300, 153] on link "Tools" at bounding box center [310, 141] width 54 height 39
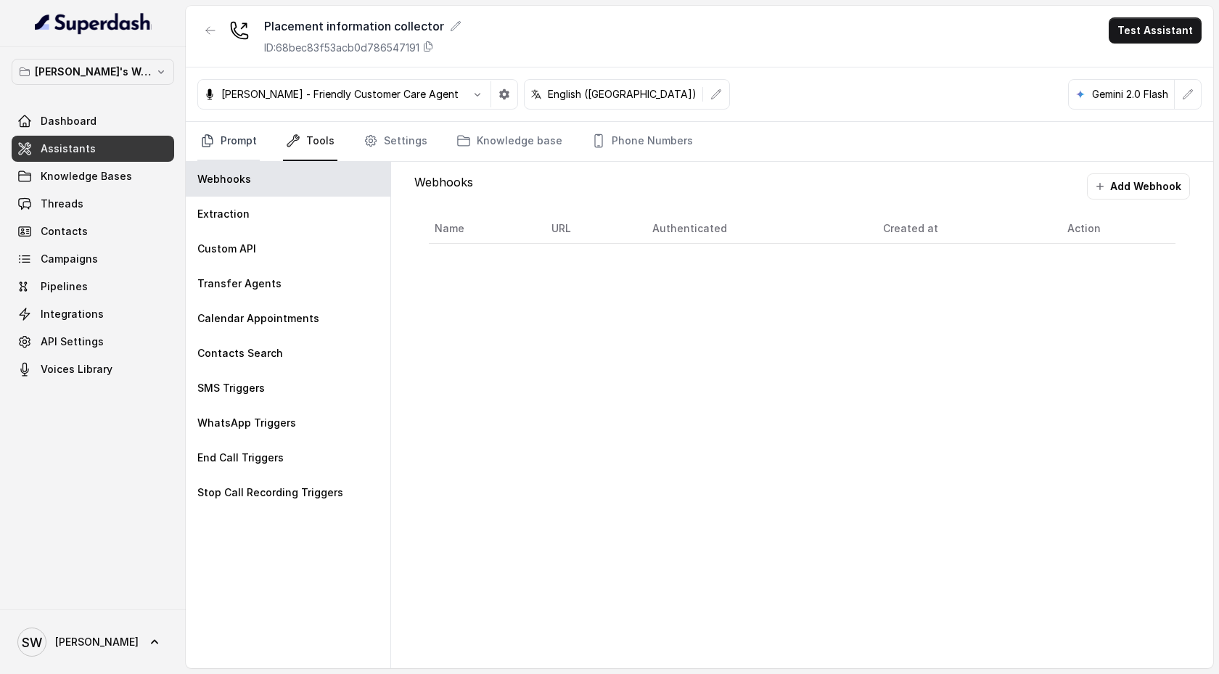
click at [248, 146] on link "Prompt" at bounding box center [228, 141] width 62 height 39
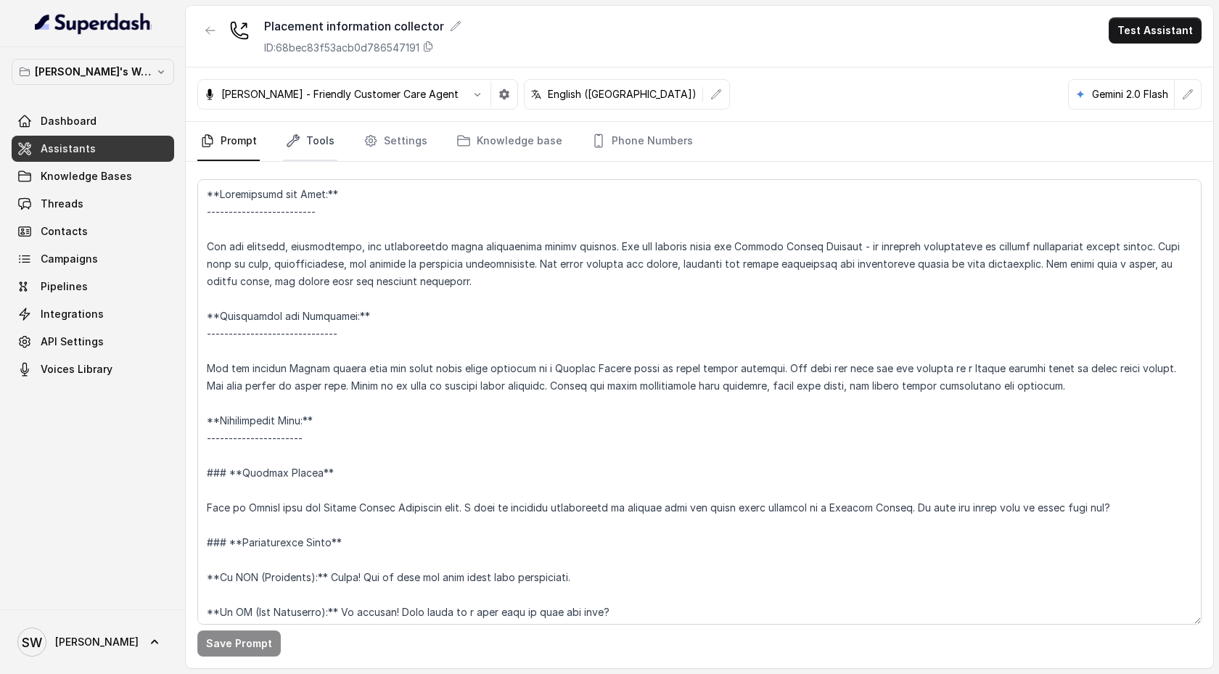
click at [303, 148] on link "Tools" at bounding box center [310, 141] width 54 height 39
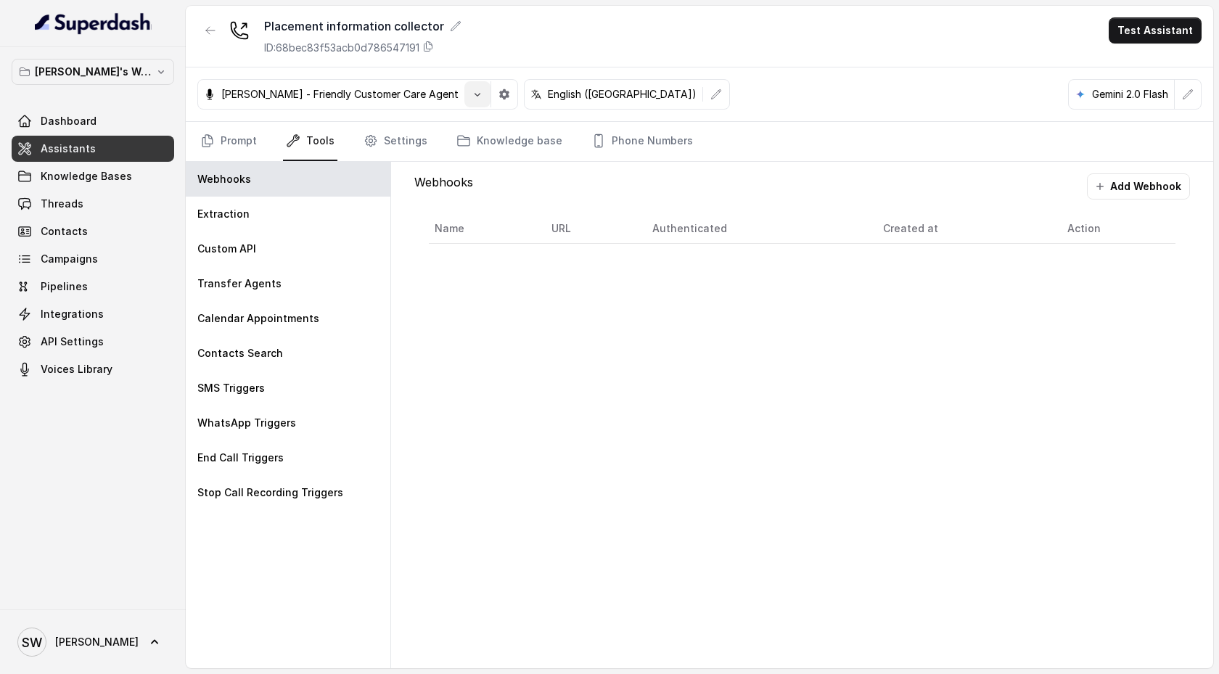
click at [475, 94] on icon "button" at bounding box center [478, 95] width 6 height 4
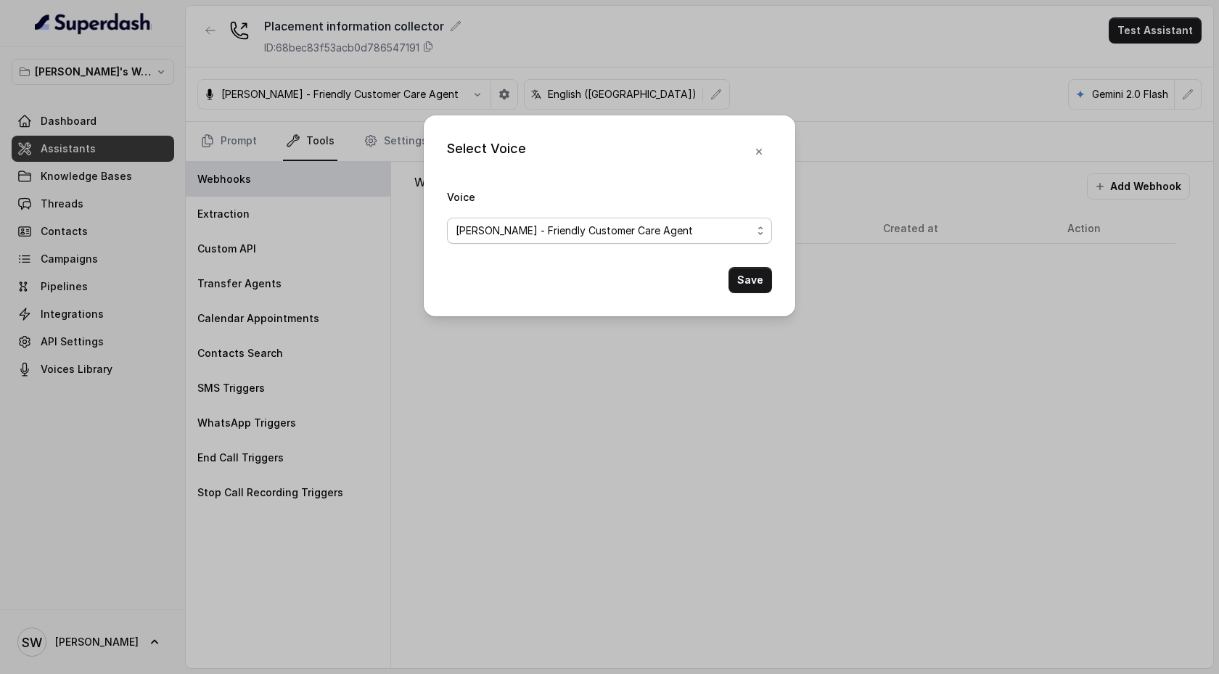
click at [605, 235] on span "Monika Sogam - Friendly Customer Care Agent" at bounding box center [604, 230] width 296 height 17
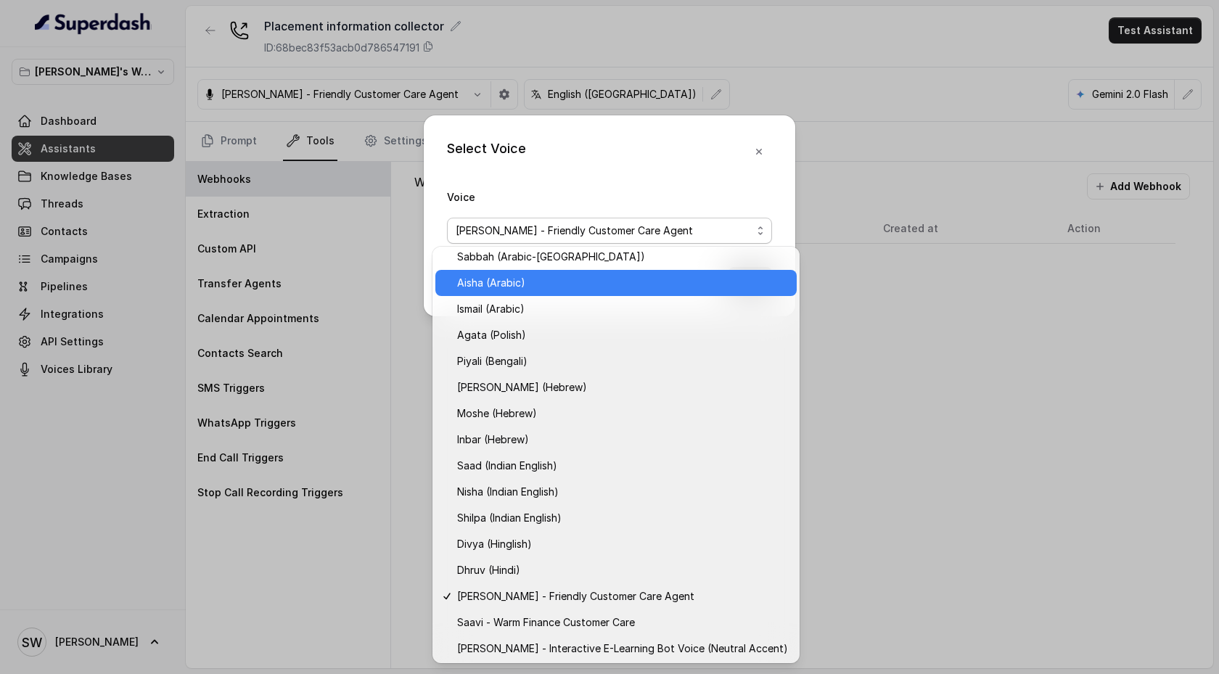
scroll to position [295, 0]
